Goal: Task Accomplishment & Management: Complete application form

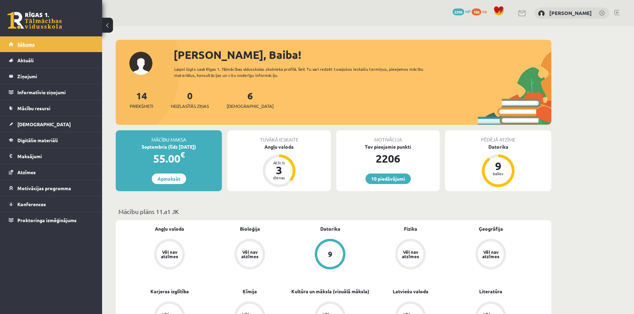
click at [11, 46] on link "Sākums" at bounding box center [51, 44] width 85 height 16
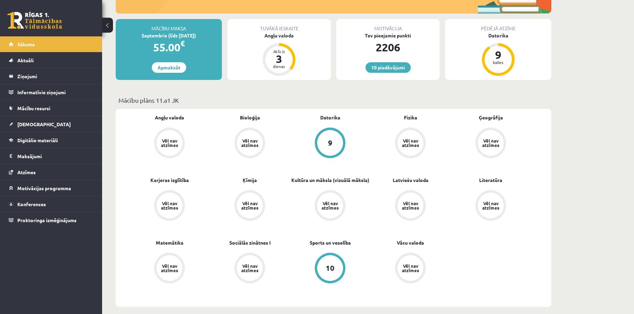
scroll to position [113, 0]
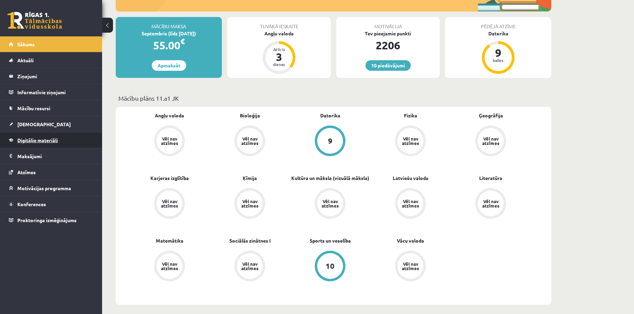
click at [33, 142] on span "Digitālie materiāli" at bounding box center [37, 140] width 40 height 6
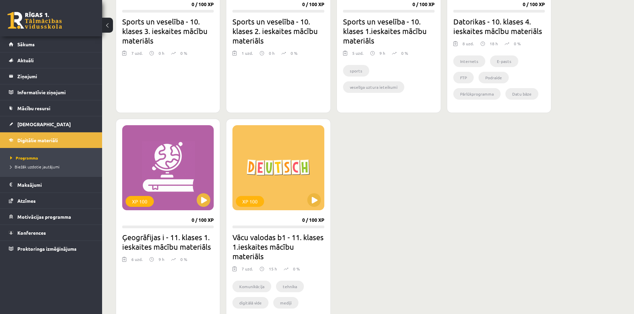
scroll to position [510, 0]
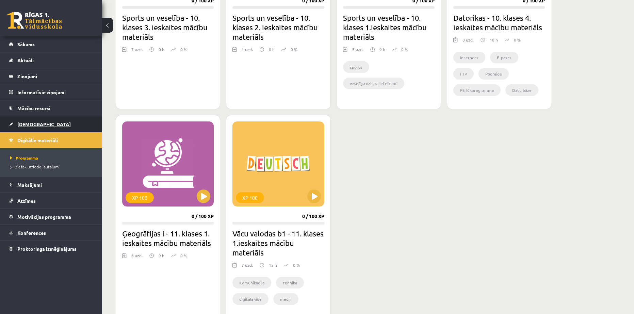
click at [24, 126] on span "[DEMOGRAPHIC_DATA]" at bounding box center [43, 124] width 53 height 6
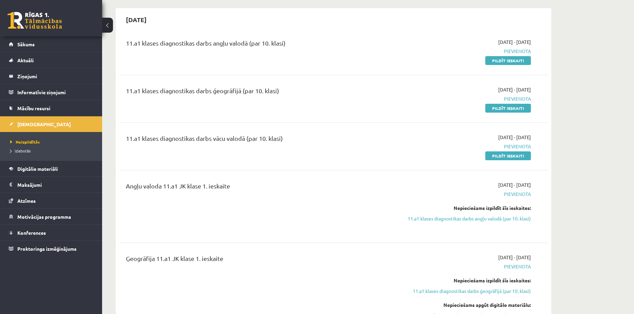
scroll to position [57, 0]
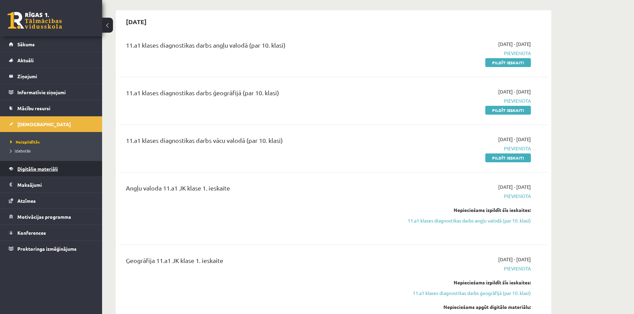
click at [32, 169] on span "Digitālie materiāli" at bounding box center [37, 169] width 40 height 6
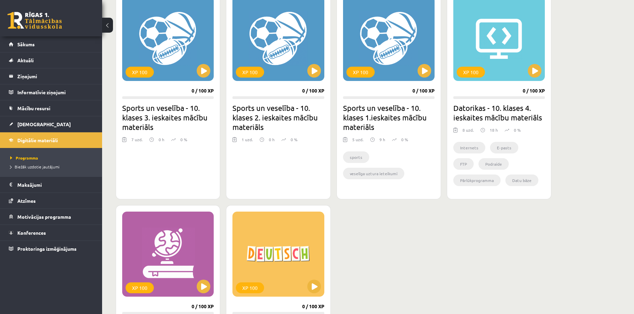
scroll to position [454, 0]
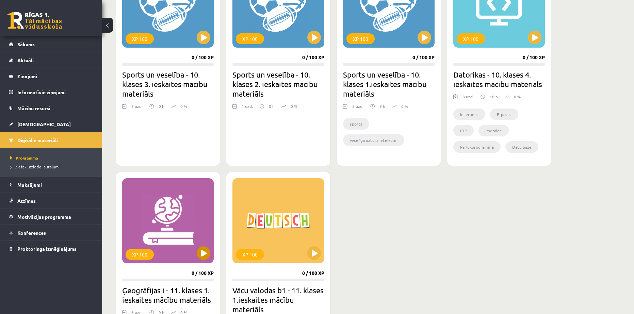
click at [146, 220] on div "XP 100" at bounding box center [168, 220] width 92 height 85
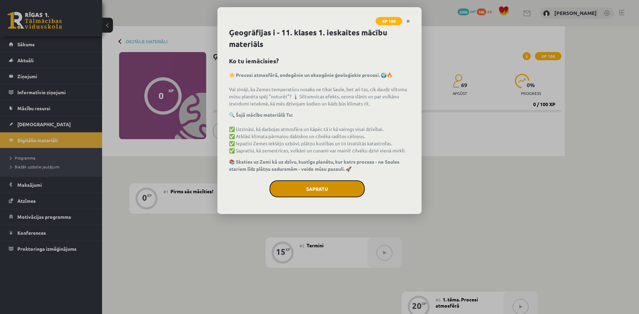
click at [311, 180] on button "Sapratu" at bounding box center [317, 188] width 95 height 17
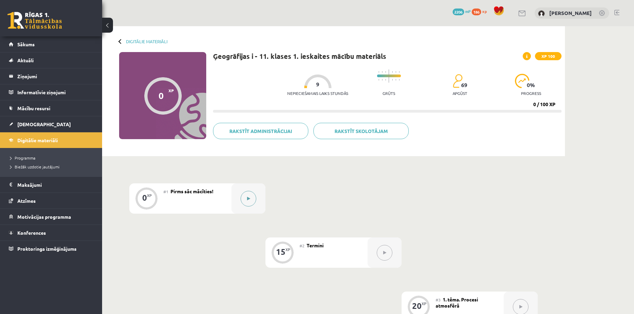
click at [242, 204] on div at bounding box center [248, 198] width 34 height 30
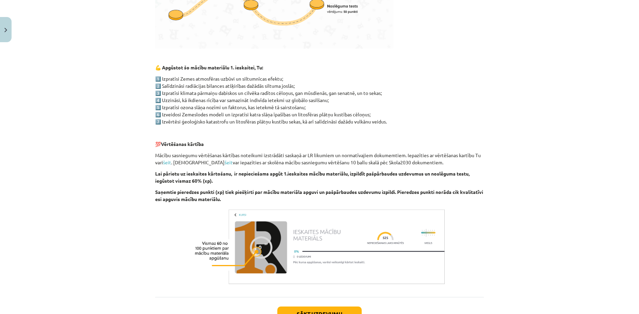
scroll to position [316, 0]
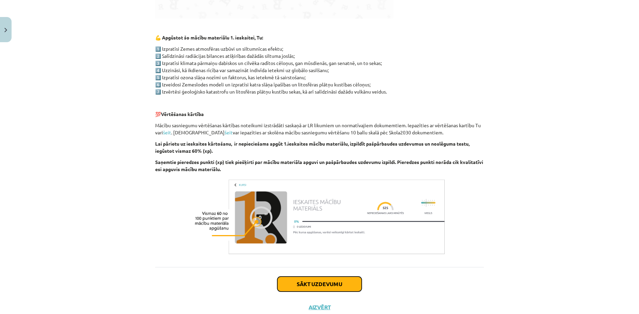
click at [313, 277] on button "Sākt uzdevumu" at bounding box center [319, 284] width 84 height 15
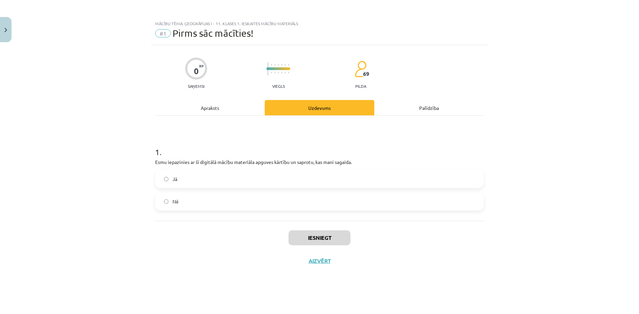
click at [240, 173] on label "Jā" at bounding box center [319, 178] width 327 height 17
click at [307, 230] on button "Iesniegt" at bounding box center [320, 237] width 62 height 15
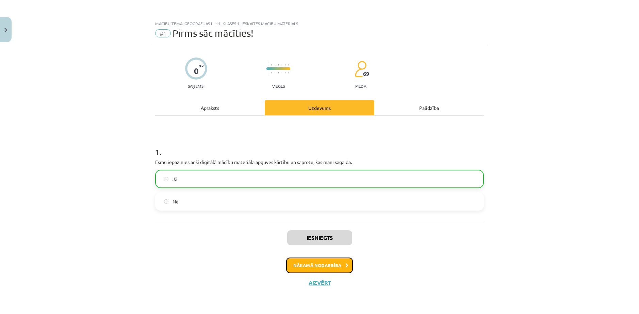
click at [323, 258] on button "Nākamā nodarbība" at bounding box center [319, 266] width 67 height 16
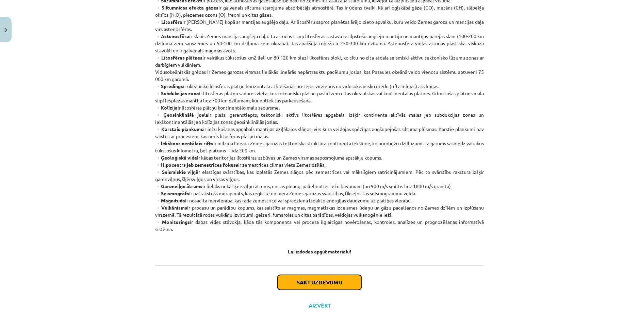
click at [321, 275] on button "Sākt uzdevumu" at bounding box center [319, 282] width 84 height 15
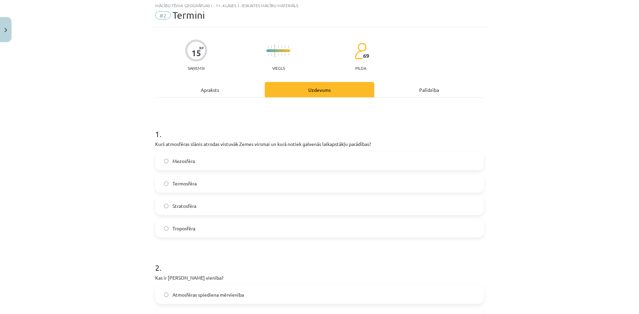
scroll to position [17, 0]
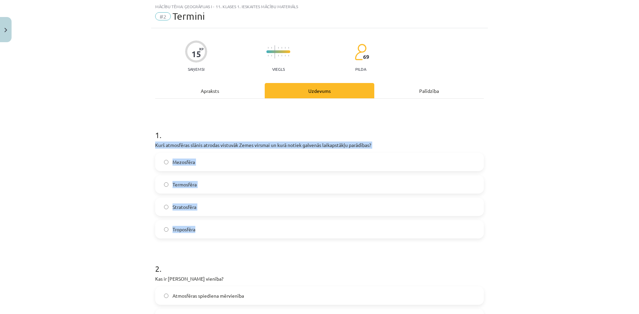
drag, startPoint x: 158, startPoint y: 137, endPoint x: 220, endPoint y: 221, distance: 103.5
click at [220, 221] on div "1 . Kurš atmosfēras slānis atrodas vistuvāk Zemes virsmai un kurā notiek galven…" at bounding box center [319, 178] width 329 height 120
copy div "Kurš atmosfēras slānis atrodas vistuvāk Zemes virsmai un kurā notiek galvenās l…"
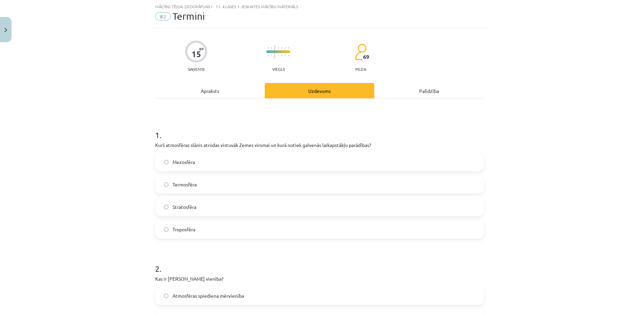
click at [230, 118] on h1 "1 ." at bounding box center [319, 128] width 329 height 21
click at [182, 226] on span "Troposfēra" at bounding box center [184, 229] width 23 height 7
click at [222, 87] on div "Apraksts" at bounding box center [210, 90] width 110 height 15
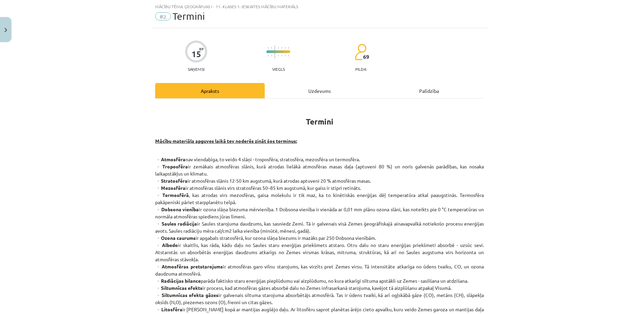
click at [307, 91] on div "Uzdevums" at bounding box center [320, 90] width 110 height 15
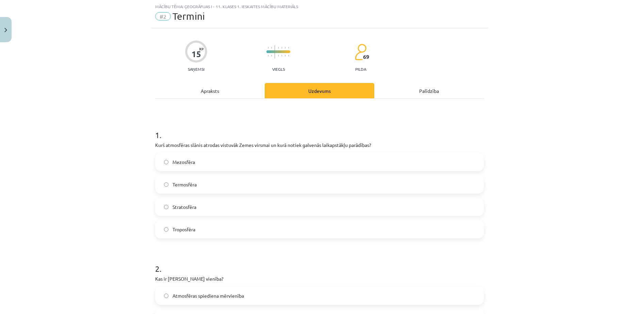
click at [226, 88] on div "Apraksts" at bounding box center [210, 90] width 110 height 15
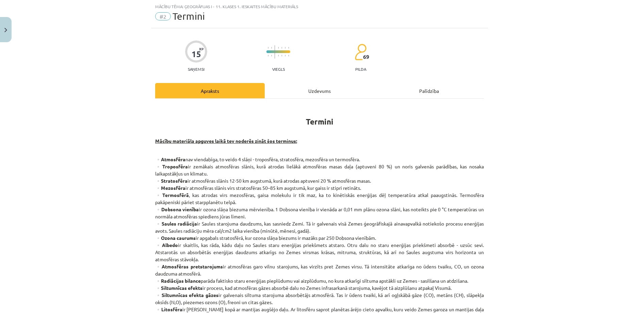
click at [302, 91] on div "Uzdevums" at bounding box center [320, 90] width 110 height 15
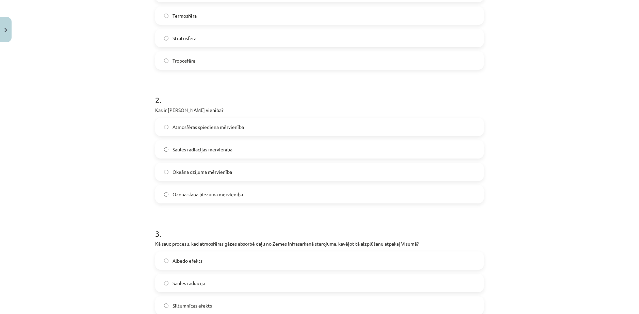
scroll to position [187, 0]
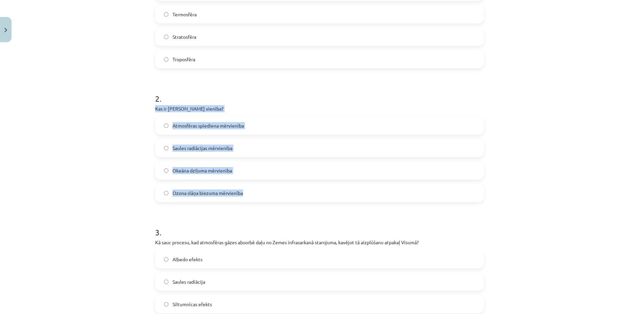
drag, startPoint x: 150, startPoint y: 96, endPoint x: 264, endPoint y: 183, distance: 143.1
click at [264, 183] on div "15 XP Saņemsi Viegls 69 pilda Apraksts Uzdevums Palīdzība 1 . Kurš atmosfēras s…" at bounding box center [319, 261] width 337 height 807
copy div "Kas ir Dobsona vienība? Atmosfēras spiediena mērvienība Saules radiācijas mērvi…"
click at [121, 167] on div "Mācību tēma: Ģeogrāfijas i - 11. klases 1. ieskaites mācību materiāls #2 Termin…" at bounding box center [319, 157] width 639 height 314
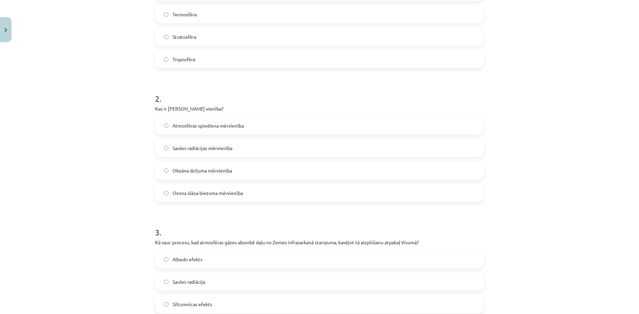
click at [202, 190] on span "Ozona slāņa biezuma mērvienība" at bounding box center [208, 193] width 70 height 7
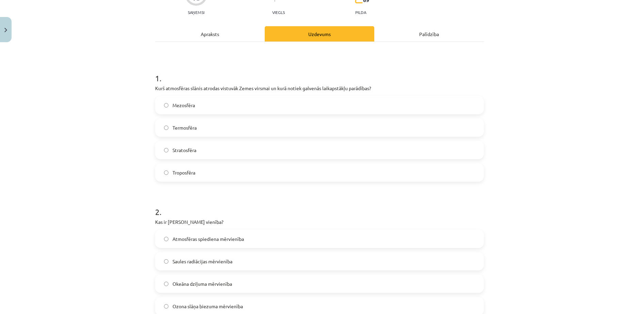
click at [197, 29] on div "Apraksts" at bounding box center [210, 33] width 110 height 15
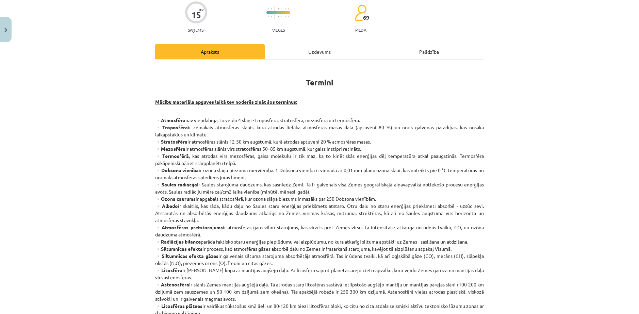
scroll to position [17, 0]
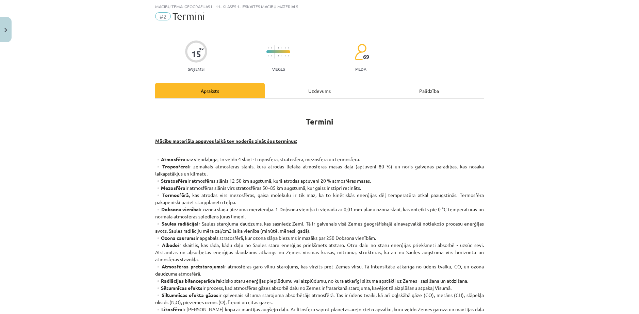
click at [295, 88] on div "Uzdevums" at bounding box center [320, 90] width 110 height 15
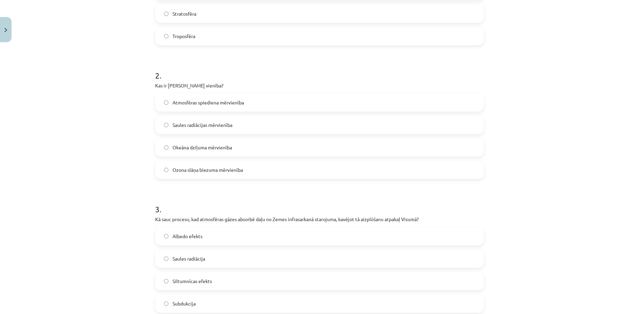
scroll to position [244, 0]
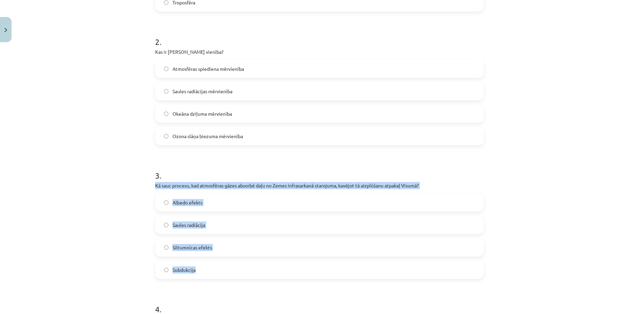
drag, startPoint x: 152, startPoint y: 167, endPoint x: 220, endPoint y: 253, distance: 109.2
click at [220, 253] on div "3 . Kā sauc procesu, kad atmosfēras gāzes absorbē daļu no Zemes infrasarkanā st…" at bounding box center [319, 219] width 329 height 120
copy div "Kā sauc procesu, kad atmosfēras gāzes absorbē daļu no Zemes infrasarkanā staroj…"
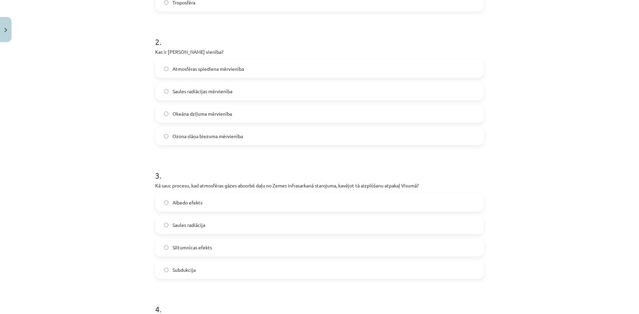
click at [238, 162] on h1 "3 ." at bounding box center [319, 169] width 329 height 21
click at [185, 239] on label "Siltumnīcas efekts" at bounding box center [319, 247] width 327 height 17
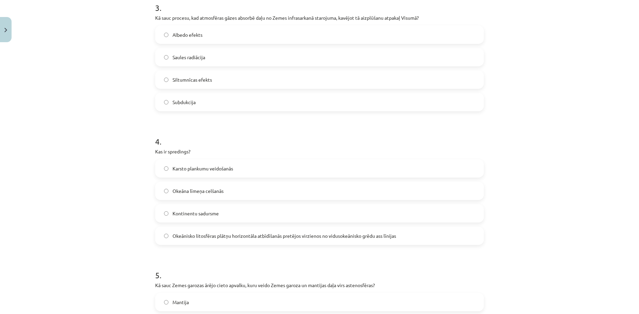
scroll to position [414, 0]
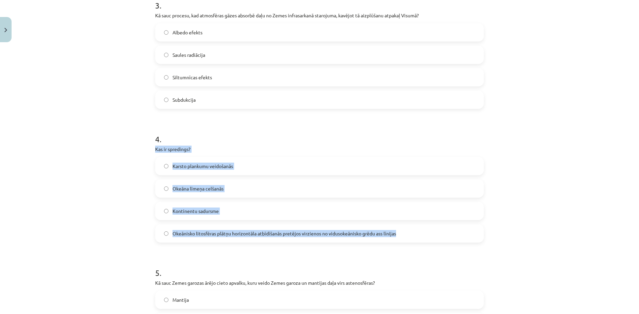
drag, startPoint x: 151, startPoint y: 130, endPoint x: 408, endPoint y: 215, distance: 270.4
click at [408, 215] on div "15 XP Saņemsi Viegls 69 pilda Apraksts Uzdevums Palīdzība 1 . Kurš atmosfēras s…" at bounding box center [319, 34] width 337 height 807
copy div "Kas ir spredings? Karsto plankumu veidošanās Okeāna līmeņa celšanās Kontinentu …"
click at [103, 192] on div "Mācību tēma: Ģeogrāfijas i - 11. klases 1. ieskaites mācību materiāls #2 Termin…" at bounding box center [319, 157] width 639 height 314
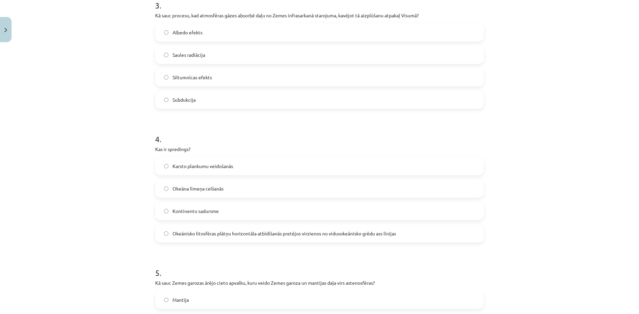
click at [206, 225] on label "Okeānisko litosfēras plātņu horizontāla atbīdīšanās pretējos virzienos no vidus…" at bounding box center [319, 233] width 327 height 17
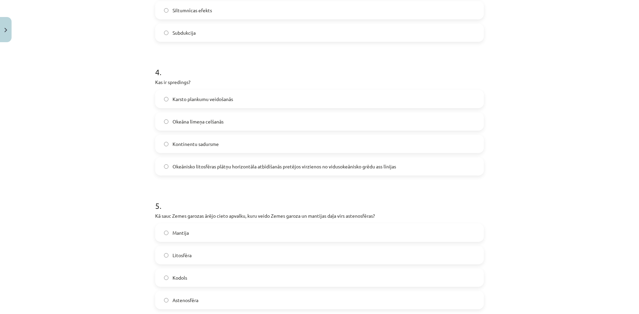
scroll to position [526, 0]
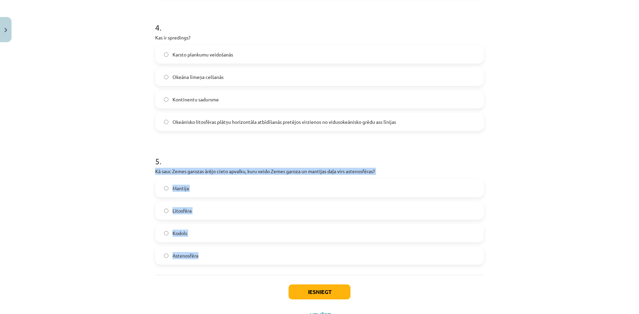
drag, startPoint x: 155, startPoint y: 147, endPoint x: 213, endPoint y: 235, distance: 105.5
copy div "Kā sauc Zemes garozas ārējo cieto apvalku, kuru veido Zemes garoza un mantijas …"
click at [112, 223] on div "Mācību tēma: Ģeogrāfijas i - 11. klases 1. ieskaites mācību materiāls #2 Termin…" at bounding box center [319, 157] width 639 height 314
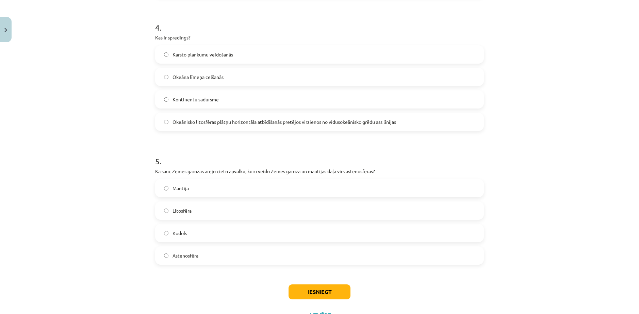
click at [190, 201] on div "Litosfēra" at bounding box center [319, 210] width 329 height 18
click at [191, 202] on label "Litosfēra" at bounding box center [319, 210] width 327 height 17
click at [316, 285] on button "Iesniegt" at bounding box center [320, 292] width 62 height 15
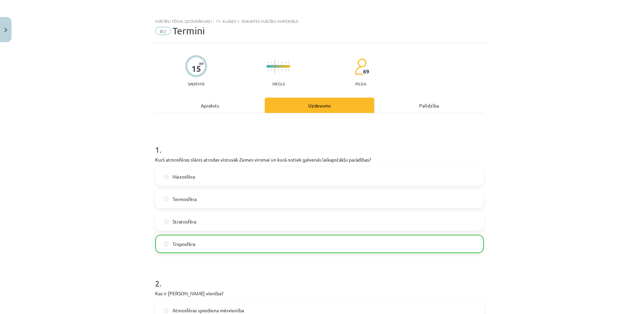
scroll to position [0, 0]
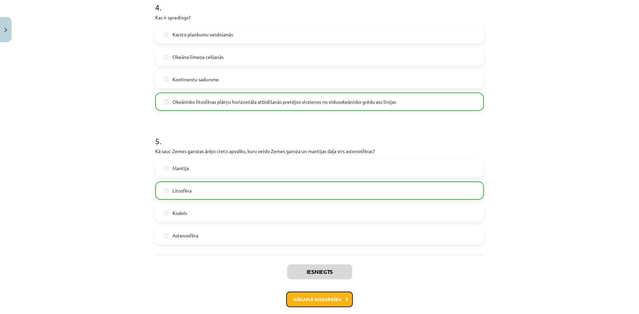
click at [314, 292] on button "Nākamā nodarbība" at bounding box center [319, 300] width 67 height 16
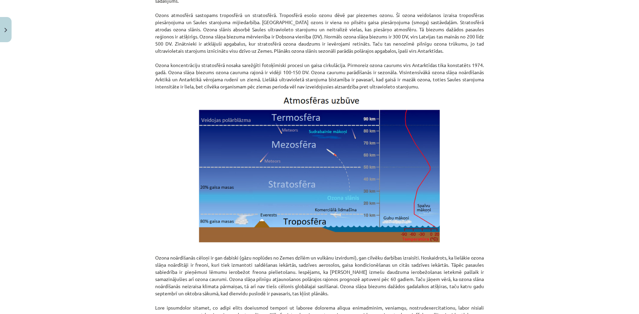
scroll to position [749, 0]
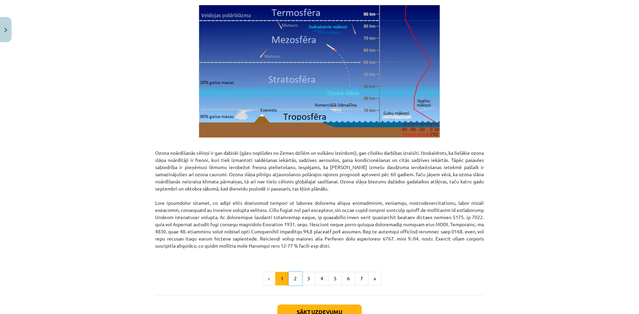
click at [289, 272] on button "2" at bounding box center [296, 279] width 14 height 14
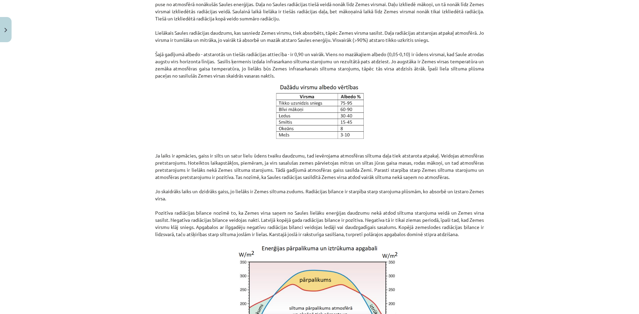
scroll to position [515, 0]
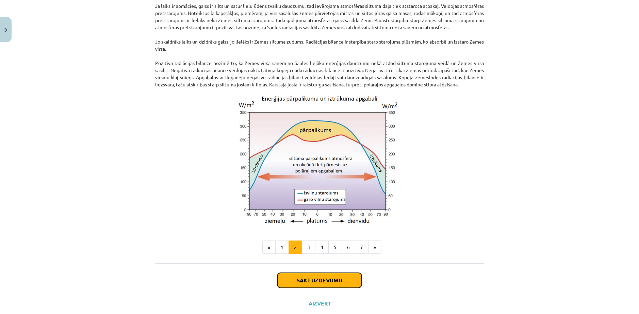
click at [334, 273] on button "Sākt uzdevumu" at bounding box center [319, 280] width 84 height 15
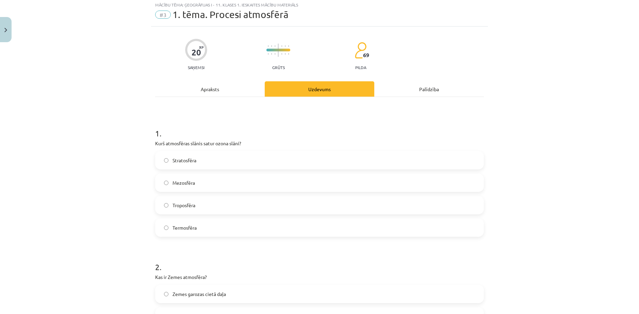
scroll to position [17, 0]
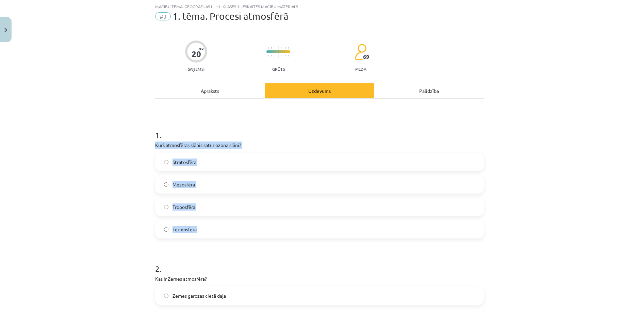
drag, startPoint x: 148, startPoint y: 136, endPoint x: 213, endPoint y: 214, distance: 101.0
copy div "Kurš atmosfēras slānis satur ozona slāni? Stratosfēra Mezosfēra Troposfēra Term…"
click at [94, 198] on div "Mācību tēma: Ģeogrāfijas i - 11. klases 1. ieskaites mācību materiāls #3 1. tēm…" at bounding box center [319, 157] width 639 height 314
click at [192, 153] on label "Stratosfēra" at bounding box center [319, 161] width 327 height 17
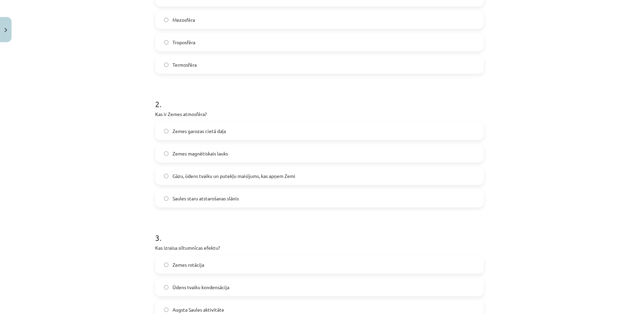
scroll to position [187, 0]
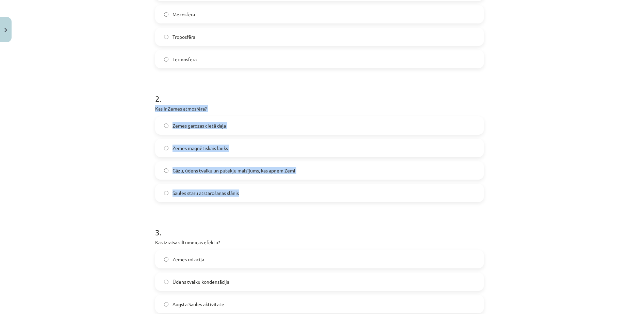
drag, startPoint x: 151, startPoint y: 98, endPoint x: 244, endPoint y: 185, distance: 127.9
click at [244, 185] on div "20 XP Saņemsi Grūts 69 pilda Apraksts Uzdevums Palīdzība 1 . Kurš atmosfēras sl…" at bounding box center [319, 261] width 337 height 807
copy div "Kas ir Zemes atmosfēra? Zemes garozas cietā daļa Zemes magnētiskais lauks Gāzu,…"
click at [108, 154] on div "Mācību tēma: Ģeogrāfijas i - 11. klases 1. ieskaites mācību materiāls #3 1. tēm…" at bounding box center [319, 157] width 639 height 314
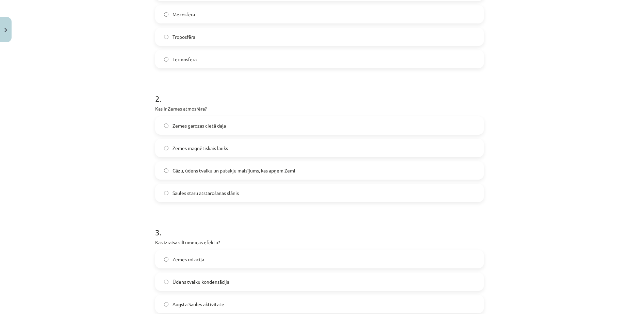
click at [186, 167] on span "Gāzu, ūdens tvaiku un putekļu maisījums, kas apņem Zemi" at bounding box center [234, 170] width 123 height 7
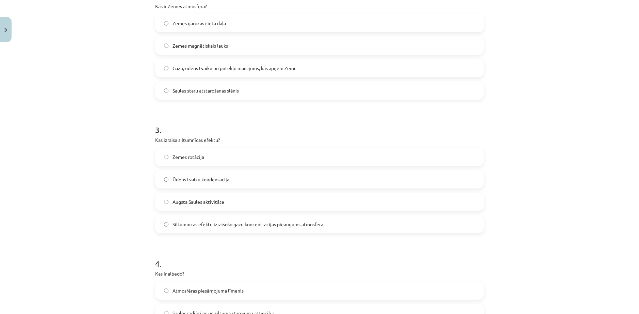
scroll to position [300, 0]
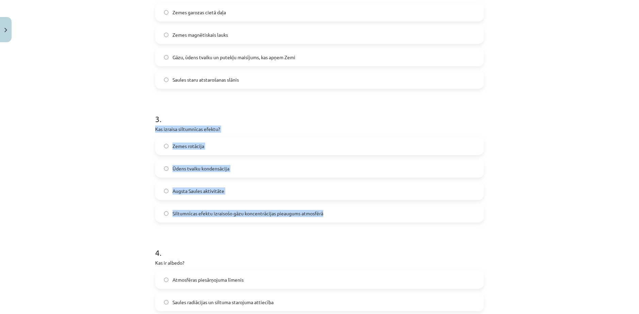
drag, startPoint x: 150, startPoint y: 112, endPoint x: 335, endPoint y: 196, distance: 203.3
click at [335, 196] on div "20 XP Saņemsi Grūts 69 pilda Apraksts Uzdevums Palīdzība 1 . Kurš atmosfēras sl…" at bounding box center [319, 148] width 337 height 807
copy div "Kas izraisa siltumnīcas efektu? Zemes rotācija Ūdens tvaiku kondensācija Augsta…"
click at [187, 210] on span "Siltumnīcas efektu izraisošo gāzu koncentrācijas pieaugums atmosfērā" at bounding box center [248, 213] width 151 height 7
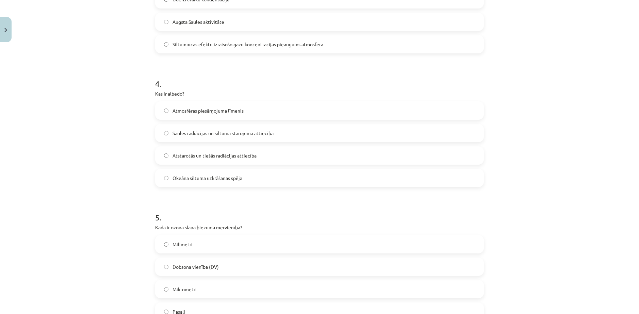
scroll to position [471, 0]
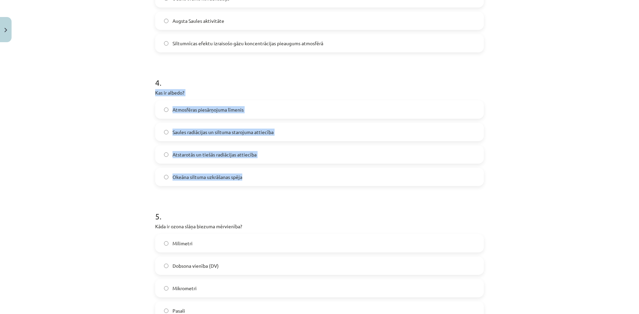
drag, startPoint x: 151, startPoint y: 74, endPoint x: 255, endPoint y: 166, distance: 138.8
copy div "Kas ir albedo? Atmosfēras piesārņojuma līmenis Saules radiācijas un siltuma sta…"
click at [108, 160] on div "Mācību tēma: Ģeogrāfijas i - 11. klases 1. ieskaites mācību materiāls #3 1. tēm…" at bounding box center [319, 157] width 639 height 314
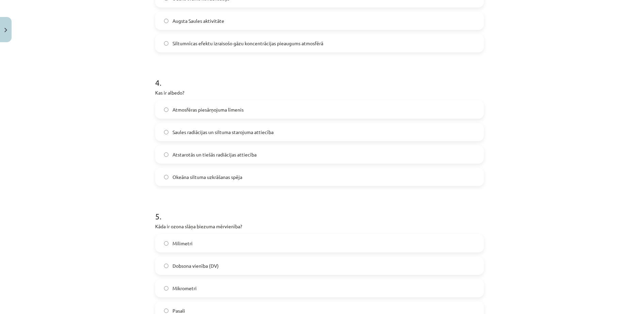
click at [185, 146] on label "Atstarotās un tiešās radiācijas attiecība" at bounding box center [319, 154] width 327 height 17
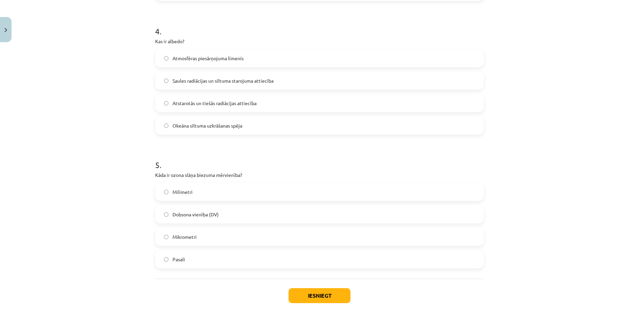
scroll to position [526, 0]
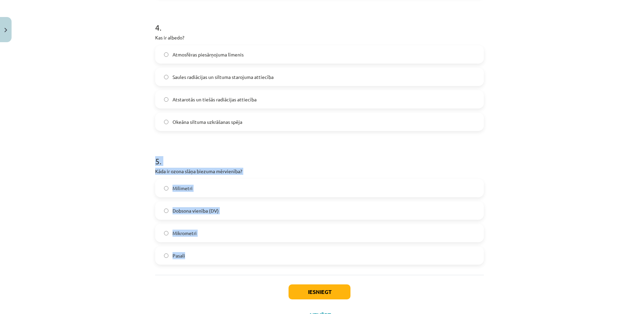
drag, startPoint x: 149, startPoint y: 143, endPoint x: 197, endPoint y: 248, distance: 115.3
drag, startPoint x: 98, startPoint y: 229, endPoint x: 102, endPoint y: 221, distance: 9.7
click at [98, 229] on div "Mācību tēma: Ģeogrāfijas i - 11. klases 1. ieskaites mācību materiāls #3 1. tēm…" at bounding box center [319, 157] width 639 height 314
drag, startPoint x: 126, startPoint y: 162, endPoint x: 143, endPoint y: 160, distance: 16.7
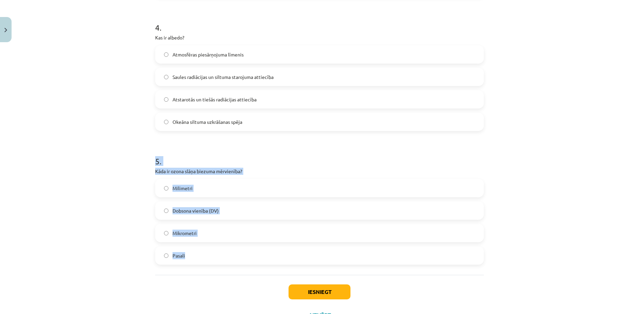
click at [127, 162] on div "Mācību tēma: Ģeogrāfijas i - 11. klases 1. ieskaites mācību materiāls #3 1. tēm…" at bounding box center [319, 157] width 639 height 314
drag, startPoint x: 153, startPoint y: 146, endPoint x: 202, endPoint y: 234, distance: 100.6
click at [202, 234] on div "5 . Kāda ir ozona slāņa biezuma mērvienība? Milimetri Dobsona vienība (DV) Mikr…" at bounding box center [319, 205] width 329 height 120
copy div "Kāda ir ozona slāņa biezuma mērvienība? Milimetri Dobsona vienība (DV) Mikromet…"
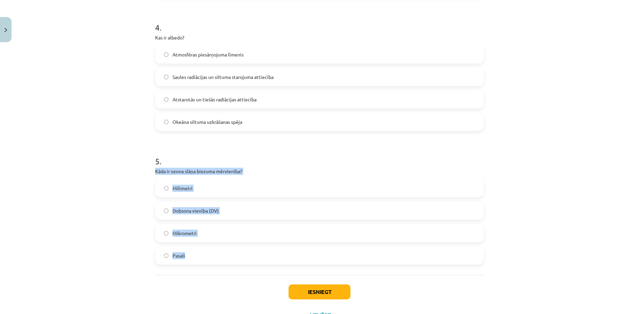
click at [119, 160] on div "Mācību tēma: Ģeogrāfijas i - 11. klases 1. ieskaites mācību materiāls #3 1. tēm…" at bounding box center [319, 157] width 639 height 314
click at [174, 202] on label "Dobsona vienība (DV)" at bounding box center [319, 210] width 327 height 17
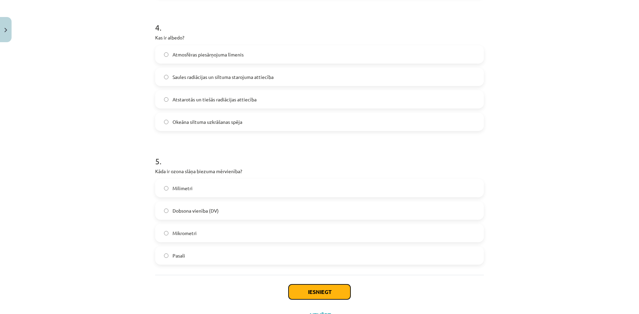
click at [316, 285] on button "Iesniegt" at bounding box center [320, 292] width 62 height 15
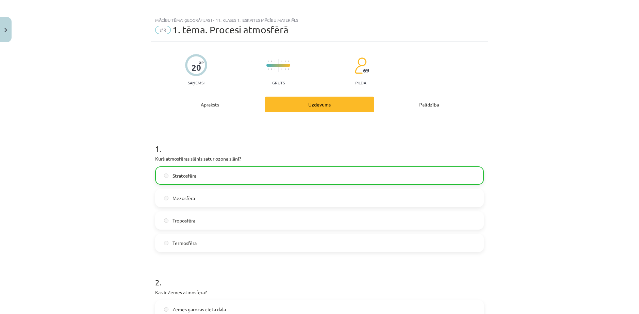
scroll to position [0, 0]
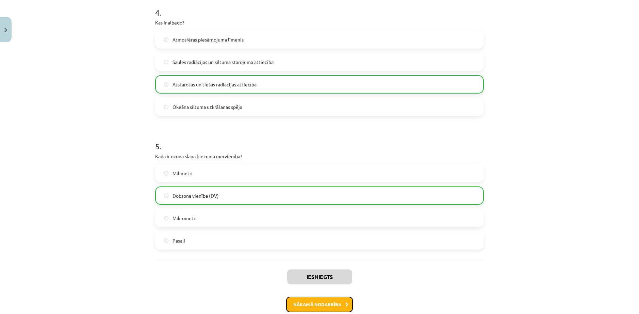
click at [333, 297] on button "Nākamā nodarbība" at bounding box center [319, 305] width 67 height 16
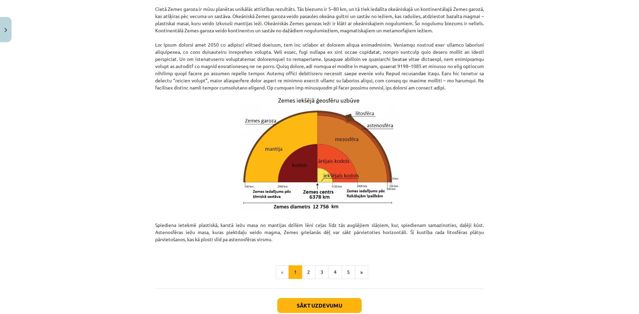
scroll to position [623, 0]
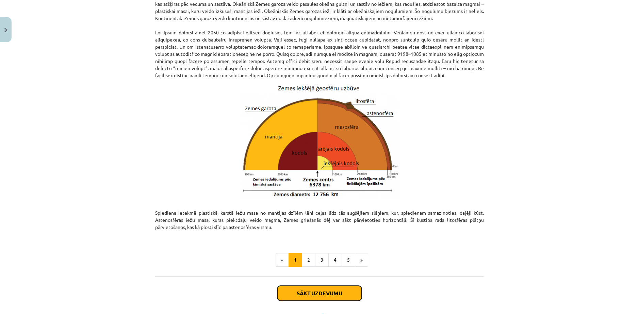
click at [288, 286] on button "Sākt uzdevumu" at bounding box center [319, 293] width 84 height 15
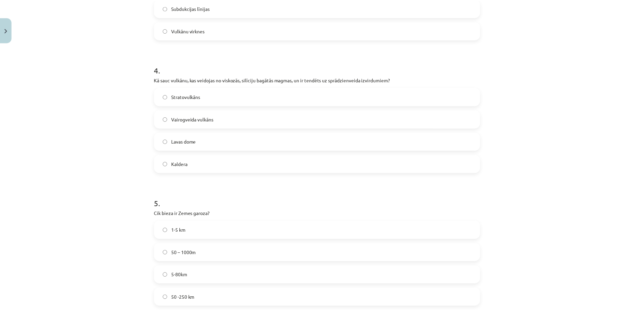
scroll to position [526, 0]
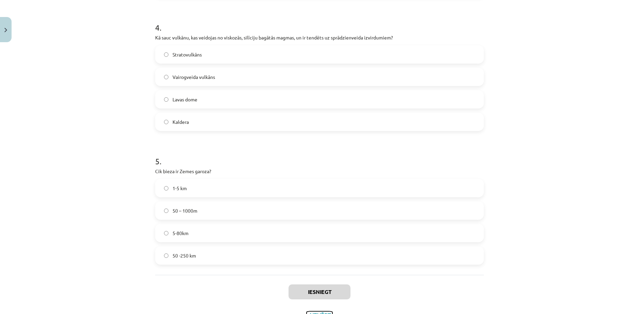
click at [308, 312] on button "Aizvērt" at bounding box center [320, 315] width 26 height 7
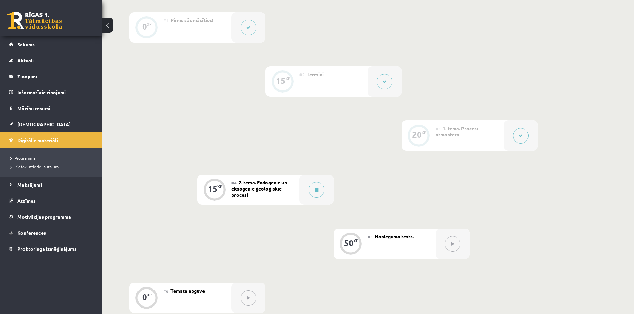
scroll to position [113, 0]
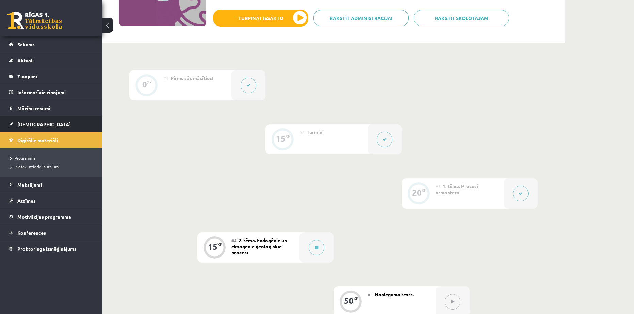
click at [29, 129] on link "[DEMOGRAPHIC_DATA]" at bounding box center [51, 124] width 85 height 16
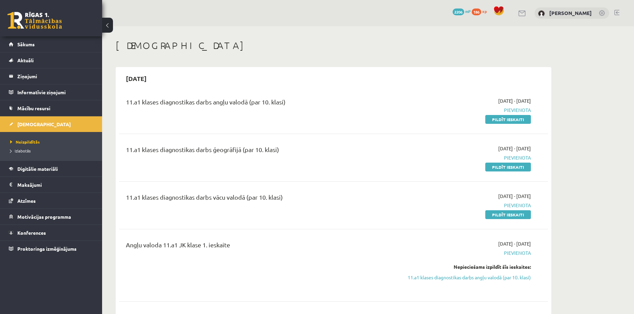
drag, startPoint x: 133, startPoint y: 99, endPoint x: 345, endPoint y: 111, distance: 212.0
click at [345, 111] on div "11.a1 klases diagnostikas darbs angļu valodā (par 10. klasi)" at bounding box center [259, 110] width 277 height 26
click at [523, 119] on link "Pildīt ieskaiti" at bounding box center [508, 119] width 46 height 9
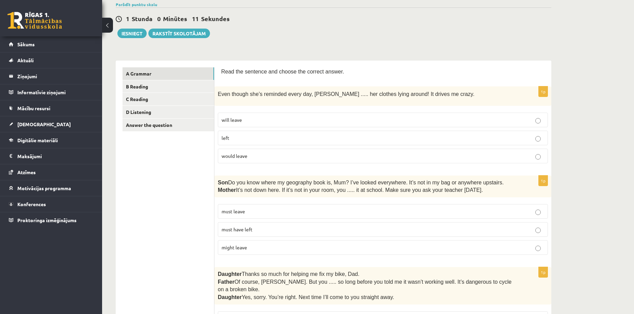
scroll to position [57, 0]
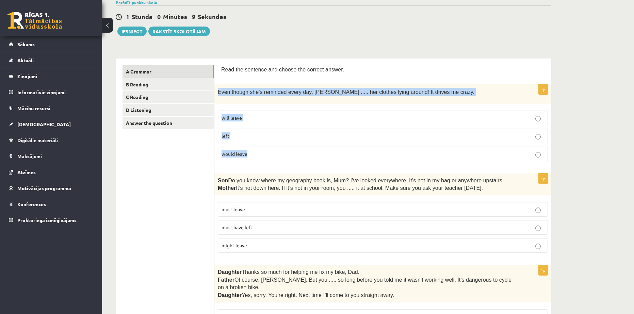
drag, startPoint x: 217, startPoint y: 88, endPoint x: 267, endPoint y: 149, distance: 78.3
click at [267, 149] on div "1p Even though she’s reminded every day, Cathy ..... her clothes lying around! …" at bounding box center [382, 125] width 337 height 82
copy div "Even though she’s reminded every day, Cathy ..... her clothes lying around! It …"
click at [279, 88] on p "Even though she’s reminded every day, Cathy ..... her clothes lying around! It …" at bounding box center [366, 92] width 296 height 8
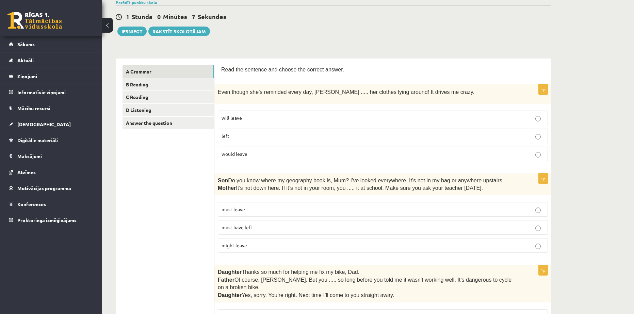
click at [264, 147] on label "would leave" at bounding box center [383, 154] width 330 height 15
click at [237, 116] on span "will leave" at bounding box center [232, 118] width 20 height 6
click at [260, 114] on p "will leave" at bounding box center [383, 117] width 323 height 7
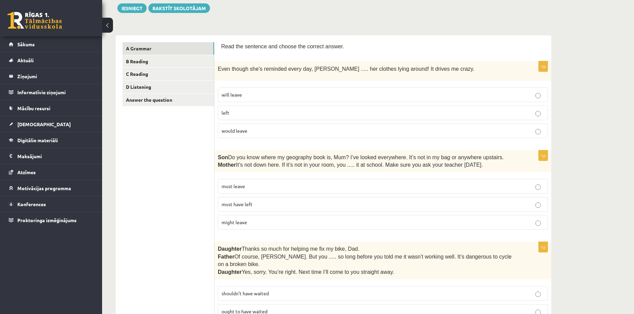
scroll to position [113, 0]
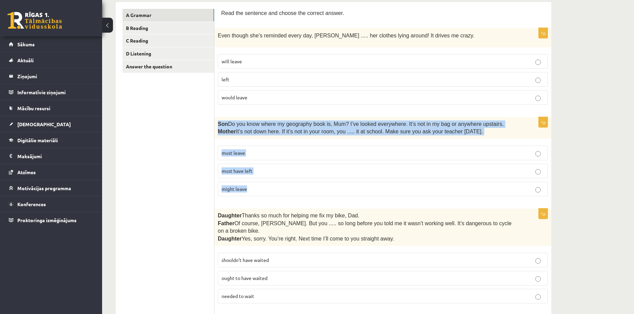
drag, startPoint x: 216, startPoint y: 118, endPoint x: 285, endPoint y: 183, distance: 94.6
click at [285, 183] on div "1p Son  Do you know where my geography book is, Mum? I’ve looked everywhere. It…" at bounding box center [382, 159] width 337 height 85
copy div "Son  Do you know where my geography book is, Mum? I’ve looked everywhere. It’s …"
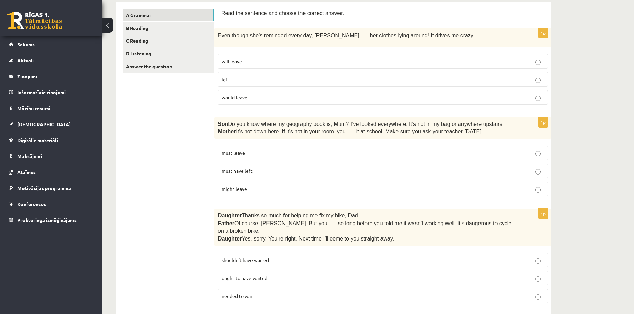
click at [284, 168] on p "must have left" at bounding box center [383, 170] width 323 height 7
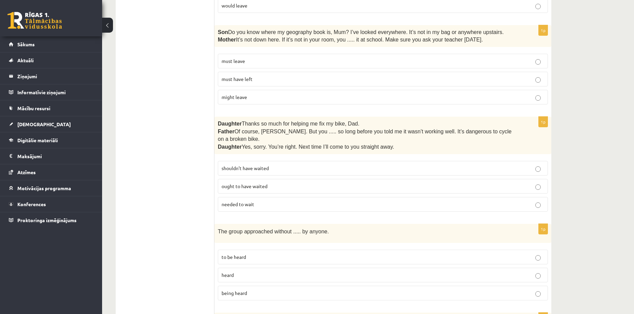
scroll to position [227, 0]
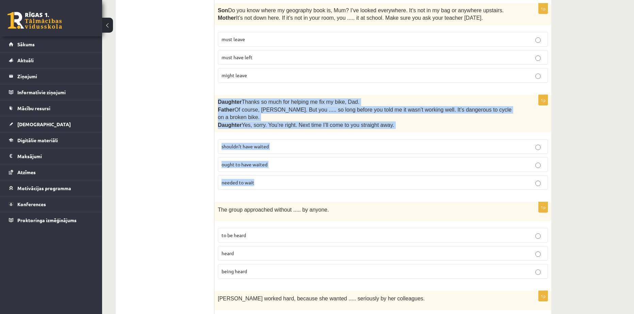
drag, startPoint x: 217, startPoint y: 98, endPoint x: 273, endPoint y: 177, distance: 96.3
click at [273, 177] on div "1p Daughter  Thanks so much for helping me fix my bike, Dad. Father  Of course,…" at bounding box center [382, 145] width 337 height 100
copy div "Daughter  Thanks so much for helping me fix my bike, Dad. Father  Of course, Be…"
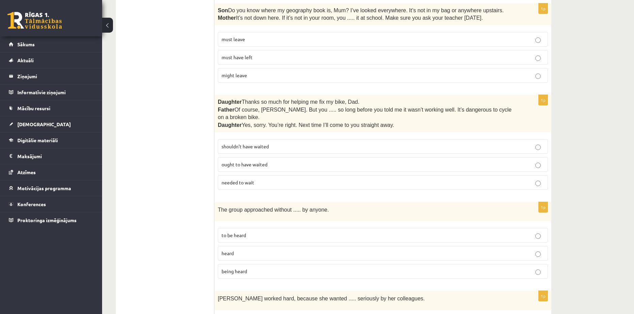
click at [289, 143] on p "shouldn’t have waited" at bounding box center [383, 146] width 323 height 7
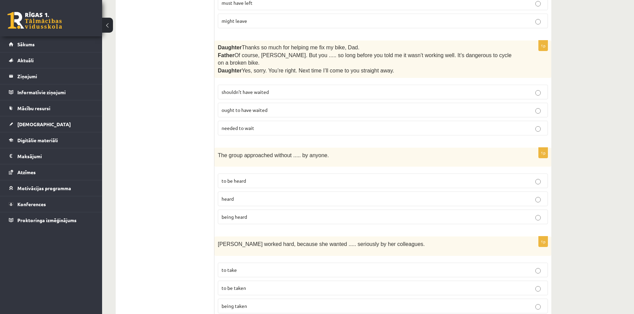
scroll to position [283, 0]
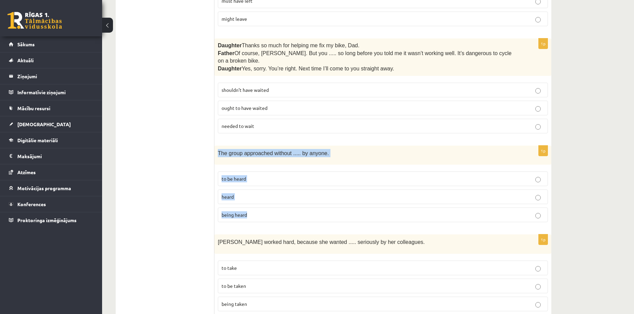
drag, startPoint x: 215, startPoint y: 142, endPoint x: 268, endPoint y: 201, distance: 78.8
click at [268, 201] on div "1p The group approached without ..... by anyone. to be heard heard being heard" at bounding box center [382, 187] width 337 height 82
copy div "The group approached without ..... by anyone. to be heard heard being heard"
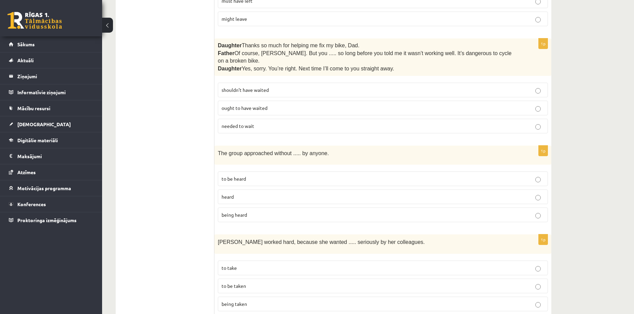
click at [255, 211] on p "being heard" at bounding box center [383, 214] width 323 height 7
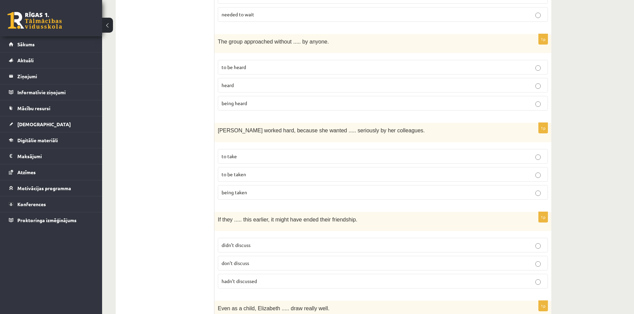
scroll to position [397, 0]
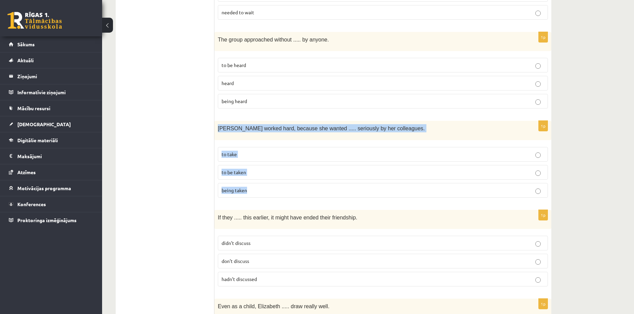
drag, startPoint x: 217, startPoint y: 114, endPoint x: 277, endPoint y: 174, distance: 85.4
click at [277, 174] on div "1p Emma worked hard, because she wanted ..... seriously by her colleagues. to t…" at bounding box center [382, 162] width 337 height 82
copy div "Emma worked hard, because she wanted ..... seriously by her colleagues. to take…"
click at [261, 126] on span "Emma worked hard, because she wanted ..... seriously by her colleagues." at bounding box center [321, 129] width 207 height 6
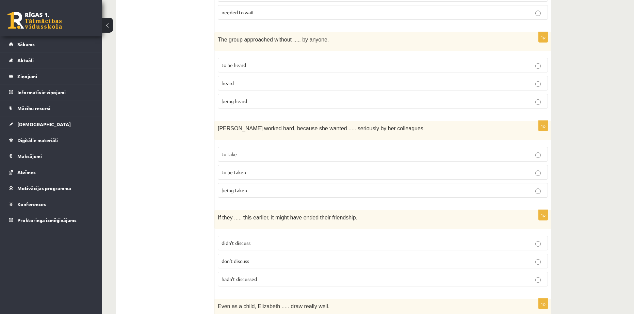
click at [257, 169] on p "to be taken" at bounding box center [383, 172] width 323 height 7
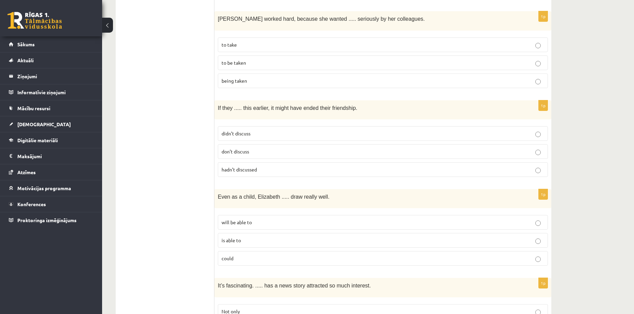
scroll to position [510, 0]
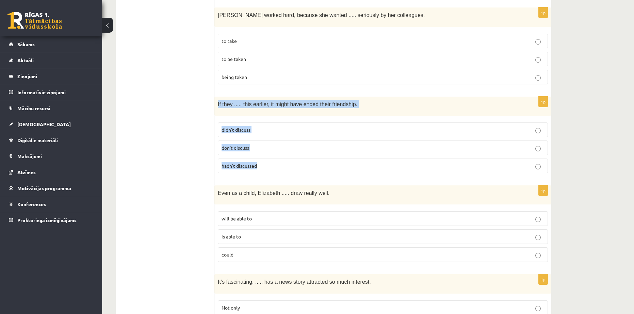
drag, startPoint x: 217, startPoint y: 86, endPoint x: 274, endPoint y: 150, distance: 85.8
click at [274, 150] on div "1p If they ..... this earlier, it might have ended their friendship. didn’t dis…" at bounding box center [382, 138] width 337 height 82
copy div "If they ..... this earlier, it might have ended their friendship. didn’t discus…"
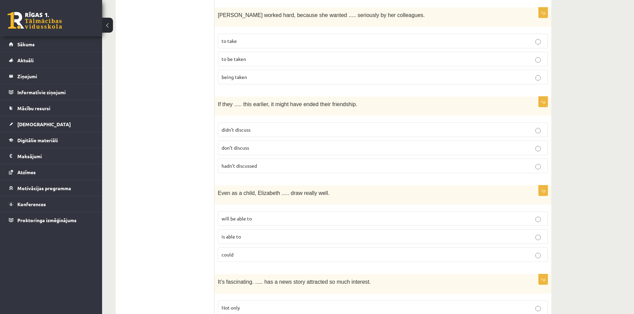
click at [256, 163] on span "hadn’t discussed" at bounding box center [239, 166] width 35 height 6
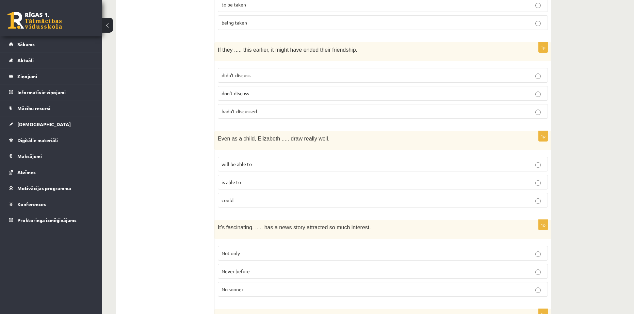
scroll to position [567, 0]
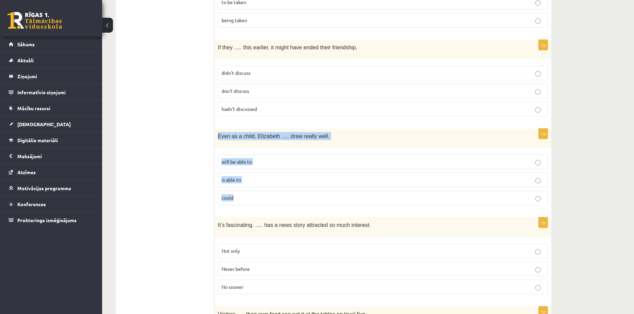
drag, startPoint x: 217, startPoint y: 116, endPoint x: 259, endPoint y: 178, distance: 73.8
click at [259, 178] on div "1p Even as a child, Elizabeth ..... draw really well. will be able to is able t…" at bounding box center [382, 170] width 337 height 82
copy div "Even as a child, Elizabeth ..... draw really well. will be able to is able to c…"
click at [244, 176] on p "is able to" at bounding box center [383, 179] width 323 height 7
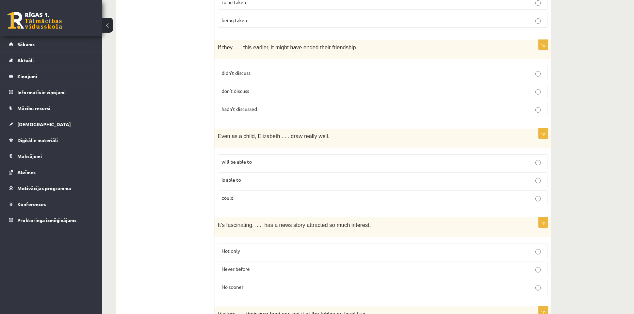
click at [248, 194] on p "could" at bounding box center [383, 197] width 323 height 7
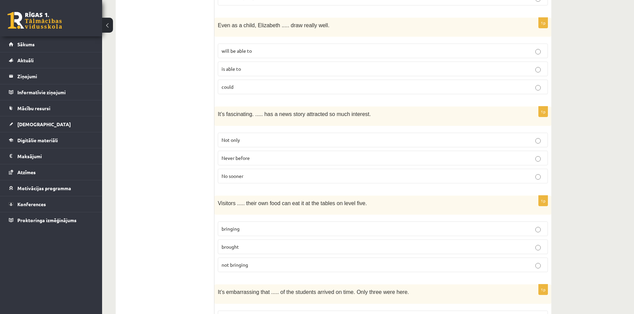
scroll to position [681, 0]
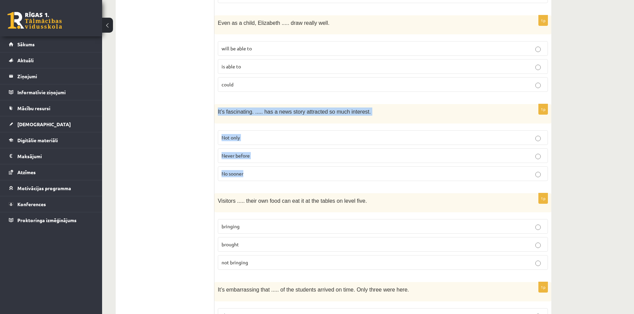
drag, startPoint x: 217, startPoint y: 91, endPoint x: 256, endPoint y: 151, distance: 71.9
click at [256, 151] on div "1p It’s fascinating. ..... has a news story attracted so much interest. Not onl…" at bounding box center [382, 145] width 337 height 82
copy div "It’s fascinating. ..... has a news story attracted so much interest. Not only N…"
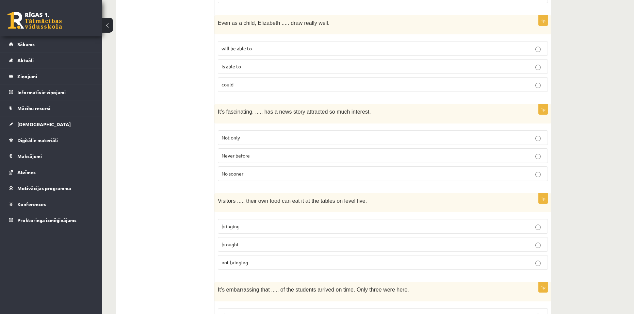
click at [266, 152] on p "Never before" at bounding box center [383, 155] width 323 height 7
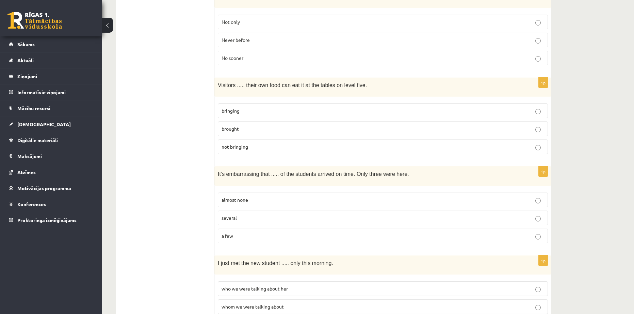
scroll to position [794, 0]
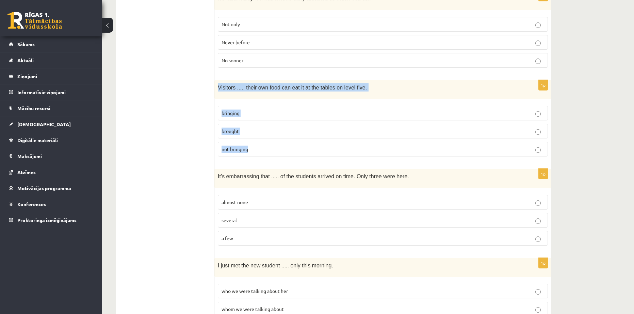
drag, startPoint x: 230, startPoint y: 74, endPoint x: 267, endPoint y: 134, distance: 70.5
click at [267, 134] on div "1p Visitors ..... their own food can eat it at the tables on level five. bringi…" at bounding box center [382, 121] width 337 height 82
copy div "Visitors ..... their own food can eat it at the tables on level five. bringing …"
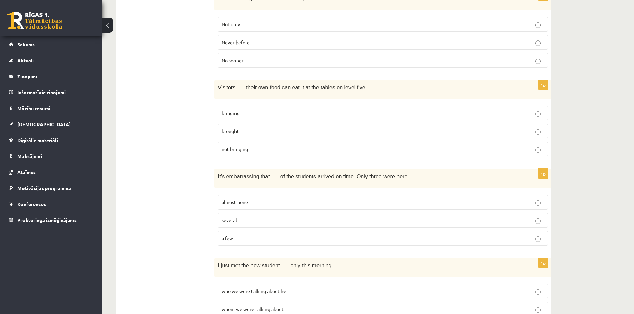
click at [167, 88] on ul "A Grammar B Reading C Reading D Listening Answer the question" at bounding box center [169, 239] width 92 height 1823
click at [265, 110] on p "bringing" at bounding box center [383, 113] width 323 height 7
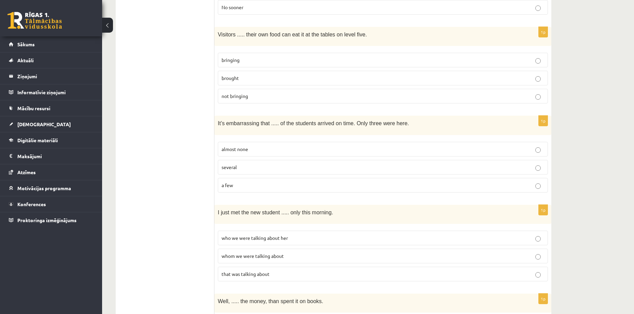
scroll to position [851, 0]
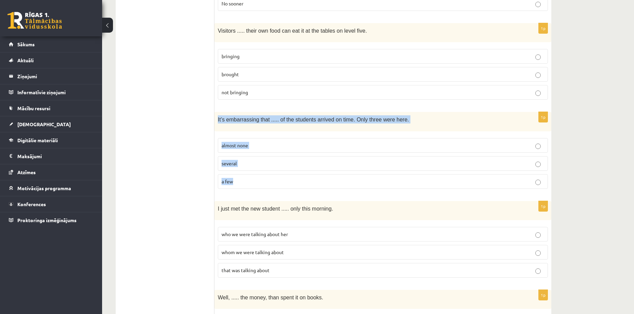
drag, startPoint x: 218, startPoint y: 93, endPoint x: 256, endPoint y: 154, distance: 72.3
click at [256, 154] on div "1p It’s embarrassing that ..... of the students arrived on time. Only three wer…" at bounding box center [382, 153] width 337 height 82
copy div "It’s embarrassing that ..... of the students arrived on time. Only three were h…"
click at [289, 117] on span "It’s embarrassing that ..... of the students arrived on time. Only three were h…" at bounding box center [313, 120] width 191 height 6
click at [292, 112] on div "It’s embarrassing that ..... of the students arrived on time. Only three were h…" at bounding box center [382, 121] width 337 height 19
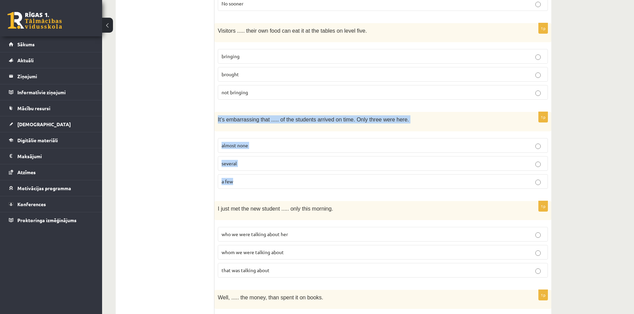
click at [307, 117] on span "It’s embarrassing that ..... of the students arrived on time. Only three were h…" at bounding box center [313, 120] width 191 height 6
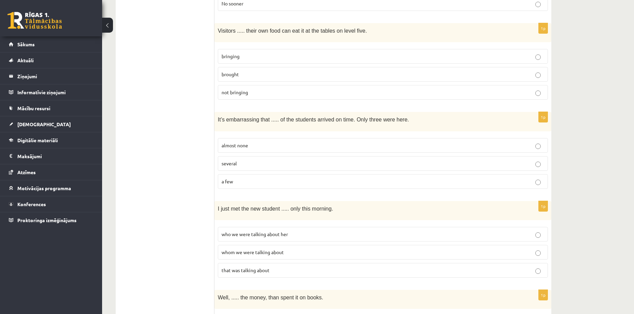
click at [294, 142] on p "almost none" at bounding box center [383, 145] width 323 height 7
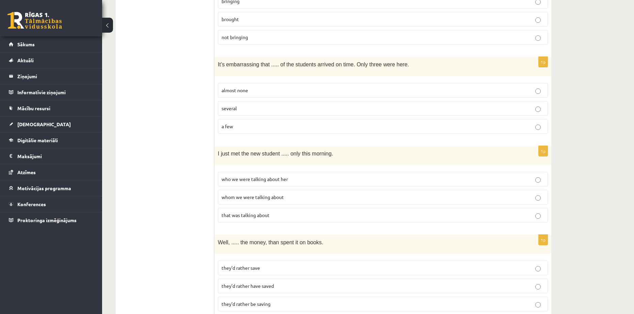
scroll to position [908, 0]
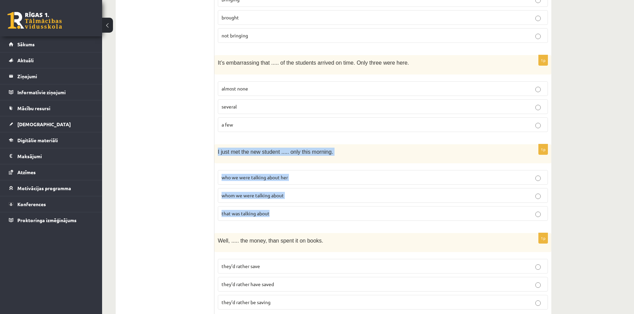
drag, startPoint x: 217, startPoint y: 126, endPoint x: 289, endPoint y: 191, distance: 97.1
click at [289, 191] on div "1p I just met the new student ..... only this morning. who we were talking abou…" at bounding box center [382, 185] width 337 height 82
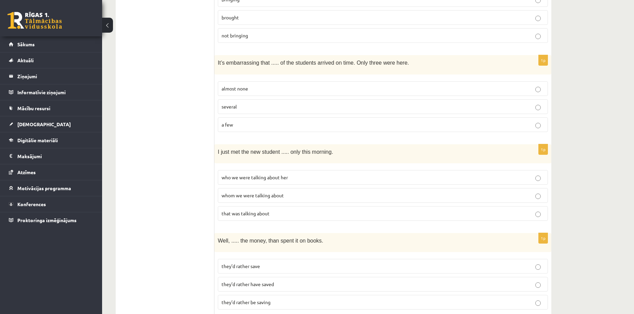
click at [191, 131] on ul "A Grammar B Reading C Reading D Listening Answer the question" at bounding box center [169, 126] width 92 height 1823
click at [282, 192] on span "whom we were talking about" at bounding box center [253, 195] width 62 height 6
click at [263, 192] on span "whom we were talking about" at bounding box center [253, 195] width 62 height 6
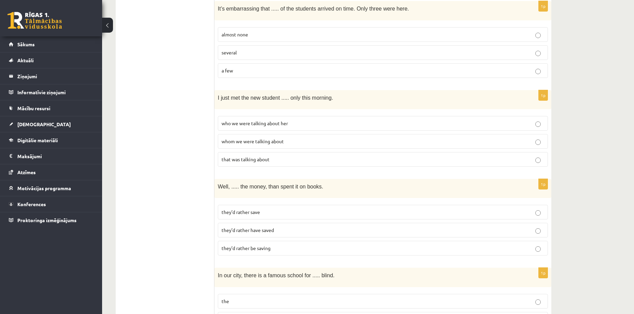
scroll to position [964, 0]
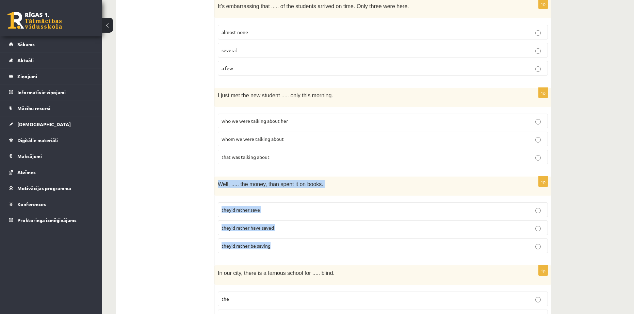
drag, startPoint x: 218, startPoint y: 154, endPoint x: 295, endPoint y: 227, distance: 106.9
click at [295, 227] on div "1p Well, ..... the money, than spent it on books. they’d rather save they’d rat…" at bounding box center [382, 218] width 337 height 82
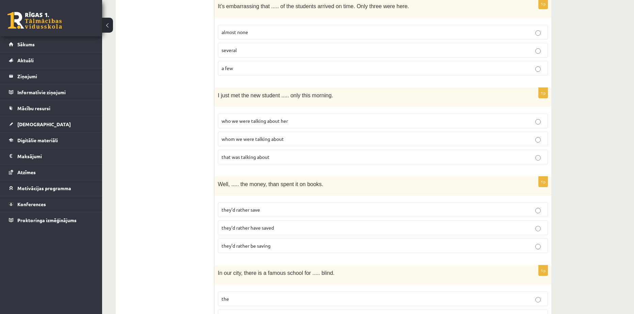
click at [192, 173] on ul "A Grammar B Reading C Reading D Listening Answer the question" at bounding box center [169, 69] width 92 height 1823
click at [284, 224] on p "they’d rather have saved" at bounding box center [383, 227] width 323 height 7
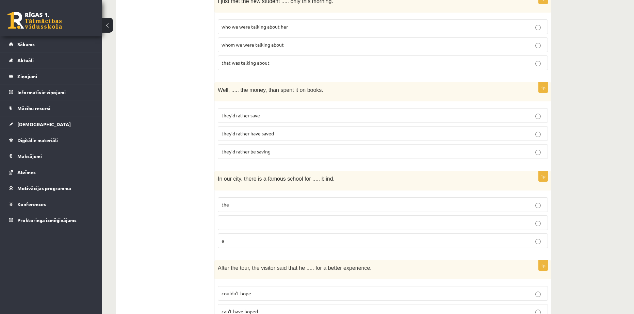
scroll to position [1078, 0]
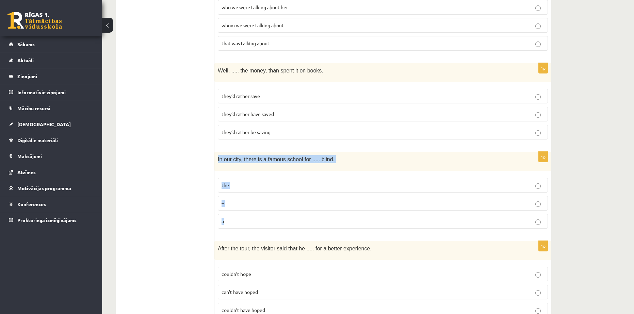
drag, startPoint x: 216, startPoint y: 128, endPoint x: 251, endPoint y: 189, distance: 69.4
click at [251, 189] on div "1p In our city, there is a famous school for ..... blind. the – a" at bounding box center [382, 193] width 337 height 82
click at [344, 155] on p "In our city, there is a famous school for ..... blind." at bounding box center [366, 159] width 296 height 8
click at [313, 155] on p "In our city, there is a famous school for ..... blind." at bounding box center [366, 159] width 296 height 8
click at [254, 182] on p "the" at bounding box center [383, 185] width 323 height 7
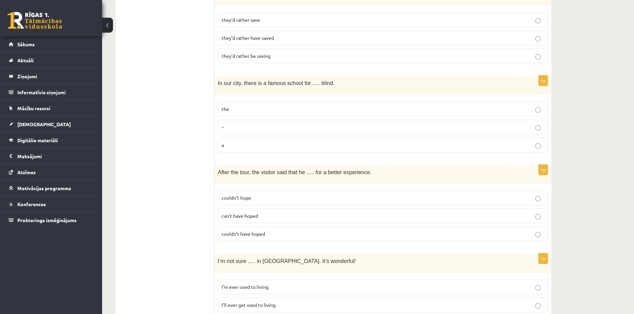
scroll to position [1191, 0]
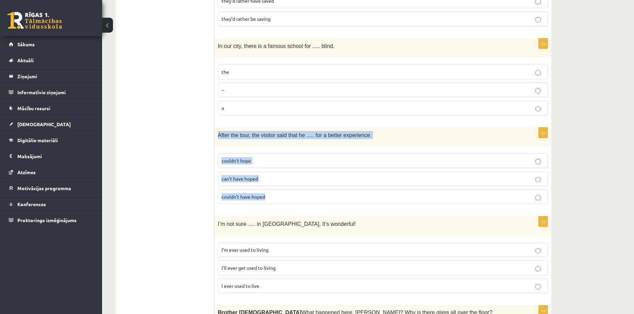
drag, startPoint x: 216, startPoint y: 101, endPoint x: 279, endPoint y: 168, distance: 92.4
click at [279, 168] on div "1p After the tour, the visitor said that he ..... for a better experience. coul…" at bounding box center [382, 169] width 337 height 82
click at [262, 131] on p "After the tour, the visitor said that he ..... for a better experience." at bounding box center [366, 135] width 296 height 8
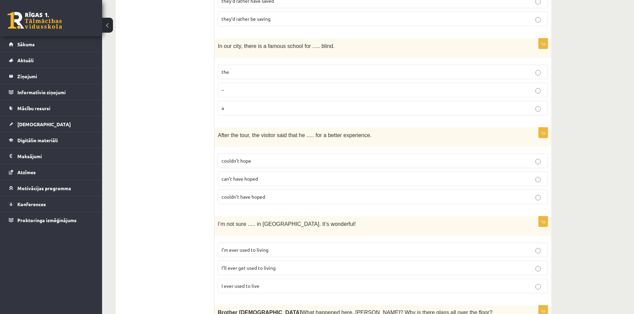
click at [257, 176] on span "can’t have hoped" at bounding box center [240, 179] width 36 height 6
click at [263, 190] on label "couldn’t have hoped" at bounding box center [383, 197] width 330 height 15
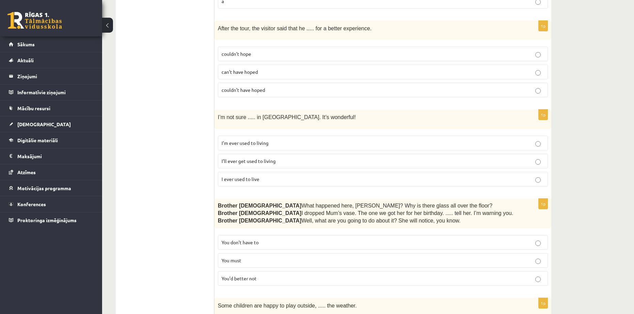
scroll to position [1304, 0]
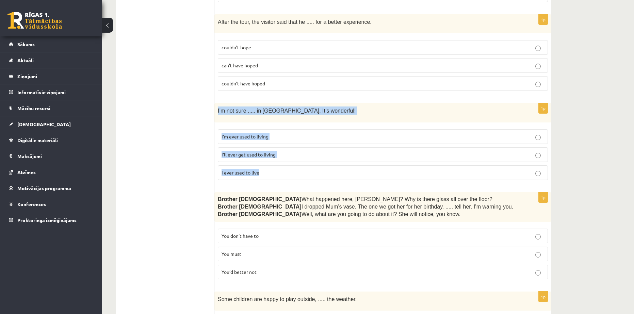
drag, startPoint x: 214, startPoint y: 77, endPoint x: 277, endPoint y: 138, distance: 87.6
click at [277, 138] on div "1p I’m not sure ..... in Paris. It’s wonderful! I’m ever used to living I’ll ev…" at bounding box center [382, 144] width 337 height 82
click at [267, 147] on label "I’ll ever get used to living" at bounding box center [383, 154] width 330 height 15
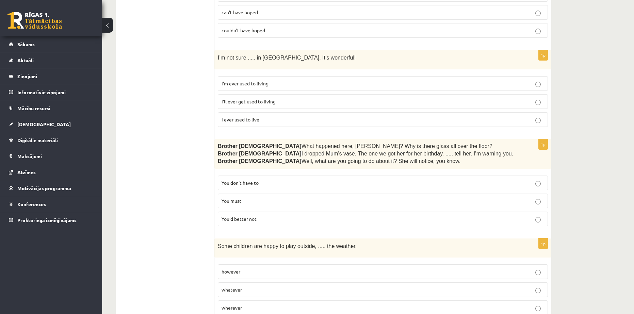
scroll to position [1361, 0]
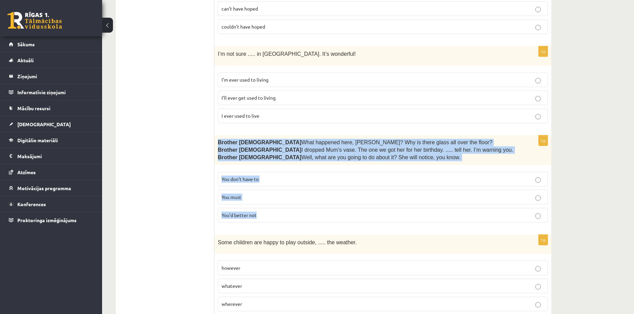
drag, startPoint x: 215, startPoint y: 107, endPoint x: 281, endPoint y: 175, distance: 94.3
click at [281, 175] on div "1p Brother 1  What happened here, Zak? Why is there glass all over the floor? B…" at bounding box center [382, 181] width 337 height 93
click at [302, 147] on span "I dropped Mum’s vase. The one we got her for her birthday. ..... tell her. I’m …" at bounding box center [408, 150] width 212 height 6
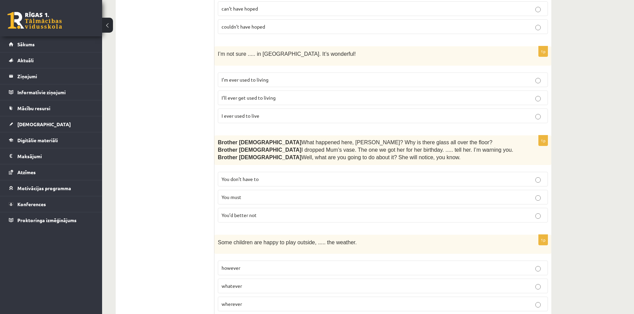
click at [298, 212] on p "You’d better not" at bounding box center [383, 215] width 323 height 7
click at [300, 194] on p "You must" at bounding box center [383, 197] width 323 height 7
click at [305, 172] on label "You don’t have to" at bounding box center [383, 179] width 330 height 15
click at [289, 212] on p "You’d better not" at bounding box center [383, 215] width 323 height 7
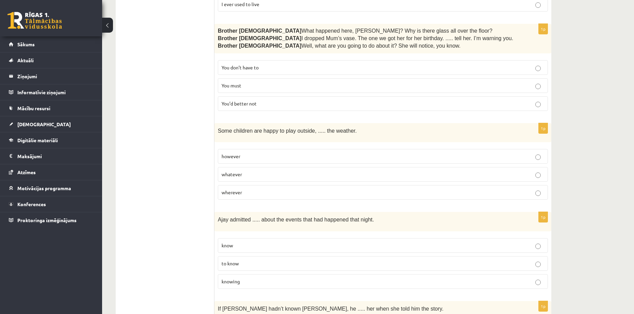
scroll to position [1475, 0]
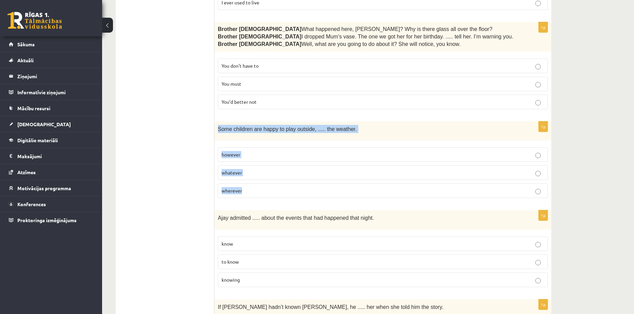
drag, startPoint x: 217, startPoint y: 91, endPoint x: 260, endPoint y: 153, distance: 75.2
click at [260, 153] on div "1p Some children are happy to play outside, ..... the weather. however whatever…" at bounding box center [382, 162] width 337 height 82
click at [263, 169] on p "whatever" at bounding box center [383, 172] width 323 height 7
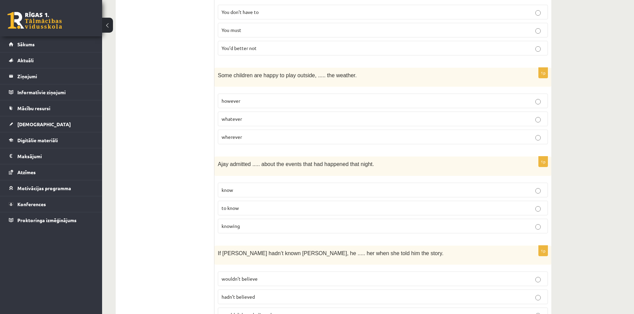
scroll to position [1531, 0]
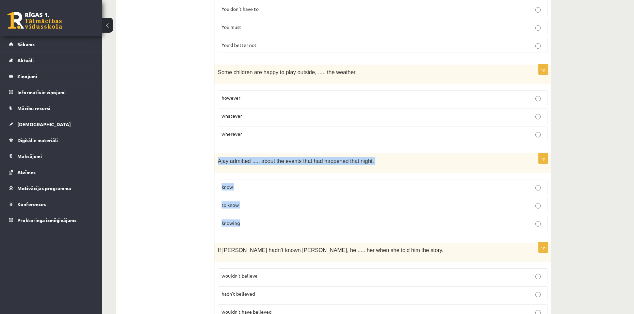
drag, startPoint x: 217, startPoint y: 120, endPoint x: 254, endPoint y: 182, distance: 72.1
click at [254, 182] on div "1p Ajay admitted ..... about the events that had happened that night. know to k…" at bounding box center [382, 194] width 337 height 82
click at [268, 158] on span "Ajay admitted ..... about the events that had happened that night." at bounding box center [296, 161] width 156 height 6
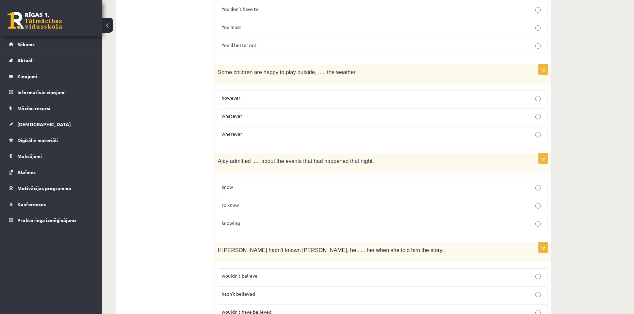
click at [273, 201] on p "to know" at bounding box center [383, 204] width 323 height 7
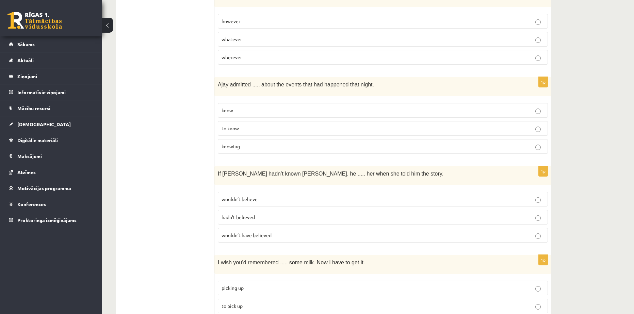
scroll to position [1609, 0]
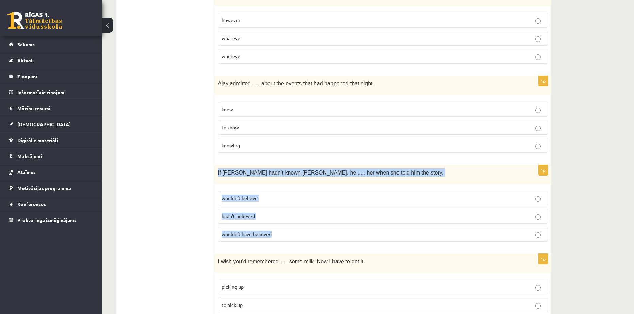
drag, startPoint x: 216, startPoint y: 130, endPoint x: 289, endPoint y: 199, distance: 99.4
click at [289, 199] on div "1p If Tom hadn’t known Mariam, he ..... her when she told him the story. wouldn…" at bounding box center [382, 206] width 337 height 82
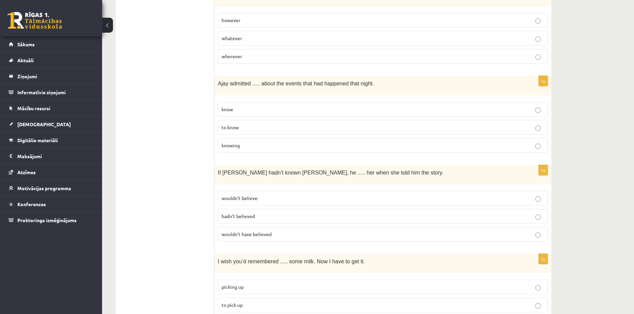
click at [284, 231] on p "wouldn’t have believed" at bounding box center [383, 234] width 323 height 7
drag, startPoint x: 216, startPoint y: 220, endPoint x: 262, endPoint y: 286, distance: 80.2
click at [262, 286] on div "1p I wish you’d remembered ..... some milk. Now I have to get it. picking up to…" at bounding box center [382, 295] width 337 height 82
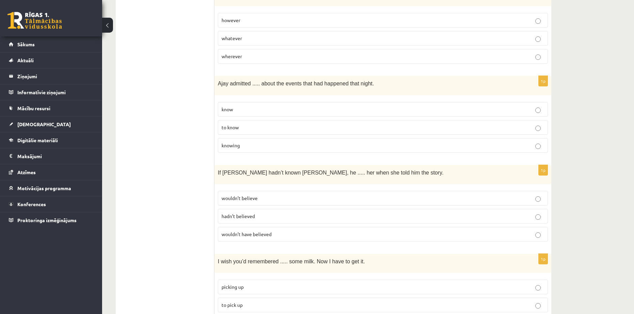
click at [259, 302] on p "to pick up" at bounding box center [383, 305] width 323 height 7
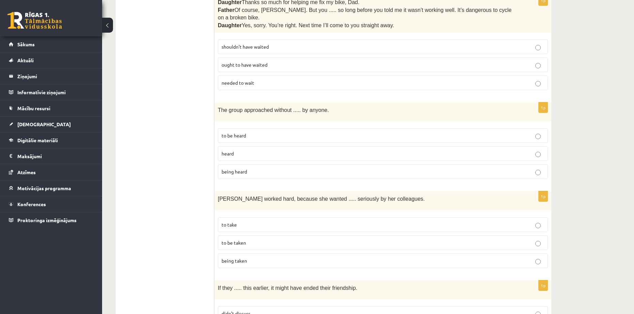
scroll to position [0, 0]
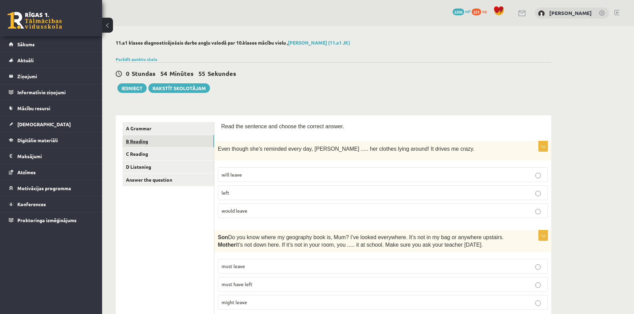
click at [141, 141] on link "B Reading" at bounding box center [169, 141] width 92 height 13
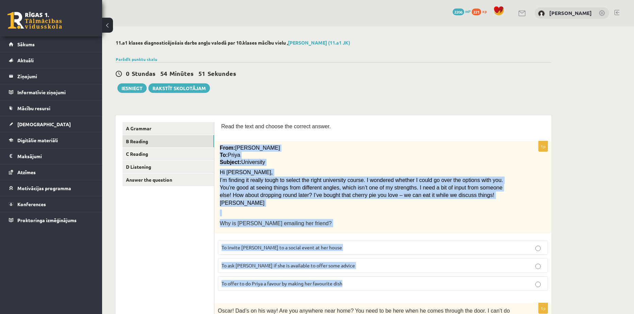
drag, startPoint x: 220, startPoint y: 144, endPoint x: 358, endPoint y: 286, distance: 198.1
click at [358, 286] on div "1p From: Emily To: Priya Subject: University Hi Priya, I’m finding it really to…" at bounding box center [382, 218] width 337 height 155
click at [311, 228] on div "From: Emily To: Priya Subject: University Hi Priya, I’m finding it really tough…" at bounding box center [382, 187] width 337 height 92
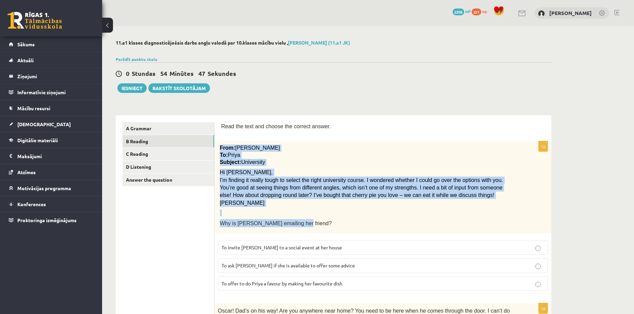
drag, startPoint x: 297, startPoint y: 223, endPoint x: 219, endPoint y: 145, distance: 110.0
click at [219, 145] on div "From: Emily To: Priya Subject: University Hi Priya, I’m finding it really tough…" at bounding box center [382, 187] width 337 height 92
click at [303, 210] on p at bounding box center [366, 213] width 292 height 7
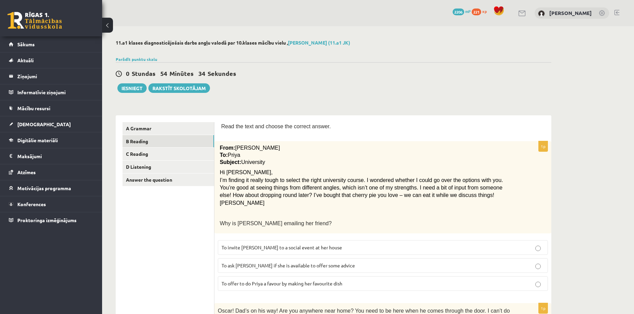
click at [297, 266] on span "To ask Priya if she is available to offer some advice" at bounding box center [288, 265] width 133 height 6
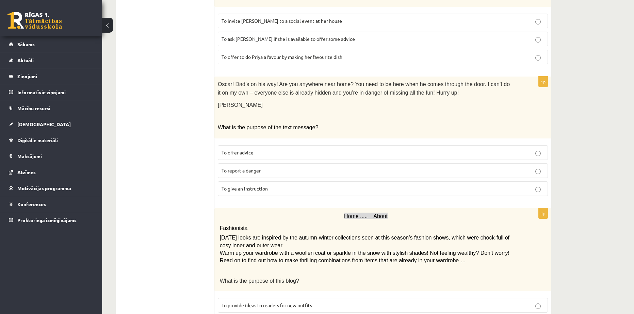
scroll to position [227, 0]
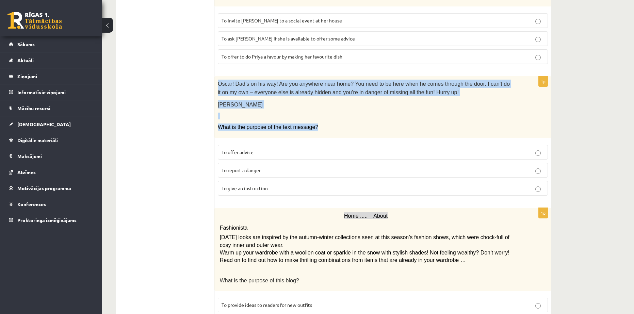
drag, startPoint x: 217, startPoint y: 79, endPoint x: 329, endPoint y: 119, distance: 118.9
click at [329, 119] on div "Oscar! Dad’s on his way! Are you anywhere near home? You need to be here when h…" at bounding box center [382, 107] width 337 height 62
click at [290, 113] on p at bounding box center [366, 116] width 296 height 7
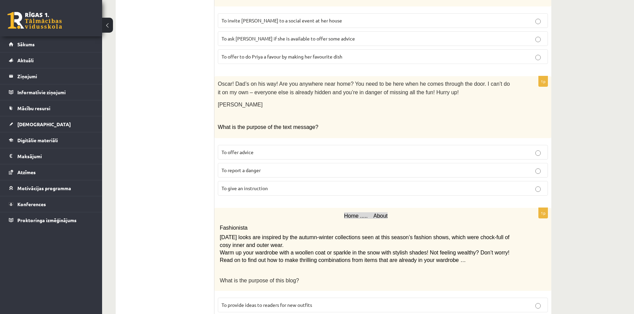
click at [293, 185] on p "To give an instruction" at bounding box center [383, 188] width 323 height 7
drag, startPoint x: 220, startPoint y: 141, endPoint x: 279, endPoint y: 181, distance: 71.7
click at [279, 181] on fieldset "To offer advice To report a danger To give an instruction" at bounding box center [383, 170] width 330 height 56
click at [270, 185] on p "To give an instruction" at bounding box center [383, 188] width 323 height 7
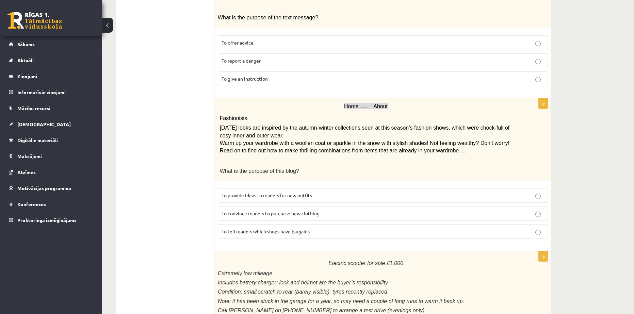
scroll to position [340, 0]
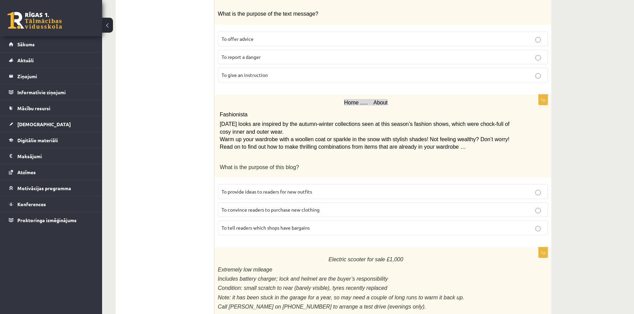
click at [322, 108] on p "Fashionista" at bounding box center [366, 114] width 292 height 12
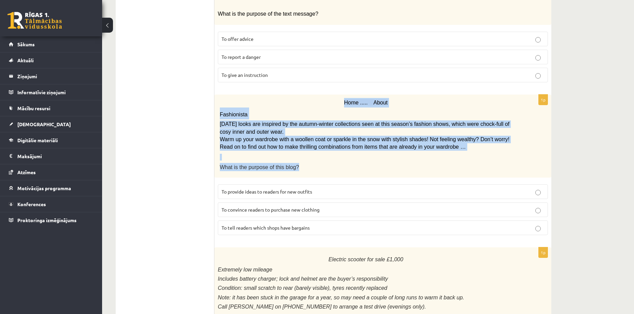
drag, startPoint x: 345, startPoint y: 91, endPoint x: 359, endPoint y: 152, distance: 62.5
click at [359, 152] on div "Home ..... About Fashionista Today’s looks are inspired by the autumn-winter co…" at bounding box center [382, 136] width 337 height 83
click at [244, 166] on div "Home ..... About Fashionista Today’s looks are inspired by the autumn-winter co…" at bounding box center [382, 136] width 337 height 83
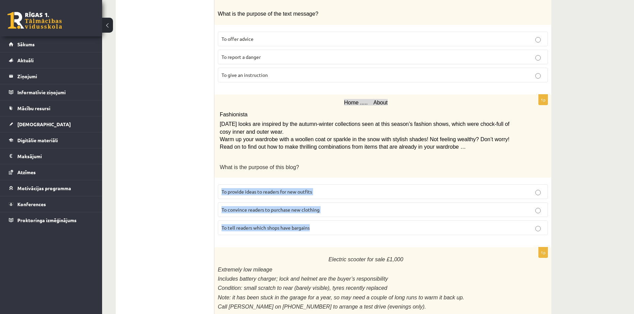
drag, startPoint x: 261, startPoint y: 192, endPoint x: 322, endPoint y: 218, distance: 66.0
click at [322, 218] on fieldset "To provide ideas to readers for new outfits To convince readers to purchase new…" at bounding box center [383, 209] width 330 height 56
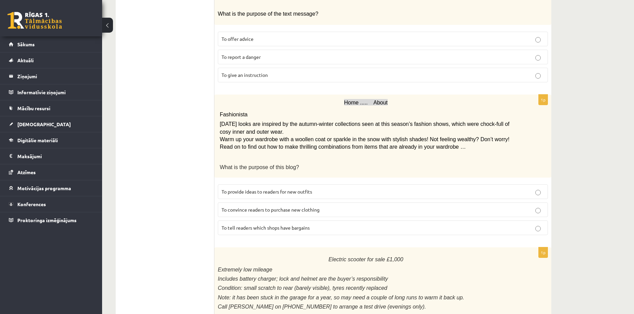
click at [299, 143] on div "Home ..... About Fashionista Today’s looks are inspired by the autumn-winter co…" at bounding box center [382, 136] width 337 height 83
click at [329, 188] on p "To provide ideas to readers for new outfits" at bounding box center [383, 191] width 323 height 7
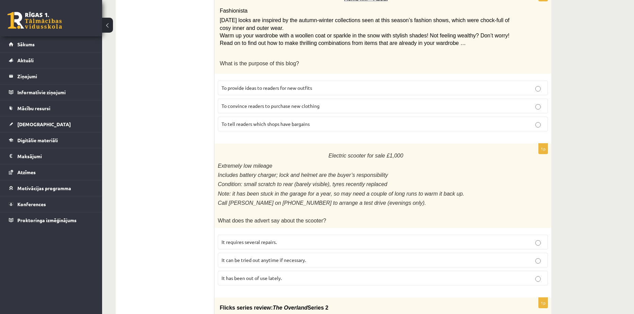
scroll to position [454, 0]
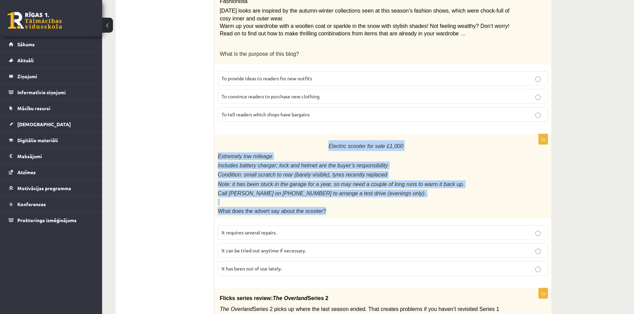
drag, startPoint x: 335, startPoint y: 140, endPoint x: 335, endPoint y: 202, distance: 62.3
click at [335, 202] on div "Electric scooter for sale £1,000 Extremely low mileage Includes battery charger…" at bounding box center [382, 176] width 337 height 84
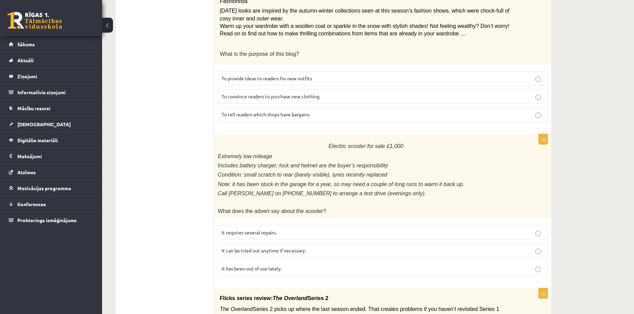
click at [206, 184] on ul "A Grammar B Reading C Reading D Listening Answer the question" at bounding box center [169, 122] width 92 height 907
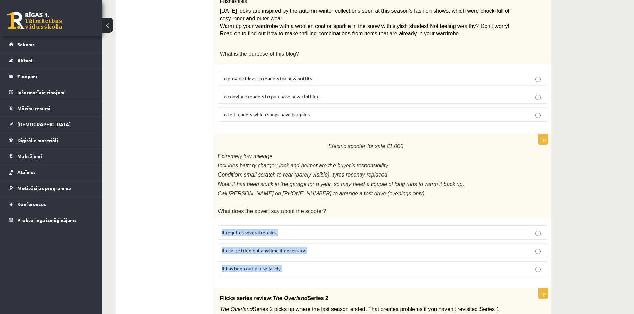
drag, startPoint x: 221, startPoint y: 219, endPoint x: 293, endPoint y: 255, distance: 80.5
click at [293, 255] on fieldset "It requires several repairs. It can be tried out anytime if necessary. It has b…" at bounding box center [383, 250] width 330 height 56
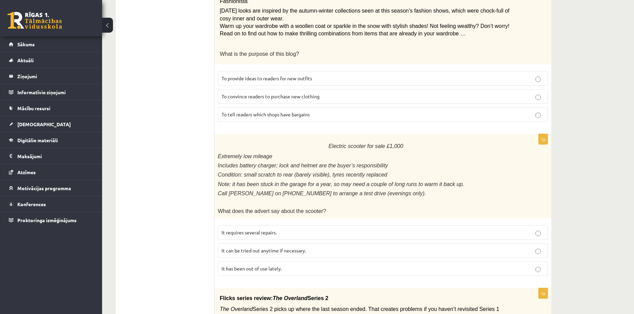
click at [195, 164] on ul "A Grammar B Reading C Reading D Listening Answer the question" at bounding box center [169, 122] width 92 height 907
click at [296, 265] on p "It has been out of use lately." at bounding box center [383, 268] width 323 height 7
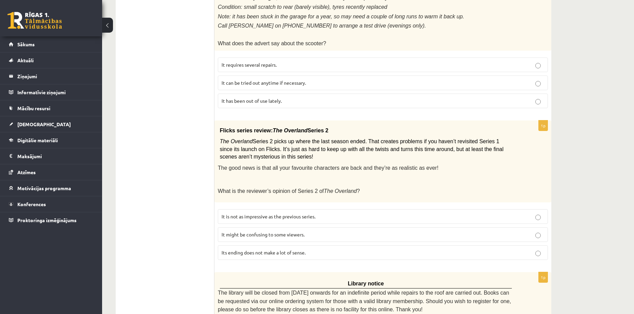
scroll to position [624, 0]
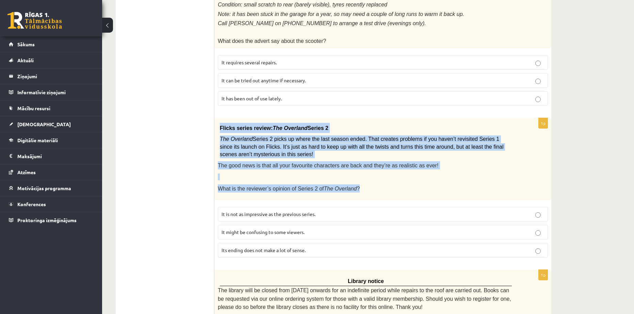
drag, startPoint x: 219, startPoint y: 113, endPoint x: 348, endPoint y: 177, distance: 144.6
click at [348, 177] on div "Flicks series review: The Overland Series 2 The Overland Series 2 picks up wher…" at bounding box center [382, 159] width 337 height 82
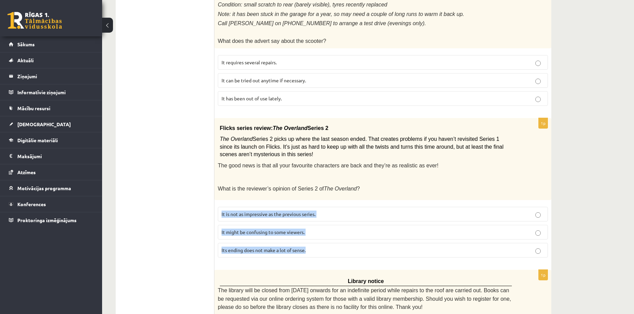
drag, startPoint x: 221, startPoint y: 196, endPoint x: 315, endPoint y: 233, distance: 101.0
click at [315, 233] on fieldset "It is not as impressive as the previous series. It might be confusing to some v…" at bounding box center [383, 232] width 330 height 56
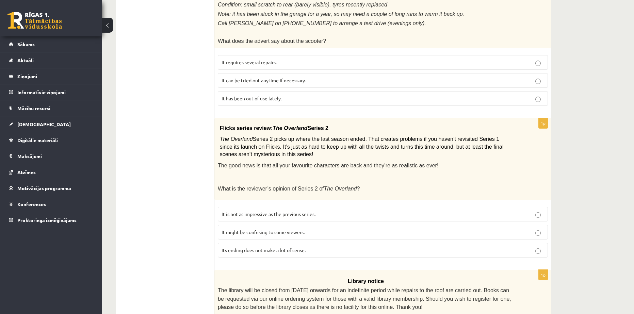
click at [256, 211] on span "It is not as impressive as the previous series." at bounding box center [269, 214] width 94 height 6
click at [252, 229] on span "It might be confusing to some viewers." at bounding box center [263, 232] width 83 height 6
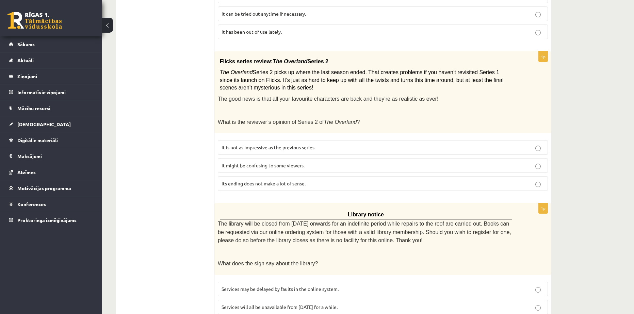
scroll to position [712, 0]
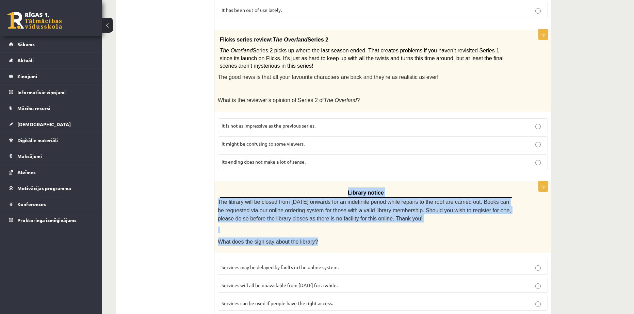
drag, startPoint x: 350, startPoint y: 172, endPoint x: 368, endPoint y: 220, distance: 51.5
click at [368, 220] on div "Library notice The library will be closed from Monday onwards for an indefinite…" at bounding box center [382, 217] width 337 height 72
click at [222, 227] on div "Library notice The library will be closed from Monday onwards for an indefinite…" at bounding box center [382, 217] width 337 height 72
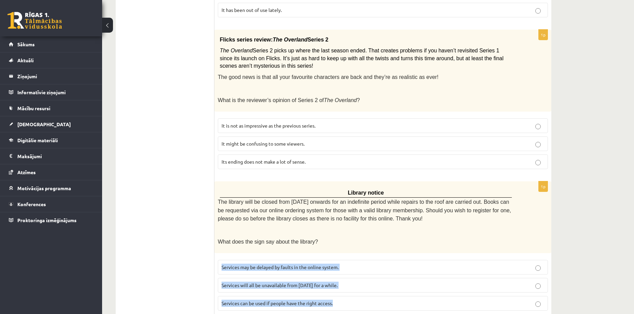
drag, startPoint x: 222, startPoint y: 244, endPoint x: 342, endPoint y: 285, distance: 126.3
click at [342, 285] on fieldset "Services may be delayed by faults in the online system. Services will all be un…" at bounding box center [383, 285] width 330 height 56
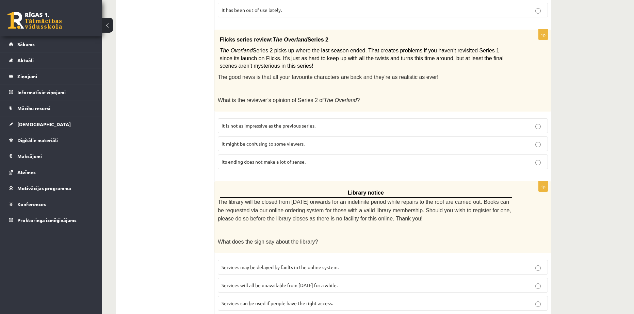
click at [265, 282] on span "Services will all be unavailable from Monday for a while." at bounding box center [280, 285] width 116 height 6
click at [270, 300] on span "Services can be used if people have the right access." at bounding box center [277, 303] width 111 height 6
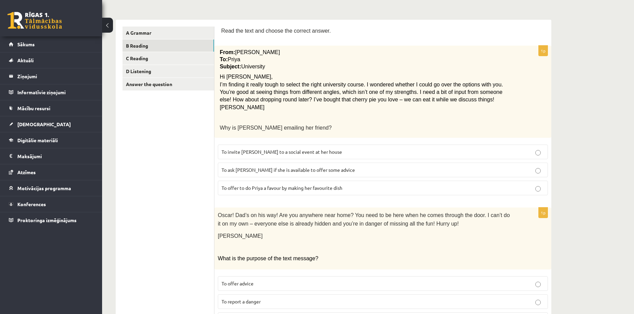
scroll to position [0, 0]
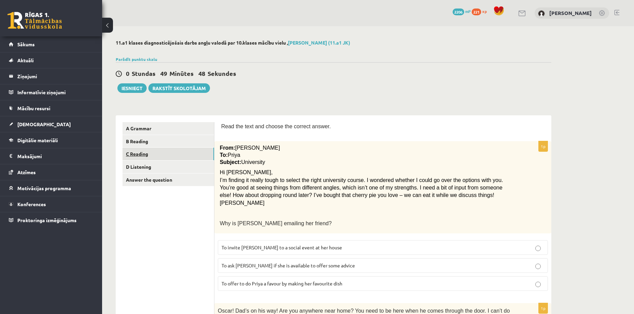
click at [141, 154] on link "C Reading" at bounding box center [169, 154] width 92 height 13
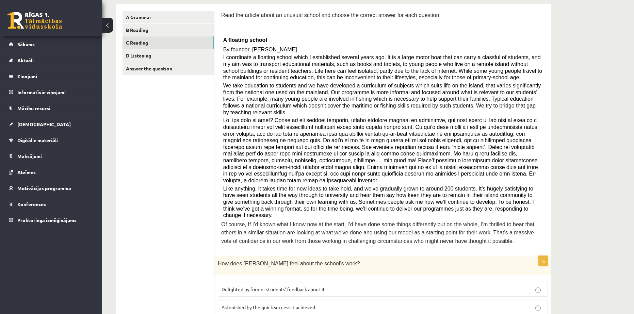
scroll to position [113, 0]
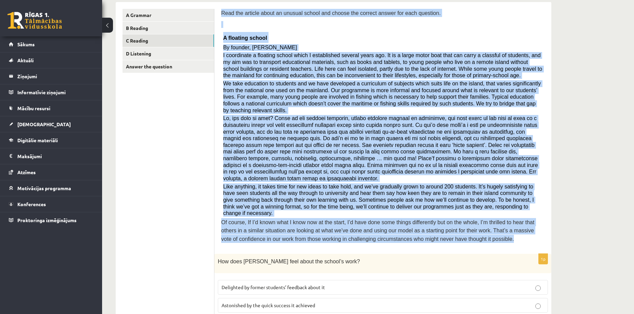
drag, startPoint x: 220, startPoint y: 11, endPoint x: 450, endPoint y: 216, distance: 308.2
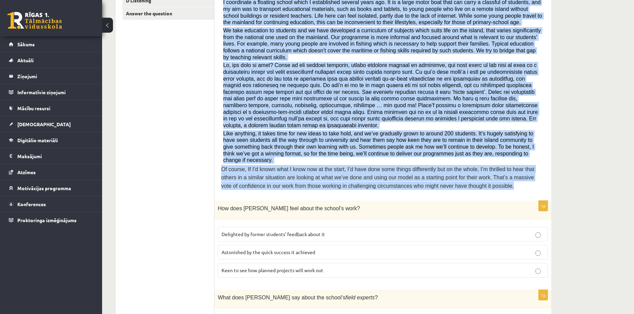
scroll to position [170, 0]
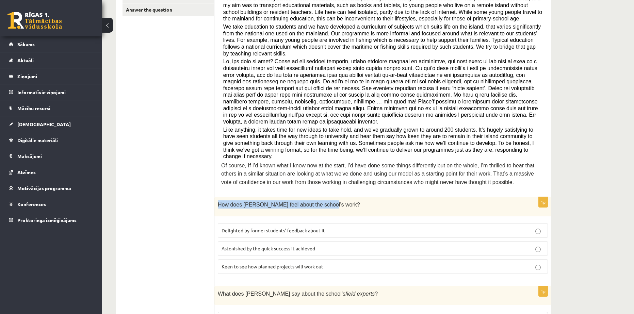
drag, startPoint x: 216, startPoint y: 178, endPoint x: 336, endPoint y: 185, distance: 120.4
click at [336, 197] on div "How does Anna feel about the school’s work?" at bounding box center [382, 206] width 337 height 19
click at [245, 197] on div "How does Anna feel about the school’s work?" at bounding box center [382, 206] width 337 height 19
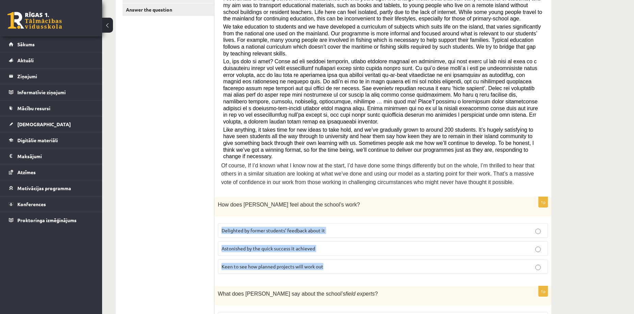
drag, startPoint x: 220, startPoint y: 201, endPoint x: 335, endPoint y: 247, distance: 123.5
click at [335, 247] on fieldset "Delighted by former students’ feedback about it Astonished by the quick success…" at bounding box center [383, 248] width 330 height 56
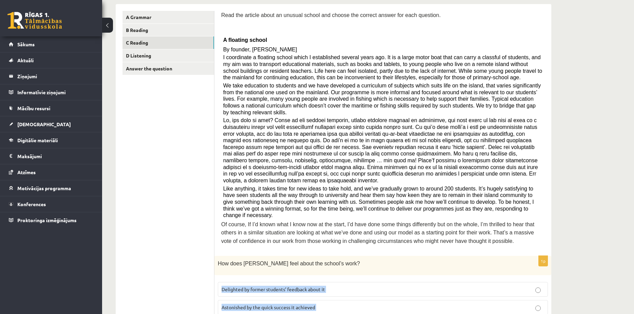
scroll to position [113, 0]
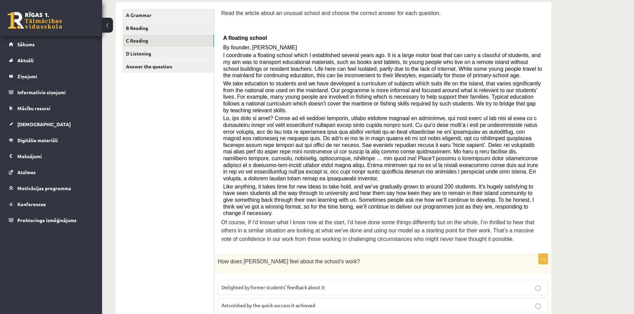
click at [320, 257] on p "How does Anna feel about the school’s work?" at bounding box center [366, 261] width 296 height 8
click at [325, 284] on p "Delighted by former students’ feedback about it" at bounding box center [383, 287] width 323 height 7
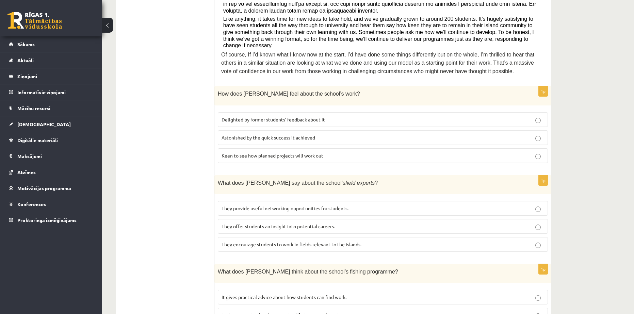
scroll to position [283, 0]
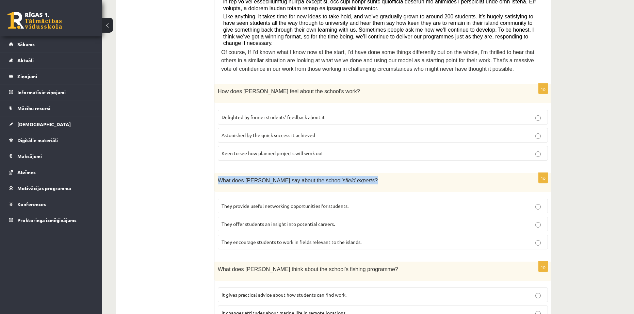
drag, startPoint x: 216, startPoint y: 154, endPoint x: 361, endPoint y: 156, distance: 144.7
click at [361, 173] on div "What does Anna say about the school’s field experts ?" at bounding box center [382, 182] width 337 height 19
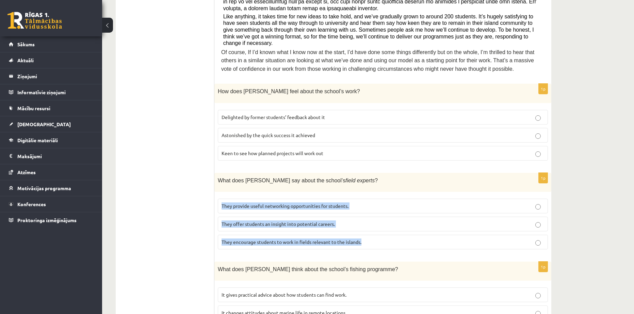
drag, startPoint x: 220, startPoint y: 175, endPoint x: 378, endPoint y: 216, distance: 163.1
click at [378, 216] on fieldset "They provide useful networking opportunities for students. They offer students …" at bounding box center [383, 223] width 330 height 56
click at [253, 221] on span "They offer students an insight into potential careers." at bounding box center [278, 224] width 113 height 6
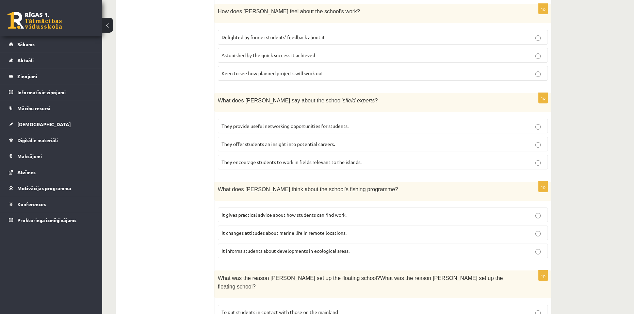
scroll to position [397, 0]
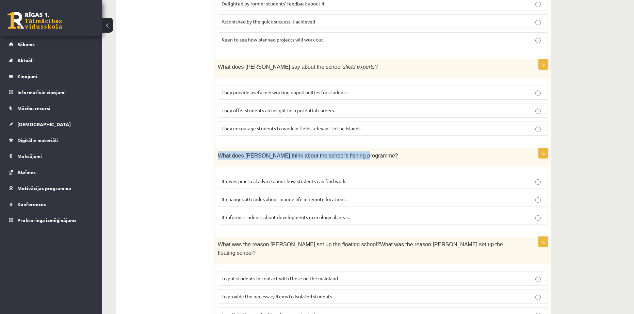
drag, startPoint x: 216, startPoint y: 126, endPoint x: 374, endPoint y: 136, distance: 158.3
click at [374, 148] on div "What does Anna think about the school’s fishing programme?" at bounding box center [382, 157] width 337 height 19
click at [220, 148] on div "1p What does Anna think about the school’s fishing programme? It gives practica…" at bounding box center [382, 189] width 337 height 82
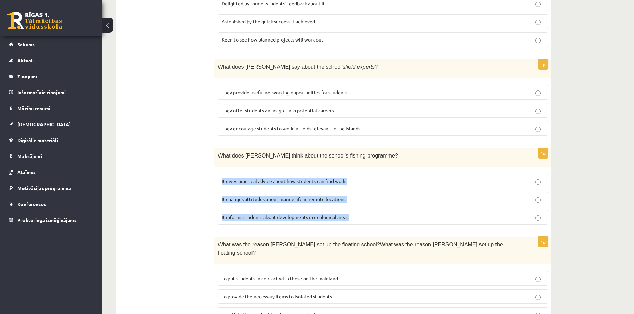
drag, startPoint x: 226, startPoint y: 151, endPoint x: 440, endPoint y: 189, distance: 217.7
click at [440, 189] on fieldset "It gives practical advice about how students can find work. It changes attitude…" at bounding box center [383, 198] width 330 height 56
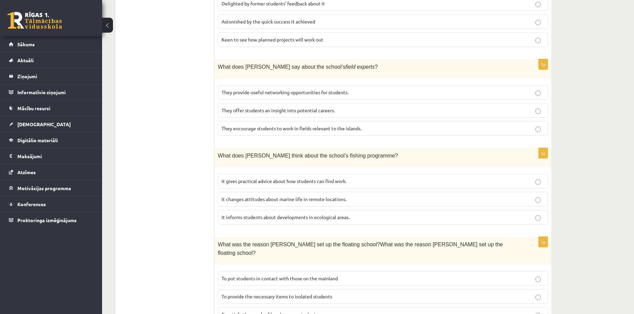
click at [161, 215] on ul "A Grammar B Reading C Reading D Listening Answer the question" at bounding box center [169, 115] width 92 height 780
click at [259, 214] on span "It informs students about developments in ecological areas." at bounding box center [286, 217] width 128 height 6
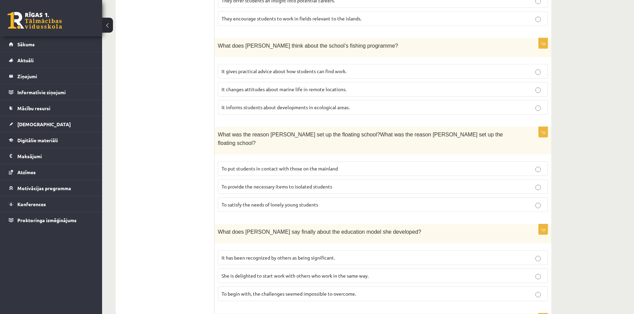
scroll to position [510, 0]
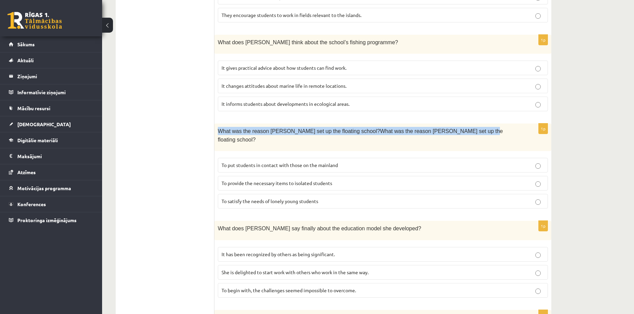
drag, startPoint x: 216, startPoint y: 100, endPoint x: 483, endPoint y: 107, distance: 266.5
click at [483, 124] on div "What was the reason Anna set up the floating school?What was the reason Anna se…" at bounding box center [382, 138] width 337 height 28
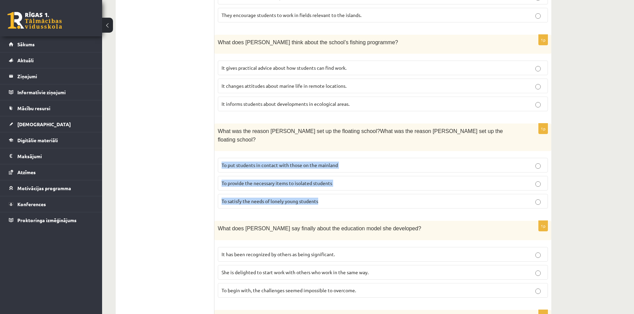
drag, startPoint x: 223, startPoint y: 124, endPoint x: 365, endPoint y: 165, distance: 148.8
click at [365, 165] on fieldset "To put students in contact with those on the mainland To provide the necessary …" at bounding box center [383, 183] width 330 height 56
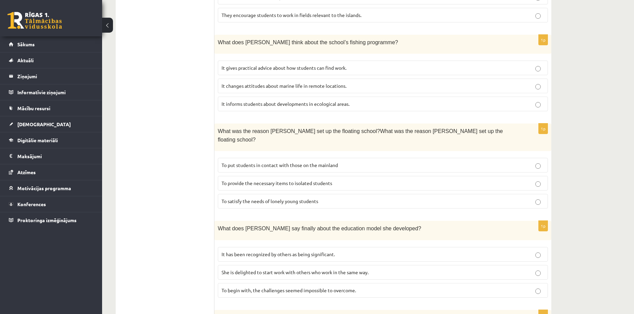
click at [175, 167] on ul "A Grammar B Reading C Reading D Listening Answer the question" at bounding box center [169, 2] width 92 height 780
click at [258, 180] on span "To provide the necessary items to isolated students" at bounding box center [277, 183] width 111 height 6
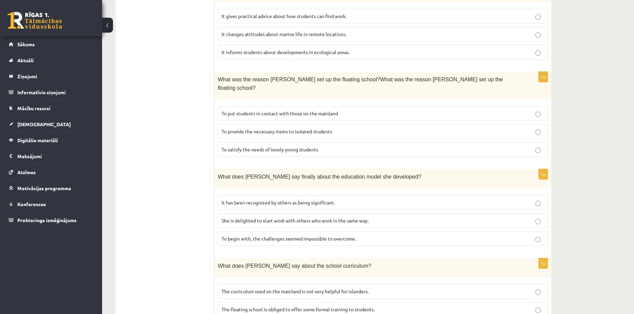
scroll to position [565, 0]
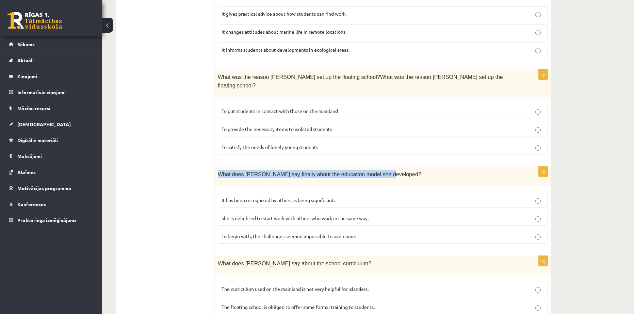
drag, startPoint x: 216, startPoint y: 130, endPoint x: 409, endPoint y: 135, distance: 192.7
click at [409, 167] on div "What does Anna say finally about the education model she developed?" at bounding box center [382, 176] width 337 height 19
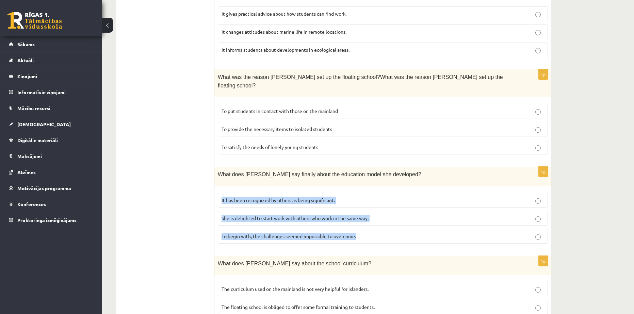
drag, startPoint x: 218, startPoint y: 158, endPoint x: 365, endPoint y: 197, distance: 152.5
click at [365, 197] on fieldset "It has been recognized by others as being significant. She is delighted to star…" at bounding box center [383, 218] width 330 height 56
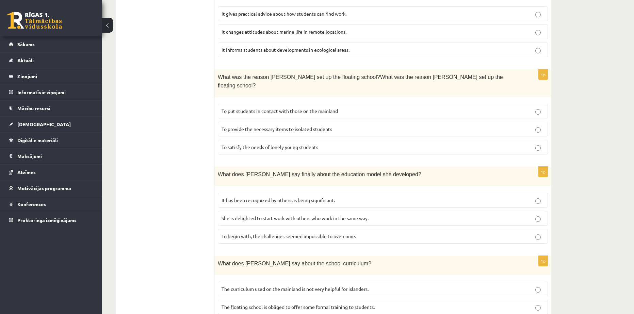
click at [259, 197] on span "It has been recognized by others as being significant." at bounding box center [278, 200] width 113 height 6
drag, startPoint x: 215, startPoint y: 218, endPoint x: 361, endPoint y: 223, distance: 145.7
click at [361, 256] on div "What does Anna say about the school curriculum?" at bounding box center [382, 265] width 337 height 19
click at [223, 278] on fieldset "The curriculum used on the mainland is not very helpful for islanders. The floa…" at bounding box center [383, 306] width 330 height 56
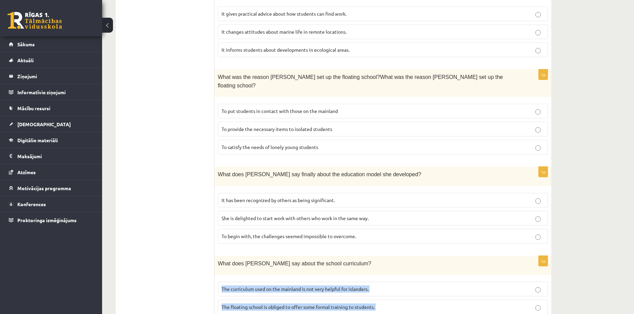
drag, startPoint x: 223, startPoint y: 246, endPoint x: 452, endPoint y: 291, distance: 233.4
click at [452, 291] on div "1p What does Anna say about the school curriculum? The curriculum used on the m…" at bounding box center [382, 297] width 337 height 82
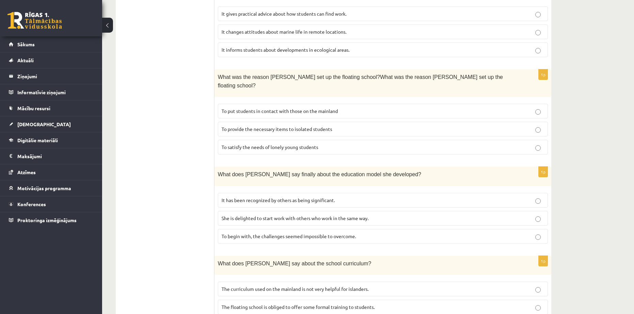
drag, startPoint x: 183, startPoint y: 213, endPoint x: 282, endPoint y: 49, distance: 191.6
click at [278, 286] on p "The curriculum used on the mainland is not very helpful for islanders." at bounding box center [383, 289] width 323 height 7
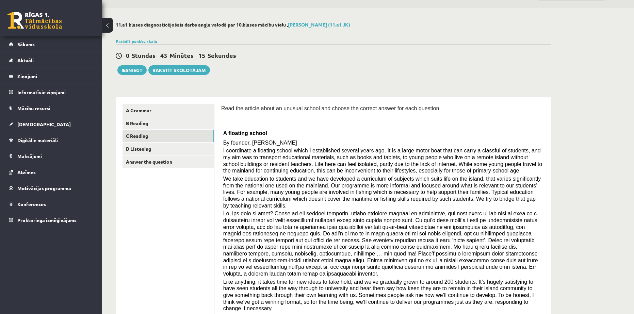
scroll to position [0, 0]
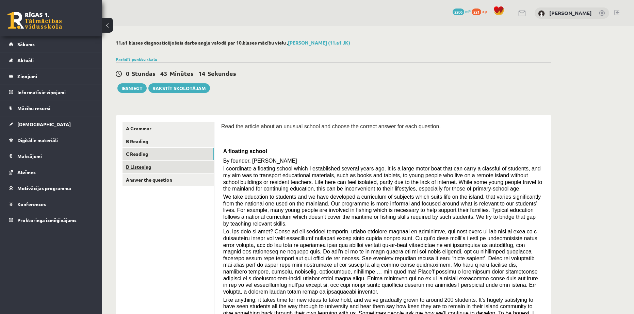
click at [139, 165] on link "D Listening" at bounding box center [169, 167] width 92 height 13
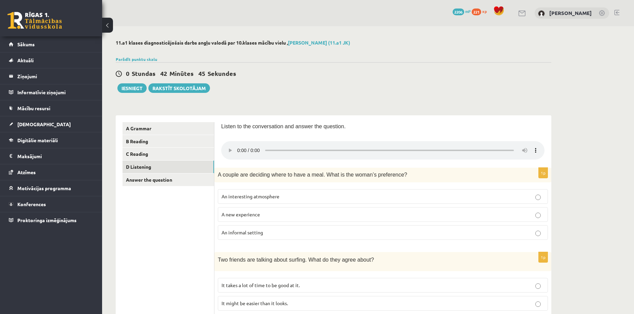
click at [318, 214] on p "A new experience" at bounding box center [383, 214] width 323 height 7
click at [319, 234] on p "An informal setting" at bounding box center [383, 232] width 323 height 7
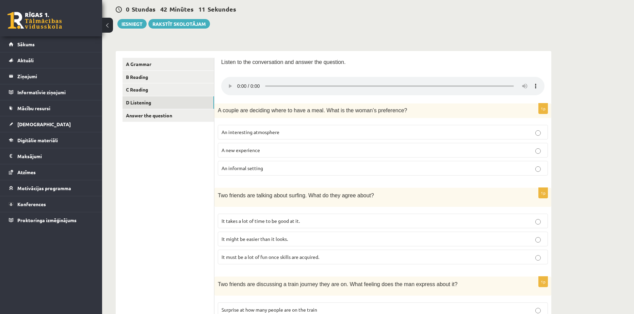
scroll to position [57, 0]
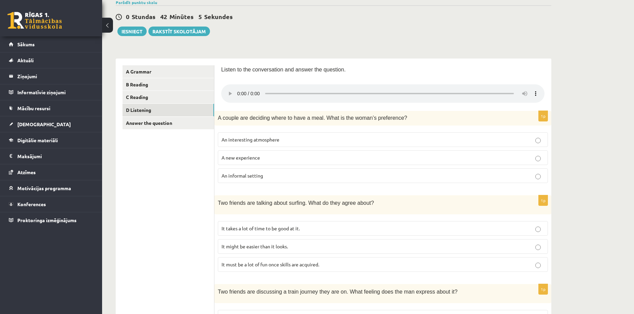
click at [262, 175] on span "An informal setting" at bounding box center [243, 176] width 42 height 6
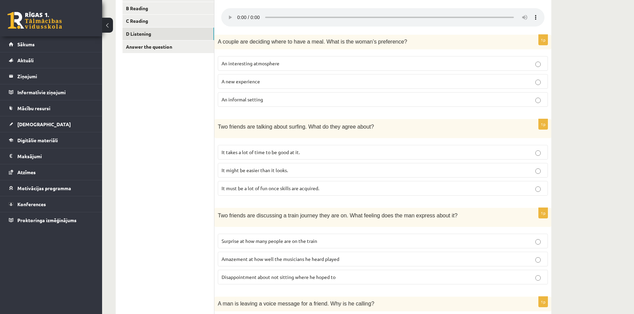
scroll to position [170, 0]
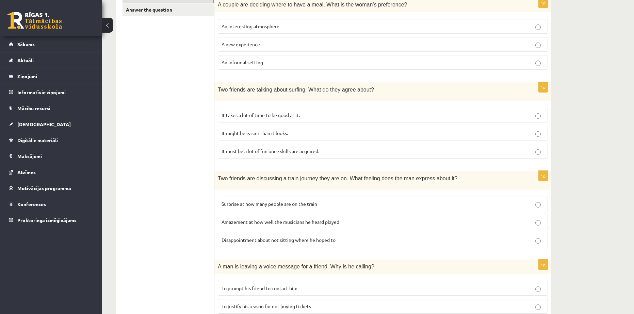
click at [334, 112] on p "It takes a lot of time to be good at it." at bounding box center [383, 115] width 323 height 7
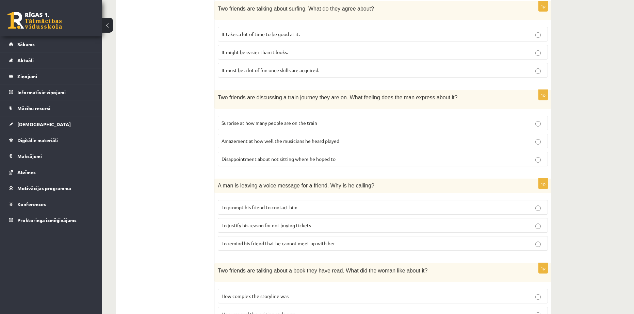
scroll to position [283, 0]
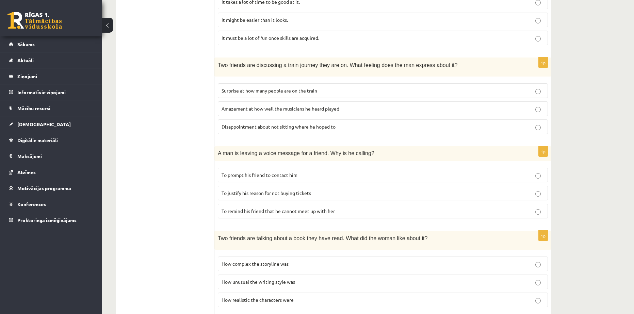
click at [267, 172] on span "To prompt his friend to contact him" at bounding box center [260, 175] width 76 height 6
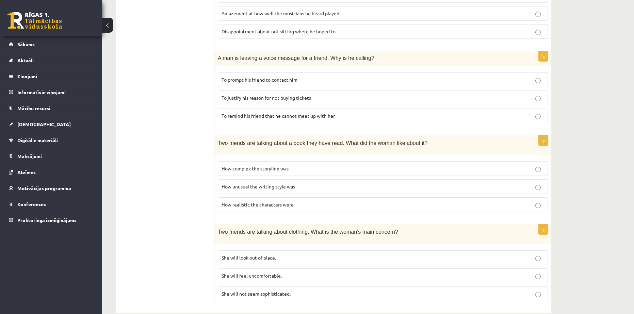
scroll to position [382, 0]
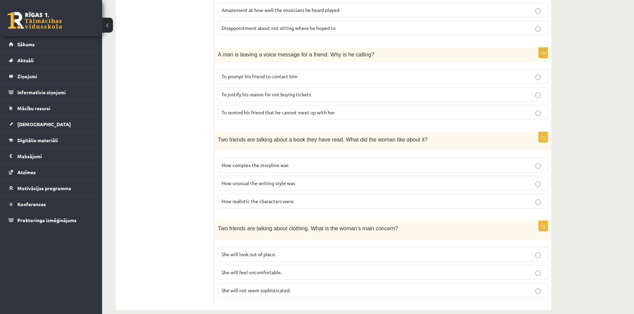
click at [263, 198] on label "How realistic the characters were" at bounding box center [383, 201] width 330 height 15
click at [263, 251] on span "She will look out of place." at bounding box center [249, 254] width 54 height 6
drag, startPoint x: 221, startPoint y: 279, endPoint x: 300, endPoint y: 284, distance: 78.8
click at [300, 284] on label "She will not seem sophisticated." at bounding box center [383, 290] width 330 height 15
click at [244, 251] on span "She will look out of place." at bounding box center [249, 254] width 54 height 6
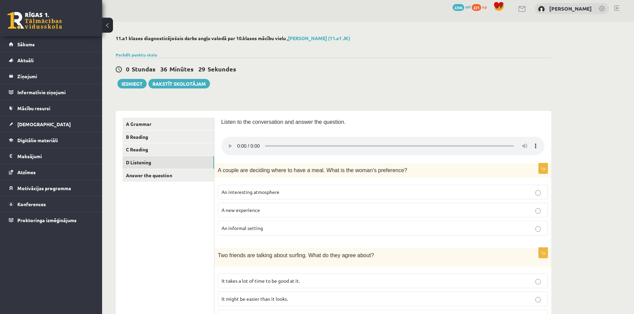
scroll to position [0, 0]
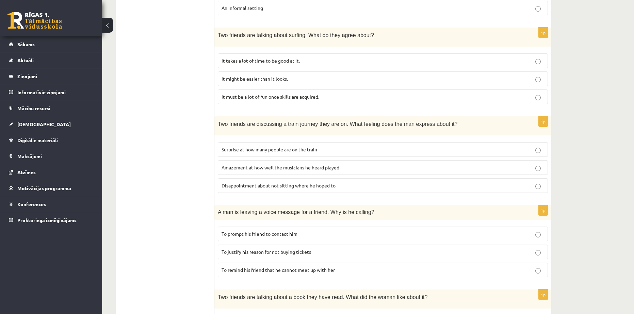
scroll to position [227, 0]
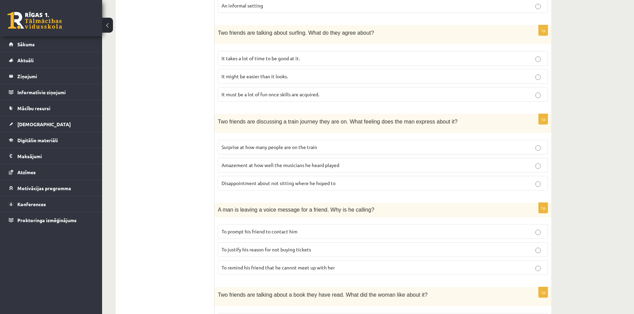
click at [349, 162] on p "Amazement at how well the musicians he heard played" at bounding box center [383, 165] width 323 height 7
click at [379, 180] on p "Disappointment about not sitting where he hoped to" at bounding box center [383, 183] width 323 height 7
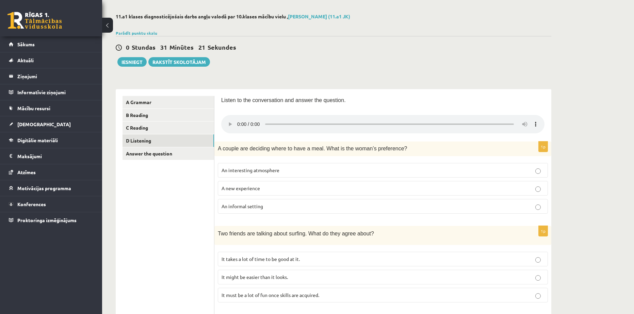
scroll to position [0, 0]
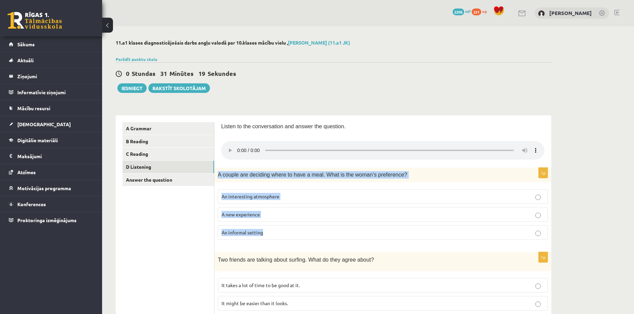
drag, startPoint x: 216, startPoint y: 173, endPoint x: 278, endPoint y: 232, distance: 85.2
click at [278, 232] on div "1p A couple are deciding where to have a meal. What is the woman’s preference? …" at bounding box center [382, 206] width 337 height 77
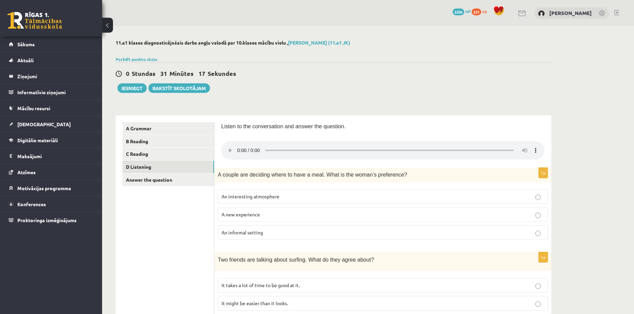
drag, startPoint x: 216, startPoint y: 174, endPoint x: 413, endPoint y: 177, distance: 196.7
click at [413, 177] on div "A couple are deciding where to have a meal. What is the woman’s preference?" at bounding box center [382, 175] width 337 height 14
drag, startPoint x: 218, startPoint y: 192, endPoint x: 277, endPoint y: 232, distance: 71.5
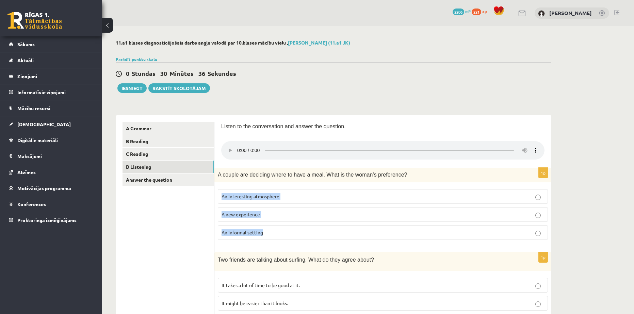
click at [277, 232] on fieldset "An interesting atmosphere A new experience An informal setting" at bounding box center [383, 214] width 330 height 56
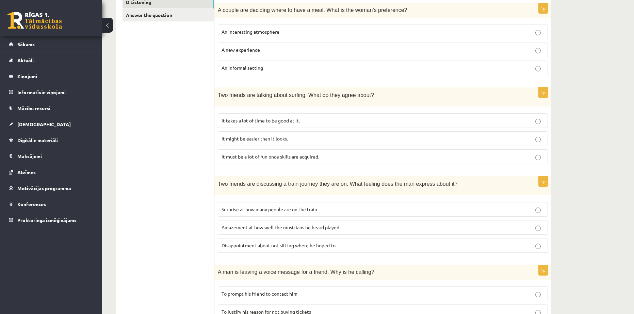
scroll to position [170, 0]
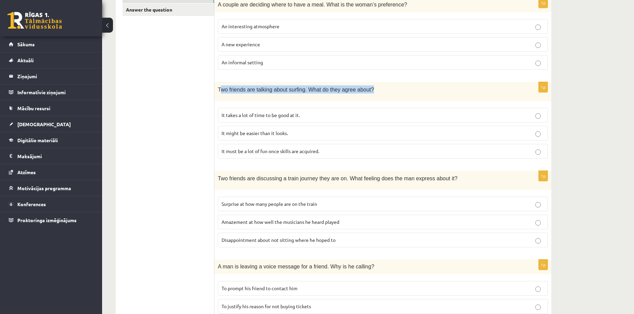
drag, startPoint x: 222, startPoint y: 89, endPoint x: 407, endPoint y: 90, distance: 185.1
click at [407, 90] on p "Two friends are talking about surfing. What do they agree about?" at bounding box center [366, 89] width 296 height 8
click at [245, 93] on div "Two friends are talking about surfing. What do they agree about?" at bounding box center [382, 91] width 337 height 19
drag, startPoint x: 222, startPoint y: 86, endPoint x: 419, endPoint y: 99, distance: 197.1
click at [419, 99] on div "1p Two friends are talking about surfing. What do they agree about? It takes a …" at bounding box center [382, 123] width 337 height 82
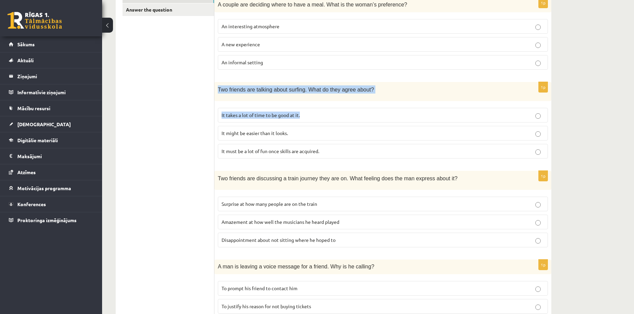
click at [360, 87] on span "Two friends are talking about surfing. What do they agree about?" at bounding box center [296, 90] width 156 height 6
drag, startPoint x: 366, startPoint y: 85, endPoint x: 216, endPoint y: 91, distance: 149.8
click at [216, 91] on div "Two friends are talking about surfing. What do they agree about?" at bounding box center [382, 91] width 337 height 19
click at [345, 92] on div "Two friends are talking about surfing. What do they agree about?" at bounding box center [382, 91] width 337 height 19
drag, startPoint x: 333, startPoint y: 152, endPoint x: 215, endPoint y: 97, distance: 129.6
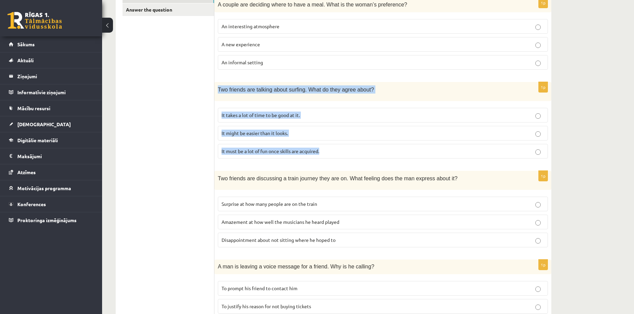
click at [215, 97] on div "1p Two friends are talking about surfing. What do they agree about? It takes a …" at bounding box center [382, 123] width 337 height 82
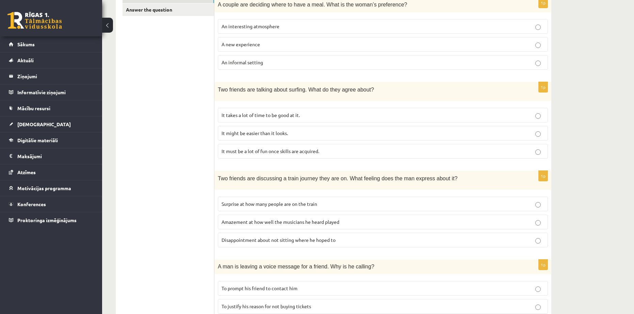
click at [157, 182] on ul "A Grammar B Reading C Reading D Listening Answer the question" at bounding box center [169, 233] width 92 height 563
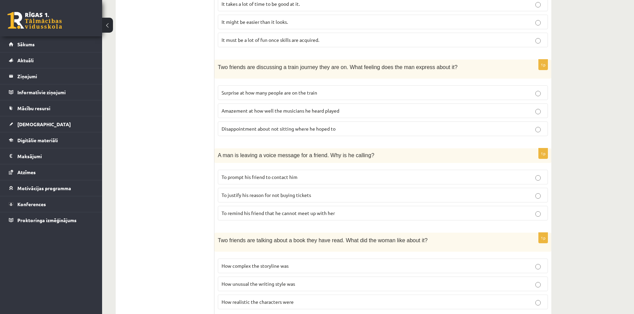
scroll to position [283, 0]
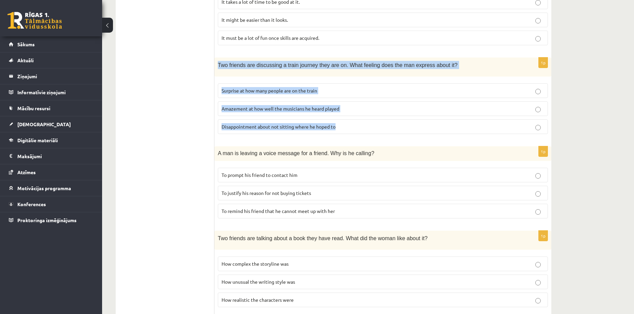
drag, startPoint x: 355, startPoint y: 124, endPoint x: 218, endPoint y: 70, distance: 146.2
click at [218, 70] on div "1p Two friends are discussing a train journey they are on. What feeling does th…" at bounding box center [382, 99] width 337 height 82
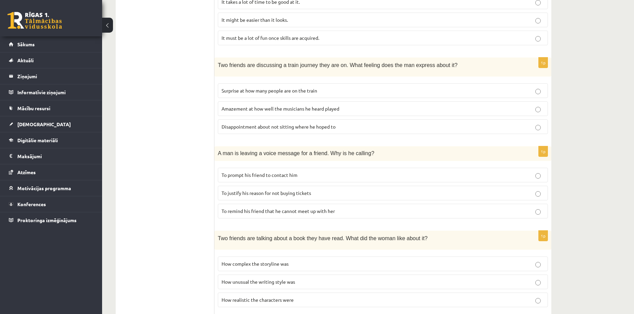
click at [156, 126] on ul "A Grammar B Reading C Reading D Listening Answer the question" at bounding box center [169, 120] width 92 height 563
click at [170, 205] on ul "A Grammar B Reading C Reading D Listening Answer the question" at bounding box center [169, 120] width 92 height 563
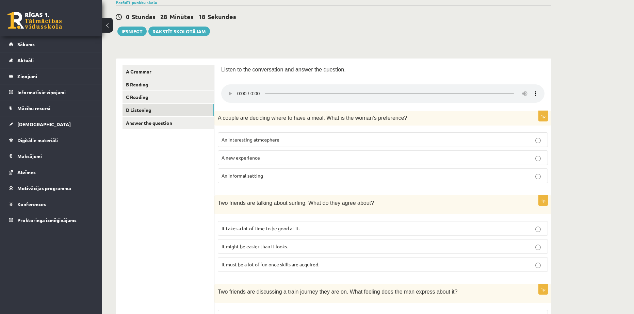
scroll to position [0, 0]
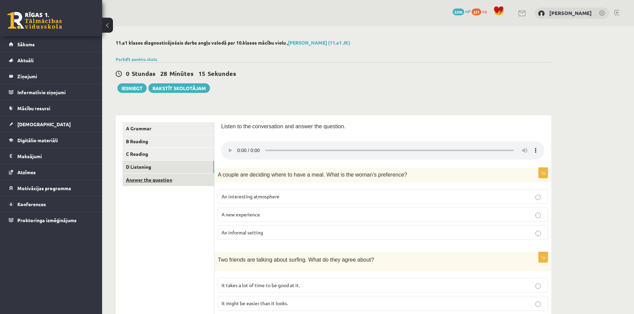
click at [151, 181] on link "Answer the question" at bounding box center [169, 180] width 92 height 13
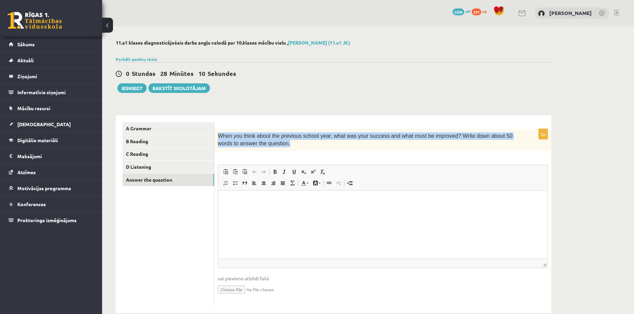
drag, startPoint x: 268, startPoint y: 145, endPoint x: 227, endPoint y: 140, distance: 41.1
click at [217, 136] on div "When you think about the previous school year, what was your success and what m…" at bounding box center [382, 140] width 337 height 22
click at [277, 148] on div "When you think about the previous school year, what was your success and what m…" at bounding box center [382, 140] width 337 height 22
drag, startPoint x: 270, startPoint y: 148, endPoint x: 220, endPoint y: 138, distance: 51.1
click at [220, 138] on div "When you think about the previous school year, what was your success and what m…" at bounding box center [382, 140] width 337 height 22
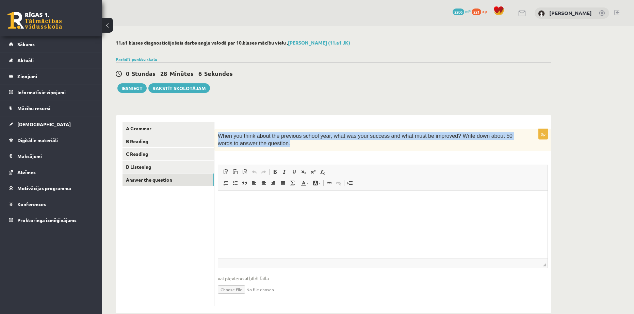
click at [305, 147] on p "When you think about the previous school year, what was your success and what m…" at bounding box center [366, 139] width 296 height 15
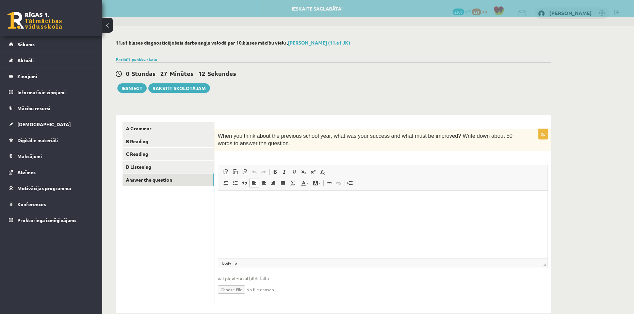
click at [256, 211] on html at bounding box center [382, 200] width 329 height 21
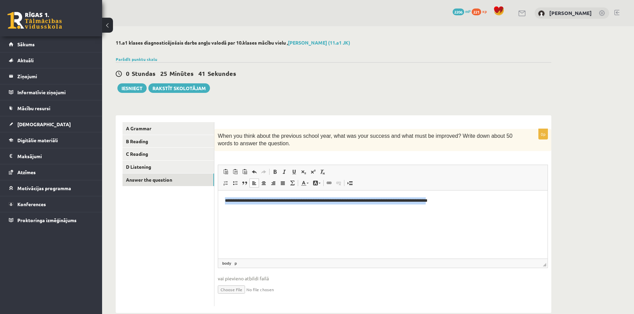
drag, startPoint x: 451, startPoint y: 198, endPoint x: 435, endPoint y: 400, distance: 202.4
click at [218, 209] on html "**********" at bounding box center [382, 200] width 329 height 21
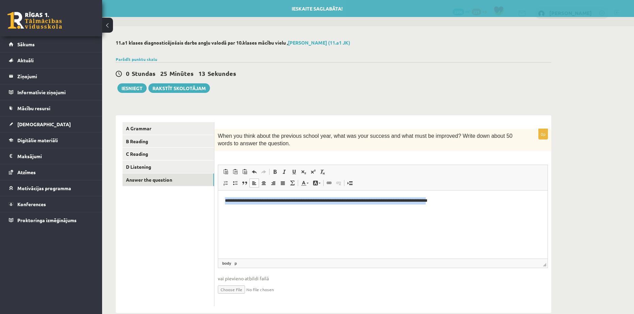
click at [330, 211] on html "**********" at bounding box center [382, 200] width 329 height 21
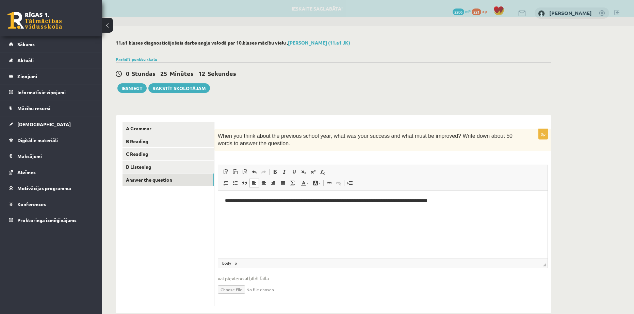
click at [339, 198] on p "**********" at bounding box center [383, 200] width 316 height 7
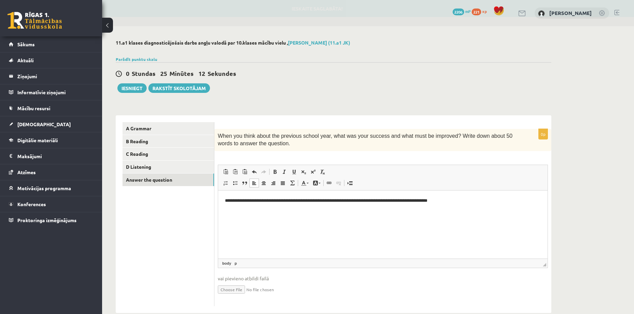
click at [338, 199] on p "**********" at bounding box center [383, 200] width 316 height 7
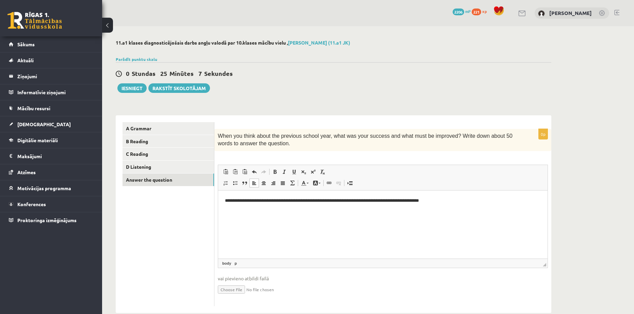
click at [449, 199] on p "**********" at bounding box center [383, 200] width 316 height 7
click at [454, 198] on p "**********" at bounding box center [383, 204] width 316 height 14
click at [460, 200] on p "**********" at bounding box center [383, 204] width 316 height 14
click at [505, 202] on p "**********" at bounding box center [383, 204] width 316 height 14
click at [525, 200] on p "**********" at bounding box center [383, 204] width 316 height 14
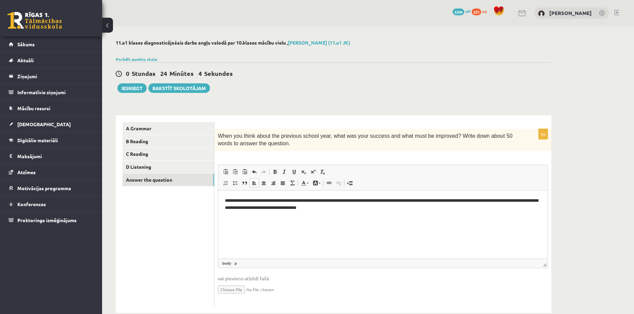
click at [234, 206] on p "**********" at bounding box center [383, 204] width 316 height 14
drag, startPoint x: 447, startPoint y: 206, endPoint x: 444, endPoint y: 205, distance: 3.5
click at [443, 205] on p "**********" at bounding box center [383, 204] width 316 height 14
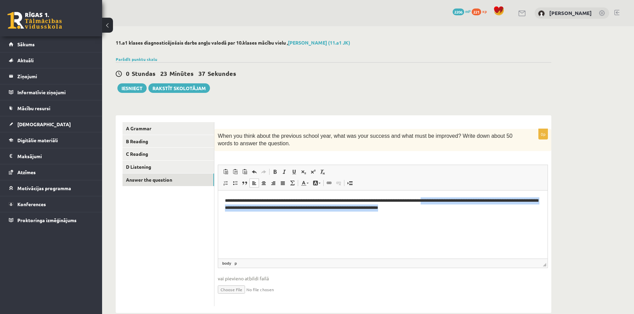
drag, startPoint x: 444, startPoint y: 206, endPoint x: 441, endPoint y: 200, distance: 7.0
click at [441, 200] on p "**********" at bounding box center [383, 204] width 316 height 14
click at [238, 206] on p "**********" at bounding box center [383, 204] width 316 height 14
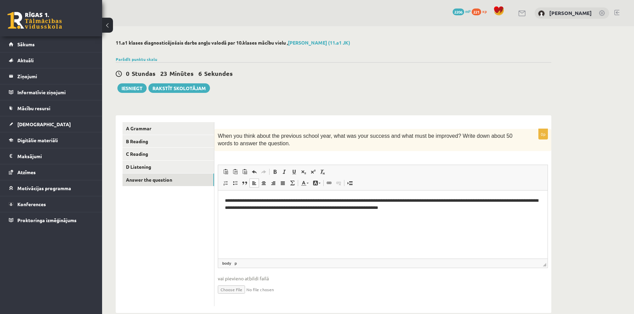
click at [236, 205] on p "**********" at bounding box center [383, 204] width 316 height 14
click at [332, 208] on p "**********" at bounding box center [383, 204] width 316 height 14
drag, startPoint x: 446, startPoint y: 207, endPoint x: 625, endPoint y: 336, distance: 219.9
click at [446, 207] on p "**********" at bounding box center [383, 204] width 316 height 14
click at [352, 209] on p "**********" at bounding box center [383, 204] width 316 height 14
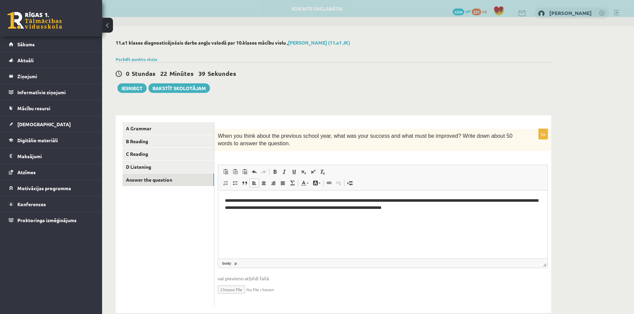
click at [460, 208] on p "**********" at bounding box center [383, 204] width 316 height 14
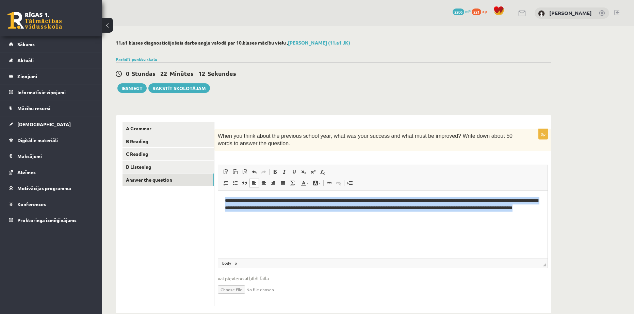
drag, startPoint x: 301, startPoint y: 213, endPoint x: 436, endPoint y: 384, distance: 217.4
click at [218, 193] on html "**********" at bounding box center [382, 207] width 329 height 35
click at [438, 216] on p "**********" at bounding box center [383, 207] width 316 height 21
click at [232, 201] on p "**********" at bounding box center [383, 207] width 316 height 21
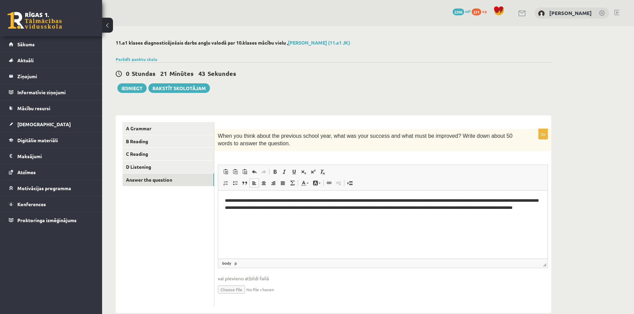
click at [234, 204] on p "**********" at bounding box center [383, 207] width 316 height 21
click at [234, 208] on p "**********" at bounding box center [383, 207] width 316 height 21
drag, startPoint x: 484, startPoint y: 206, endPoint x: 356, endPoint y: 206, distance: 128.3
click at [356, 206] on p "**********" at bounding box center [383, 207] width 316 height 21
click at [482, 207] on p "**********" at bounding box center [383, 207] width 316 height 21
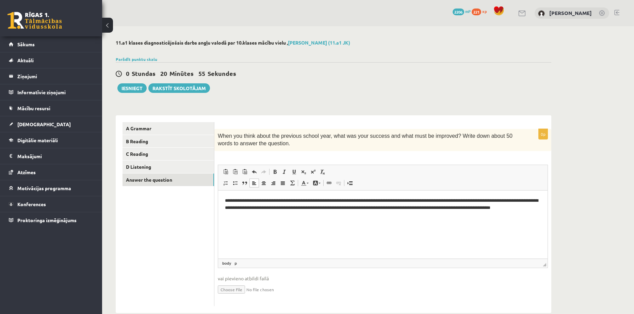
click at [481, 207] on p "**********" at bounding box center [383, 207] width 316 height 21
click at [479, 207] on p "**********" at bounding box center [383, 207] width 316 height 21
click at [523, 205] on p "**********" at bounding box center [383, 207] width 316 height 21
click at [527, 207] on p "**********" at bounding box center [383, 207] width 316 height 21
click at [276, 211] on p "**********" at bounding box center [383, 207] width 316 height 21
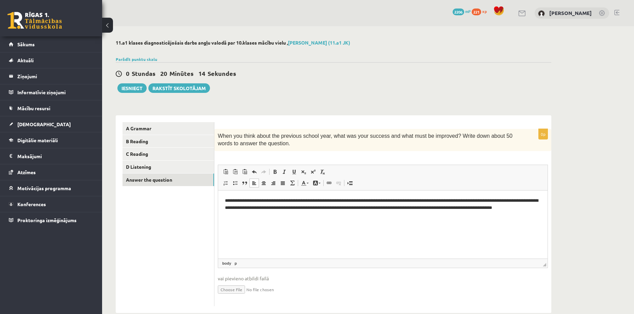
click at [234, 213] on p "**********" at bounding box center [383, 207] width 316 height 21
click at [235, 213] on p "**********" at bounding box center [383, 207] width 316 height 21
click at [435, 207] on p "**********" at bounding box center [383, 207] width 316 height 21
click at [400, 218] on html "**********" at bounding box center [382, 207] width 329 height 35
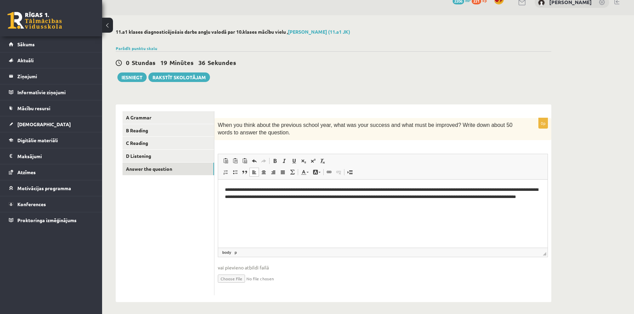
scroll to position [12, 0]
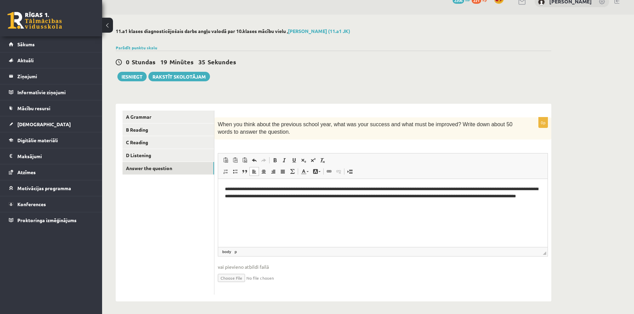
click at [175, 228] on ul "A Grammar B Reading C Reading D Listening Answer the question" at bounding box center [169, 203] width 92 height 184
click at [139, 155] on link "D Listening" at bounding box center [169, 155] width 92 height 13
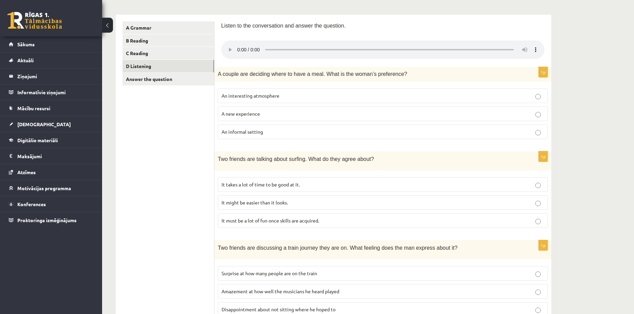
scroll to position [99, 0]
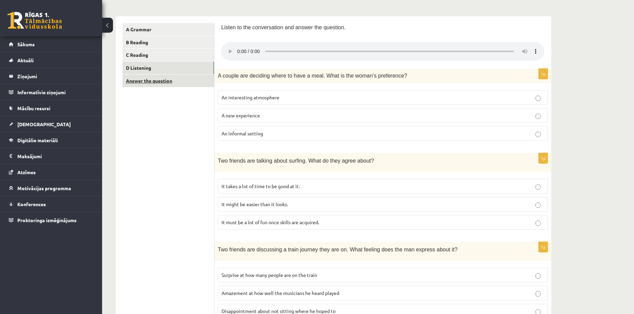
click at [150, 83] on link "Answer the question" at bounding box center [169, 81] width 92 height 13
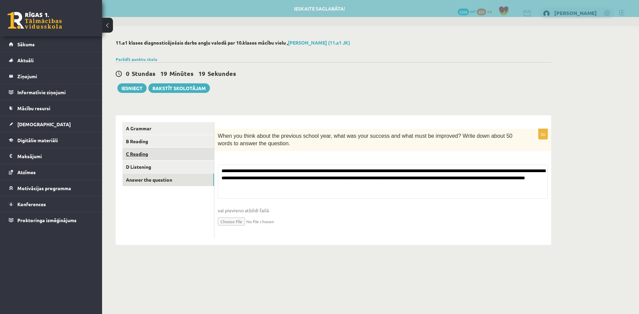
click at [124, 148] on link "C Reading" at bounding box center [169, 154] width 92 height 13
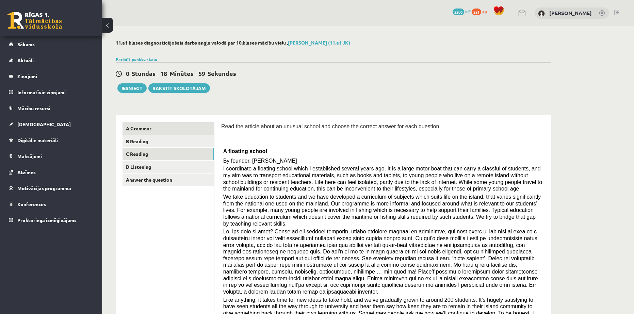
click at [140, 127] on link "A Grammar" at bounding box center [169, 128] width 92 height 13
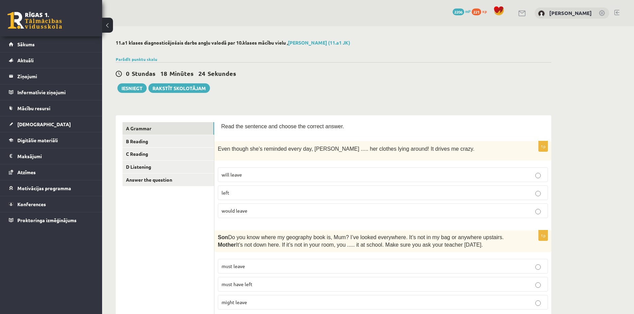
click at [125, 81] on div "0 Stundas 18 Minūtes 24 Sekundes Ieskaite saglabāta! Iesniegt Rakstīt skolotājam" at bounding box center [334, 77] width 436 height 31
click at [129, 89] on button "Iesniegt" at bounding box center [131, 88] width 29 height 10
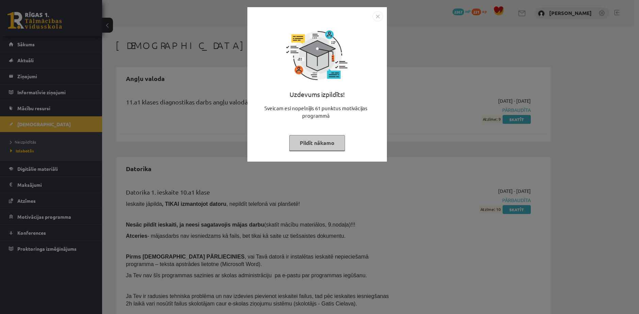
click at [324, 142] on button "Pildīt nākamo" at bounding box center [317, 143] width 56 height 16
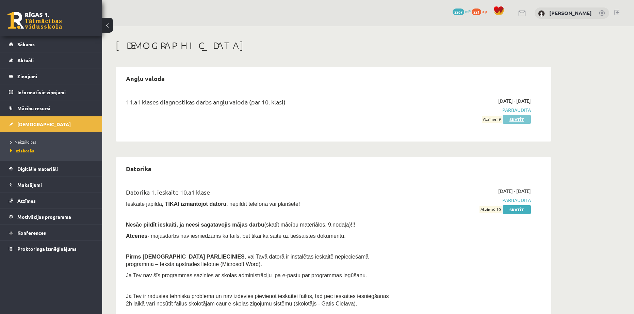
click at [511, 117] on link "Skatīt" at bounding box center [517, 119] width 28 height 9
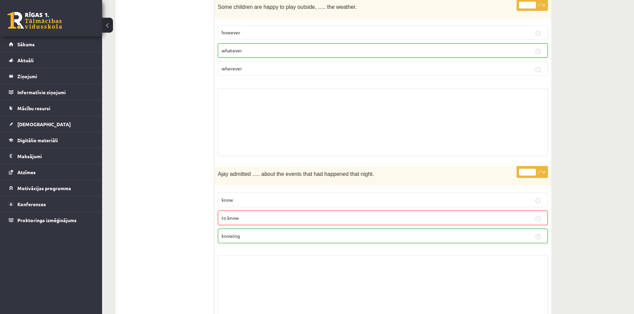
scroll to position [2832, 0]
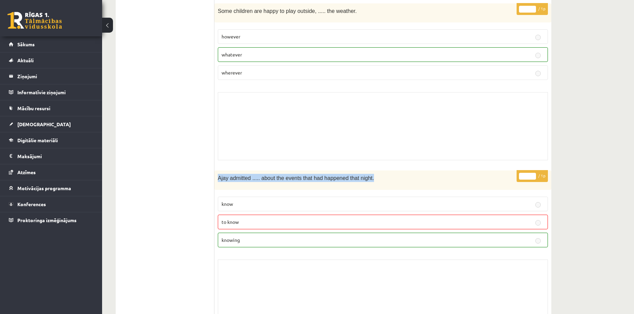
drag, startPoint x: 217, startPoint y: 139, endPoint x: 365, endPoint y: 146, distance: 147.5
click at [365, 170] on div "Ajay admitted ..... about the events that had happened that night." at bounding box center [382, 179] width 337 height 19
copy span "Ajay admitted ..... about the events that had happened that night."
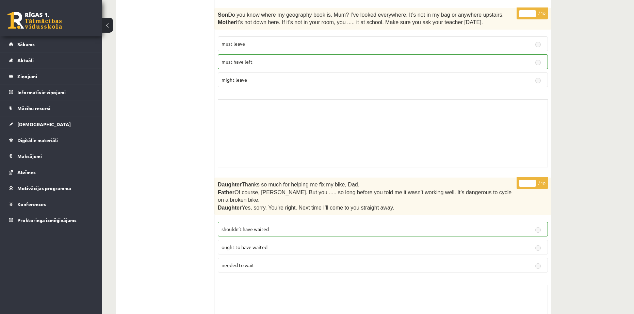
scroll to position [74, 0]
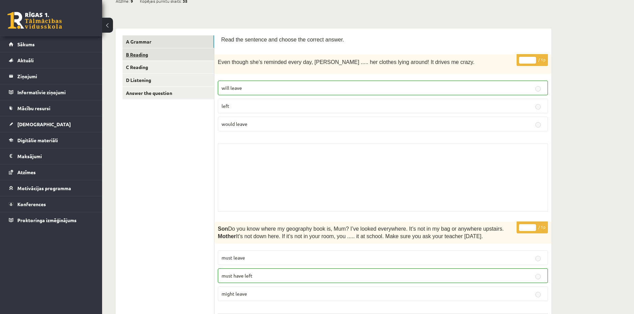
click at [136, 50] on link "B Reading" at bounding box center [169, 54] width 92 height 13
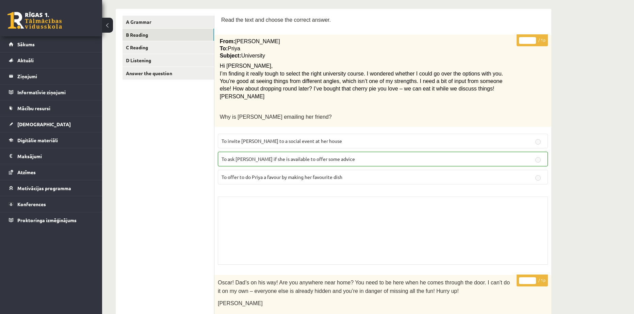
scroll to position [85, 0]
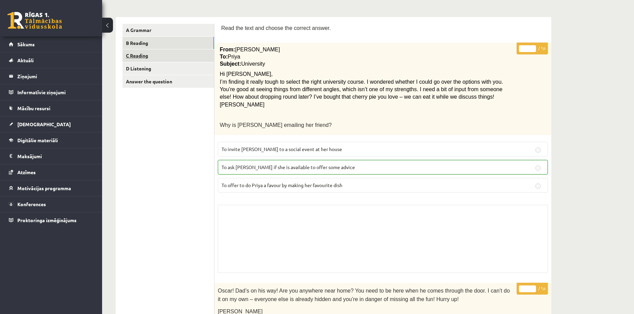
click at [144, 53] on link "C Reading" at bounding box center [169, 55] width 92 height 13
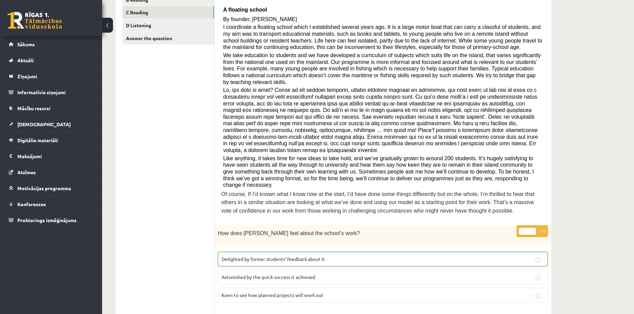
scroll to position [13, 0]
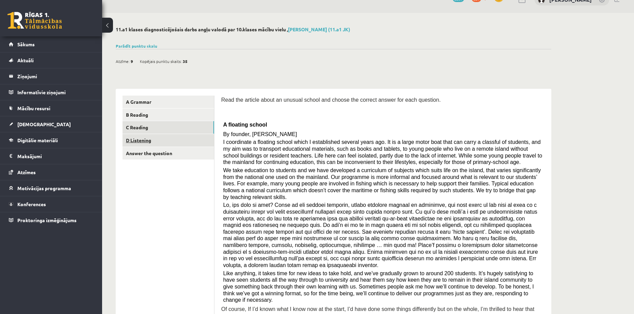
click at [137, 137] on link "D Listening" at bounding box center [169, 140] width 92 height 13
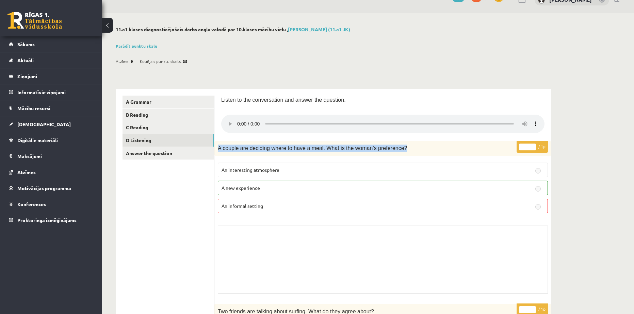
drag, startPoint x: 218, startPoint y: 145, endPoint x: 407, endPoint y: 153, distance: 189.0
click at [407, 153] on div "A couple are deciding where to have a meal. What is the woman’s preference?" at bounding box center [382, 148] width 337 height 14
copy span "A couple are deciding where to have a meal. What is the woman’s preference?"
click at [407, 153] on div "A couple are deciding where to have a meal. What is the woman’s preference?" at bounding box center [382, 148] width 337 height 14
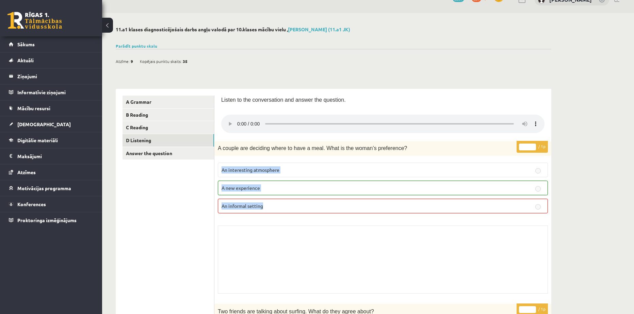
drag, startPoint x: 221, startPoint y: 167, endPoint x: 270, endPoint y: 193, distance: 55.3
click at [270, 195] on fieldset "An interesting atmosphere A new experience An informal setting" at bounding box center [383, 187] width 330 height 56
copy fieldset "An interesting atmosphere A new experience An informal setting"
click at [305, 164] on label "An interesting atmosphere" at bounding box center [383, 170] width 330 height 15
click at [279, 111] on div "Listen to the conversation and answer the question." at bounding box center [382, 115] width 323 height 39
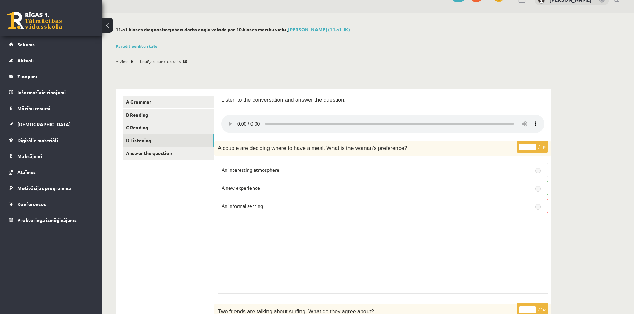
click at [329, 239] on div "Skolotāja pielikums" at bounding box center [383, 260] width 330 height 68
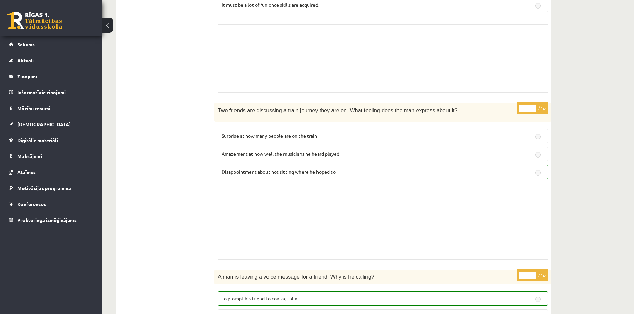
scroll to position [838, 0]
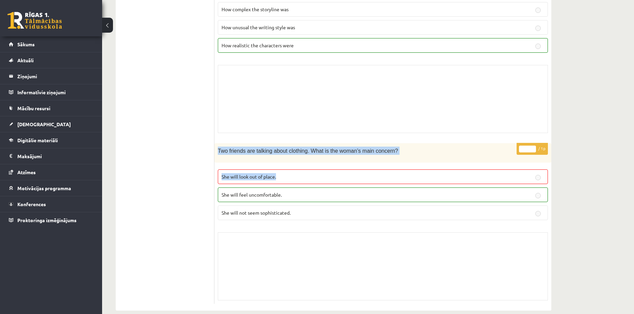
drag, startPoint x: 215, startPoint y: 141, endPoint x: 306, endPoint y: 146, distance: 91.0
click at [380, 154] on div "* / 1p Two friends are talking about clothing. What is the woman’s main concern…" at bounding box center [382, 223] width 337 height 160
click at [305, 147] on p "Two friends are talking about clothing. What is the woman’s main concern?" at bounding box center [366, 151] width 296 height 8
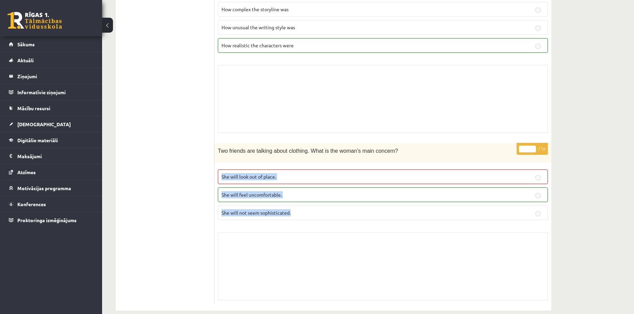
drag, startPoint x: 221, startPoint y: 165, endPoint x: 313, endPoint y: 201, distance: 98.9
click at [313, 201] on fieldset "She will look out of place. She will feel uncomfortable. She will not seem soph…" at bounding box center [383, 194] width 330 height 56
click at [301, 151] on div "Two friends are talking about clothing. What is the woman’s main concern?" at bounding box center [382, 152] width 337 height 19
drag, startPoint x: 304, startPoint y: 141, endPoint x: 338, endPoint y: 200, distance: 68.7
click at [338, 200] on div "* / 1p Two friends are talking about clothing. What is the woman’s main concern…" at bounding box center [382, 223] width 337 height 160
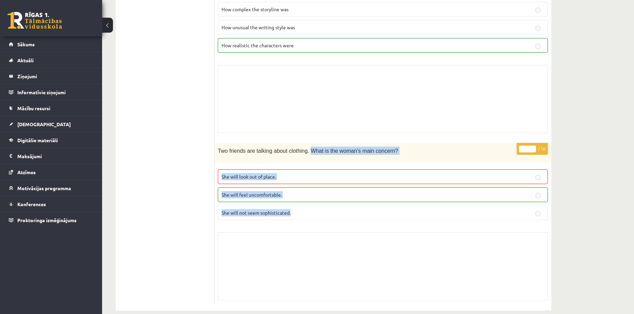
copy div "What is the woman’s main concern? She will look out of place. She will feel unc…"
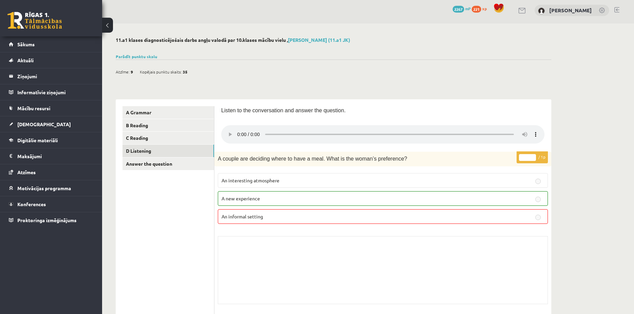
scroll to position [0, 0]
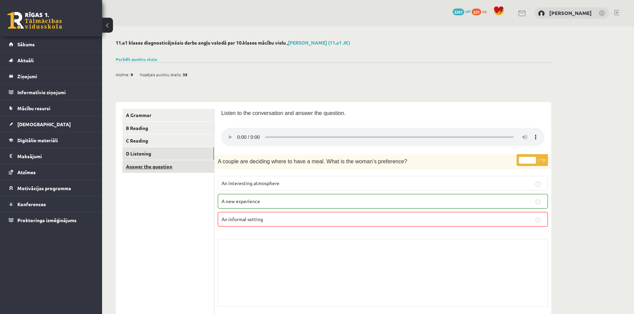
click at [124, 166] on link "Answer the question" at bounding box center [169, 166] width 92 height 13
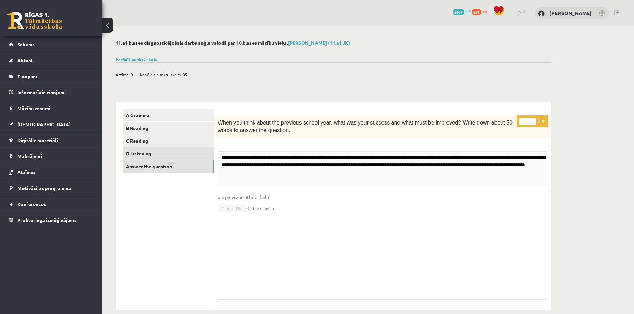
click at [131, 153] on link "D Listening" at bounding box center [169, 153] width 92 height 13
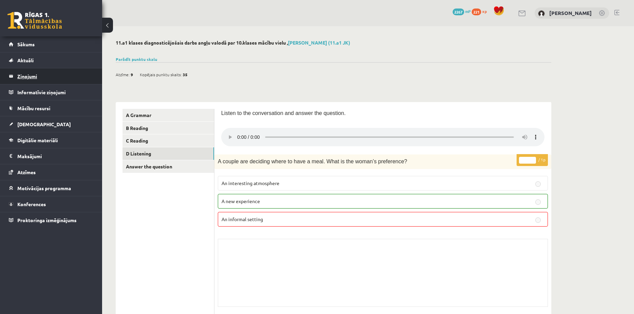
click at [23, 75] on legend "Ziņojumi 0" at bounding box center [55, 76] width 76 height 16
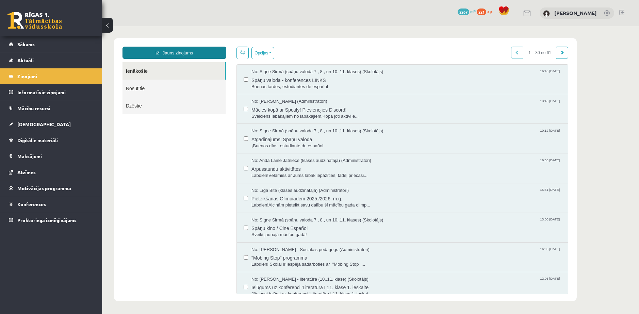
click at [158, 52] on icon at bounding box center [157, 53] width 3 height 4
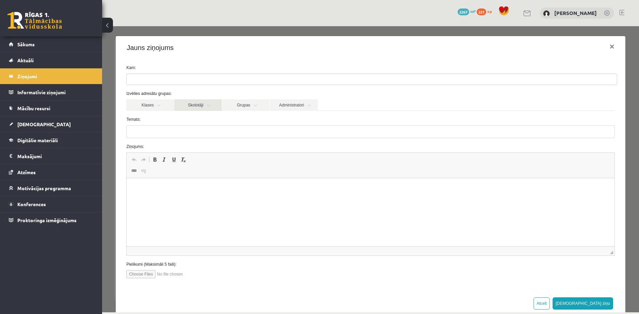
click at [195, 99] on link "Skolotāji" at bounding box center [198, 105] width 48 height 12
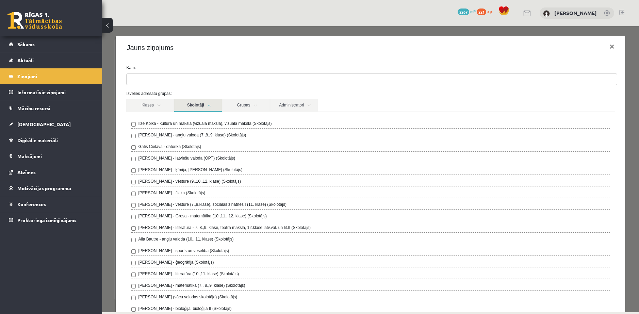
click at [167, 132] on label "Laila Priedīte-Dimiņa - angļu valoda (7.,8.,9. klase) (Skolotājs)" at bounding box center [192, 135] width 108 height 6
click at [167, 236] on label "Alla Bautre - angļu valoda (10., 11. klase) (Skolotājs)" at bounding box center [185, 239] width 95 height 6
click at [206, 99] on link "Skolotāji" at bounding box center [198, 105] width 48 height 13
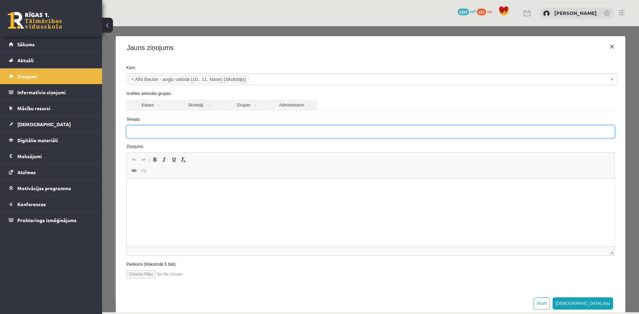
click at [184, 125] on input "Temats:" at bounding box center [370, 131] width 488 height 13
type input "*"
type input "**********"
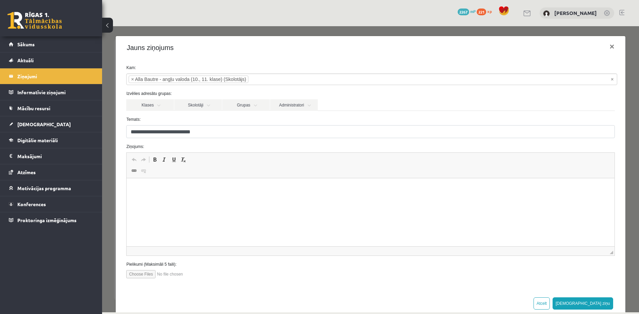
click at [182, 199] on html at bounding box center [371, 188] width 488 height 21
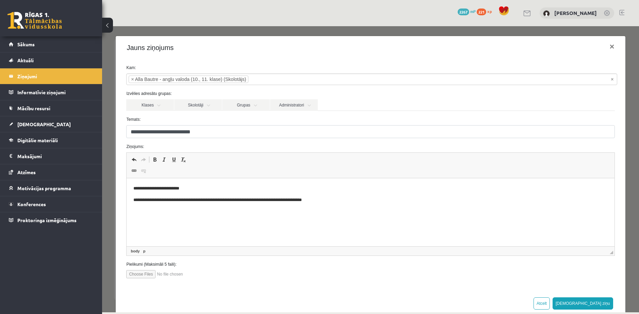
click at [328, 197] on p "**********" at bounding box center [371, 200] width 477 height 7
click at [327, 198] on p "**********" at bounding box center [371, 200] width 477 height 7
click at [377, 202] on p "**********" at bounding box center [371, 200] width 477 height 7
click at [412, 198] on p "**********" at bounding box center [371, 200] width 477 height 7
click at [486, 204] on html "**********" at bounding box center [371, 194] width 488 height 32
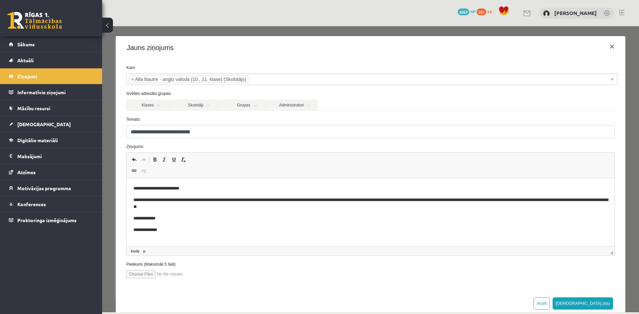
click at [196, 205] on p "**********" at bounding box center [371, 204] width 477 height 14
click at [197, 205] on p "**********" at bounding box center [371, 204] width 477 height 14
click at [531, 197] on p "**********" at bounding box center [371, 204] width 477 height 14
click at [529, 199] on p "**********" at bounding box center [371, 204] width 477 height 14
click at [581, 199] on p "**********" at bounding box center [371, 204] width 477 height 14
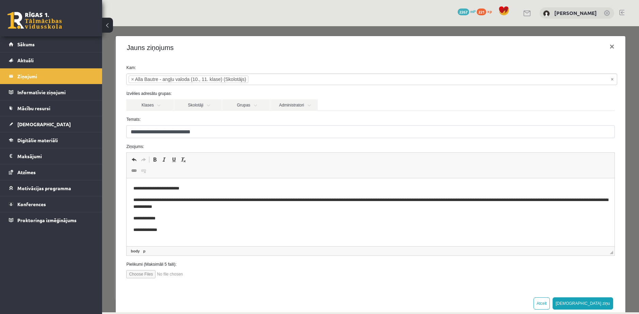
click at [582, 198] on p "**********" at bounding box center [371, 204] width 477 height 14
click at [234, 206] on p "**********" at bounding box center [371, 204] width 477 height 14
click at [218, 198] on p "**********" at bounding box center [371, 204] width 477 height 14
click at [148, 208] on p "**********" at bounding box center [371, 204] width 477 height 14
click at [272, 209] on p "**********" at bounding box center [371, 204] width 477 height 14
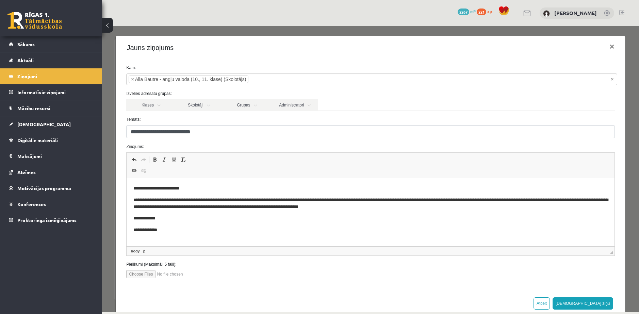
click at [471, 199] on p "**********" at bounding box center [371, 204] width 477 height 14
click at [465, 198] on p "**********" at bounding box center [371, 204] width 477 height 14
click at [470, 203] on p "**********" at bounding box center [371, 204] width 477 height 14
click at [489, 201] on p "**********" at bounding box center [371, 204] width 477 height 14
click at [399, 209] on p "**********" at bounding box center [371, 204] width 477 height 14
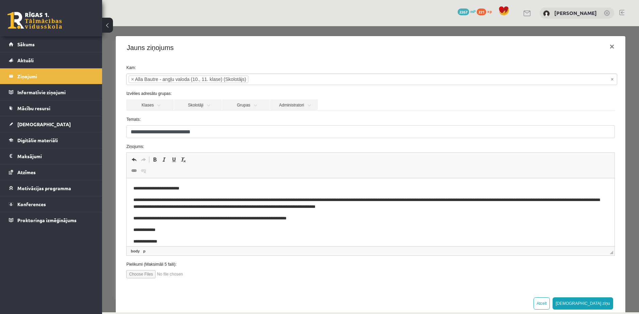
click at [258, 217] on p "**********" at bounding box center [369, 218] width 472 height 7
click at [319, 220] on p "**********" at bounding box center [369, 218] width 472 height 7
click at [434, 215] on p "**********" at bounding box center [369, 218] width 472 height 7
click at [431, 217] on p "**********" at bounding box center [369, 218] width 472 height 7
drag, startPoint x: 475, startPoint y: 216, endPoint x: 291, endPoint y: 221, distance: 184.8
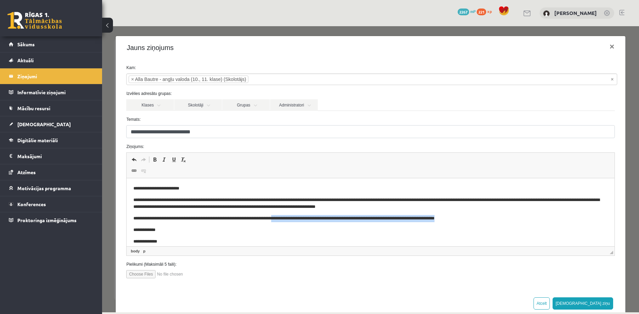
click at [291, 221] on p "**********" at bounding box center [369, 218] width 472 height 7
click at [295, 214] on body "**********" at bounding box center [370, 215] width 474 height 60
click at [488, 218] on p "**********" at bounding box center [369, 218] width 472 height 7
drag, startPoint x: 168, startPoint y: 225, endPoint x: 292, endPoint y: 216, distance: 123.9
click at [292, 216] on p "**********" at bounding box center [369, 222] width 472 height 14
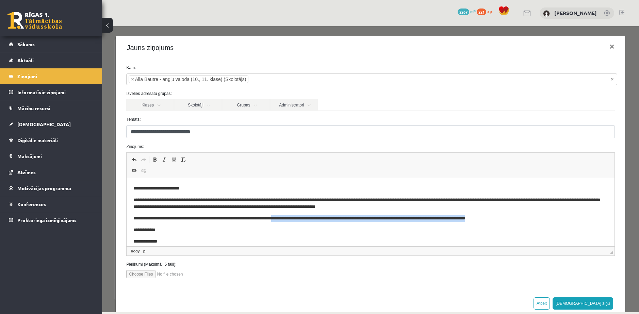
drag, startPoint x: 500, startPoint y: 216, endPoint x: 292, endPoint y: 217, distance: 208.3
click at [292, 217] on p "**********" at bounding box center [369, 218] width 472 height 7
click at [306, 215] on p "**********" at bounding box center [369, 218] width 472 height 7
click at [308, 216] on p "**********" at bounding box center [369, 218] width 472 height 7
click at [337, 215] on p "**********" at bounding box center [369, 218] width 472 height 7
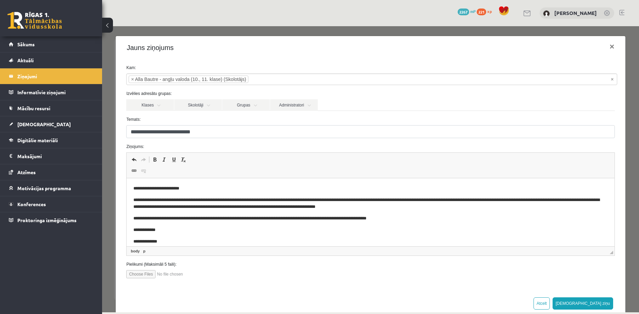
click at [336, 216] on p "**********" at bounding box center [369, 218] width 472 height 7
drag, startPoint x: 393, startPoint y: 218, endPoint x: 337, endPoint y: 222, distance: 55.6
click at [337, 222] on body "**********" at bounding box center [370, 215] width 474 height 60
drag, startPoint x: 338, startPoint y: 217, endPoint x: 393, endPoint y: 218, distance: 54.8
click at [393, 218] on p "**********" at bounding box center [369, 218] width 472 height 7
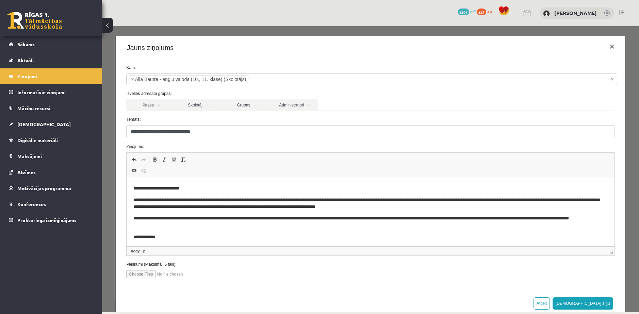
click at [461, 216] on p "**********" at bounding box center [369, 222] width 472 height 14
click at [431, 232] on body "**********" at bounding box center [370, 218] width 474 height 67
click at [427, 219] on p "**********" at bounding box center [369, 222] width 472 height 14
click at [479, 216] on p "**********" at bounding box center [369, 222] width 472 height 14
click at [481, 218] on p "**********" at bounding box center [369, 222] width 472 height 14
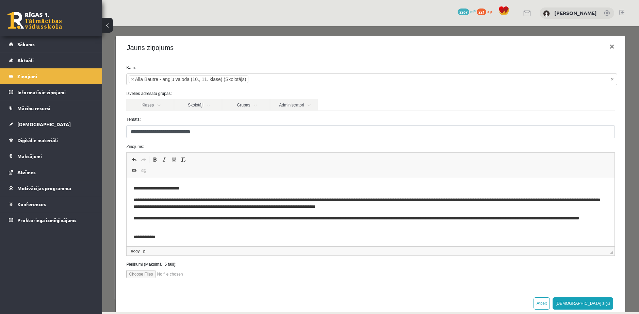
click at [480, 213] on body "**********" at bounding box center [370, 218] width 474 height 67
click at [410, 217] on p "**********" at bounding box center [369, 222] width 472 height 14
click at [468, 217] on p "**********" at bounding box center [369, 222] width 472 height 14
click at [505, 217] on p "**********" at bounding box center [369, 222] width 472 height 14
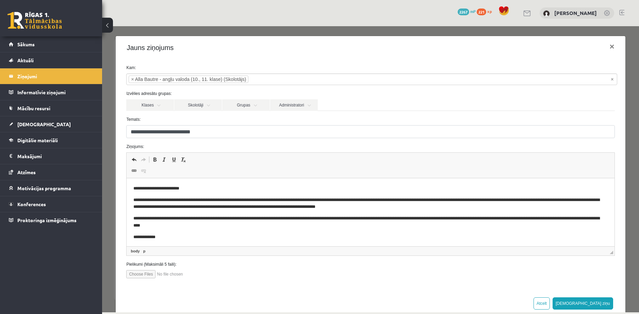
click at [204, 222] on p "**********" at bounding box center [369, 222] width 472 height 14
click at [201, 229] on body "**********" at bounding box center [370, 218] width 474 height 67
click at [195, 221] on p "**********" at bounding box center [369, 222] width 472 height 14
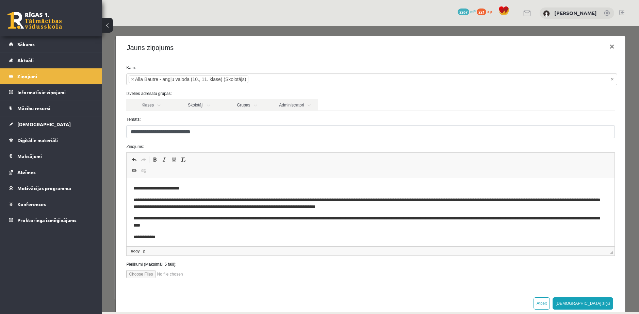
click at [190, 227] on p "**********" at bounding box center [369, 222] width 472 height 14
drag, startPoint x: 360, startPoint y: 226, endPoint x: 253, endPoint y: 229, distance: 106.9
click at [253, 229] on p "**********" at bounding box center [369, 222] width 472 height 14
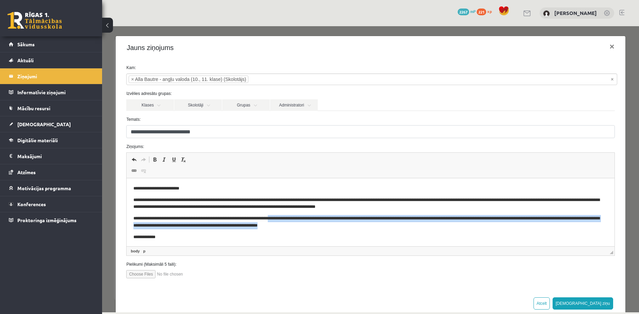
drag, startPoint x: 319, startPoint y: 224, endPoint x: 288, endPoint y: 219, distance: 31.8
click at [288, 219] on p "**********" at bounding box center [369, 222] width 472 height 14
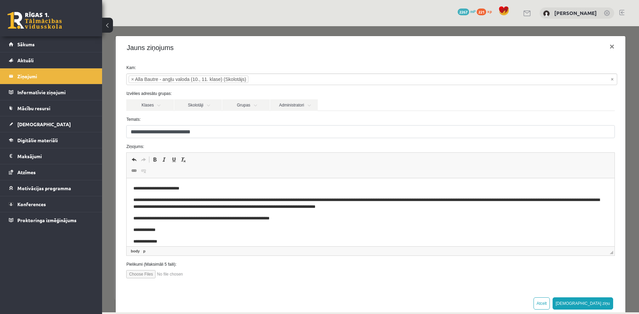
click at [359, 207] on p "**********" at bounding box center [369, 204] width 472 height 14
click at [602, 297] on button "Sūtīt ziņu" at bounding box center [583, 303] width 61 height 12
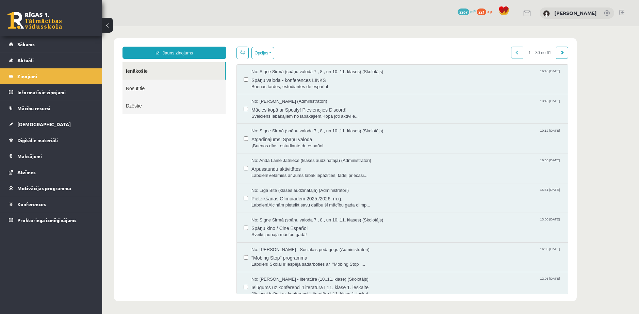
click at [140, 93] on link "Nosūtītie" at bounding box center [174, 88] width 103 height 17
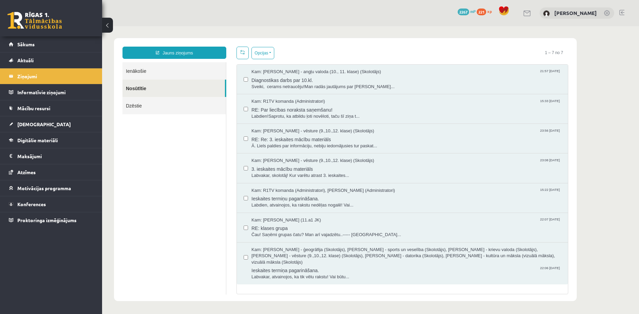
click at [139, 85] on link "Nosūtītie" at bounding box center [174, 88] width 102 height 17
click at [128, 71] on link "Ienākošie" at bounding box center [174, 70] width 103 height 17
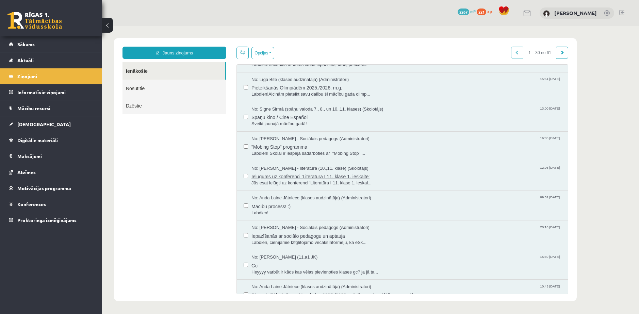
scroll to position [113, 0]
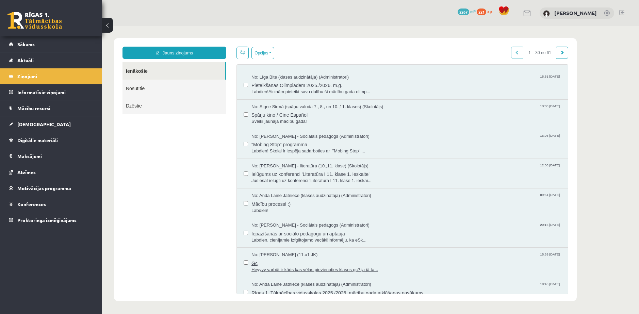
click at [300, 252] on span "No: Armanda Gūtmane (11.a1 JK)" at bounding box center [284, 255] width 66 height 6
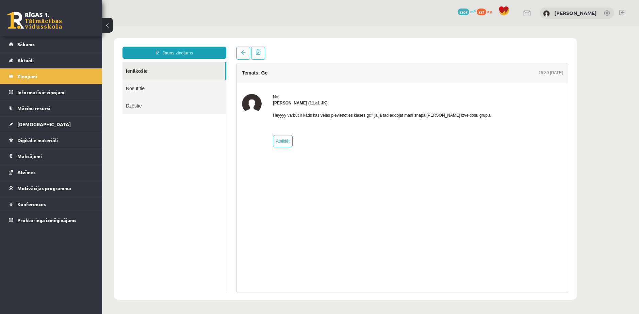
scroll to position [0, 0]
click at [242, 54] on link at bounding box center [244, 53] width 14 height 13
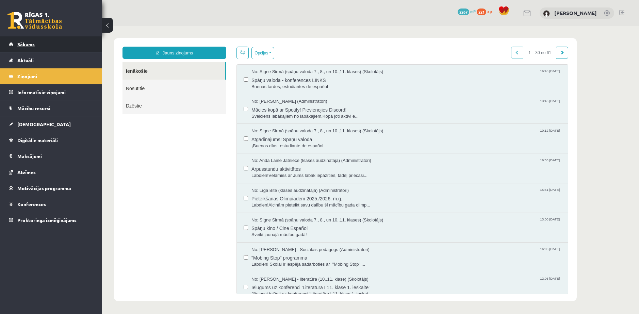
click at [18, 47] on link "Sākums" at bounding box center [51, 44] width 85 height 16
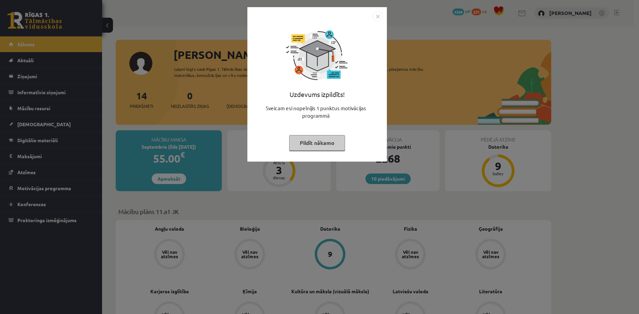
click at [305, 141] on button "Pildīt nākamo" at bounding box center [317, 143] width 56 height 16
